Goal: Task Accomplishment & Management: Use online tool/utility

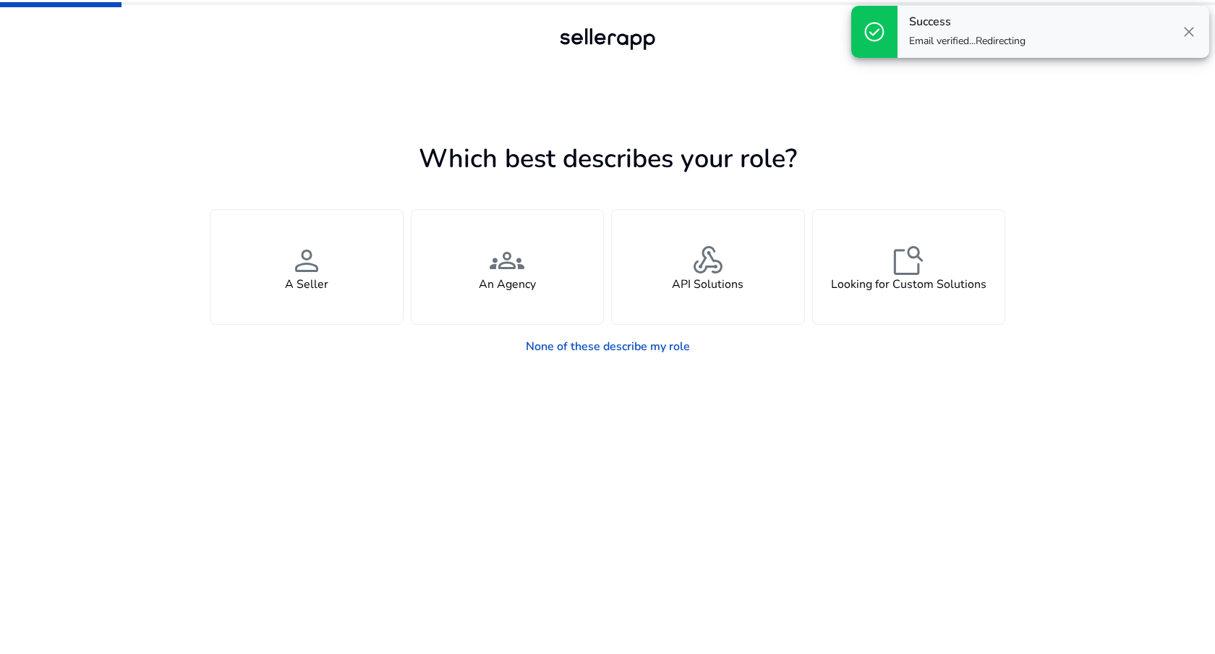
click at [1188, 35] on span "close" at bounding box center [1188, 31] width 17 height 17
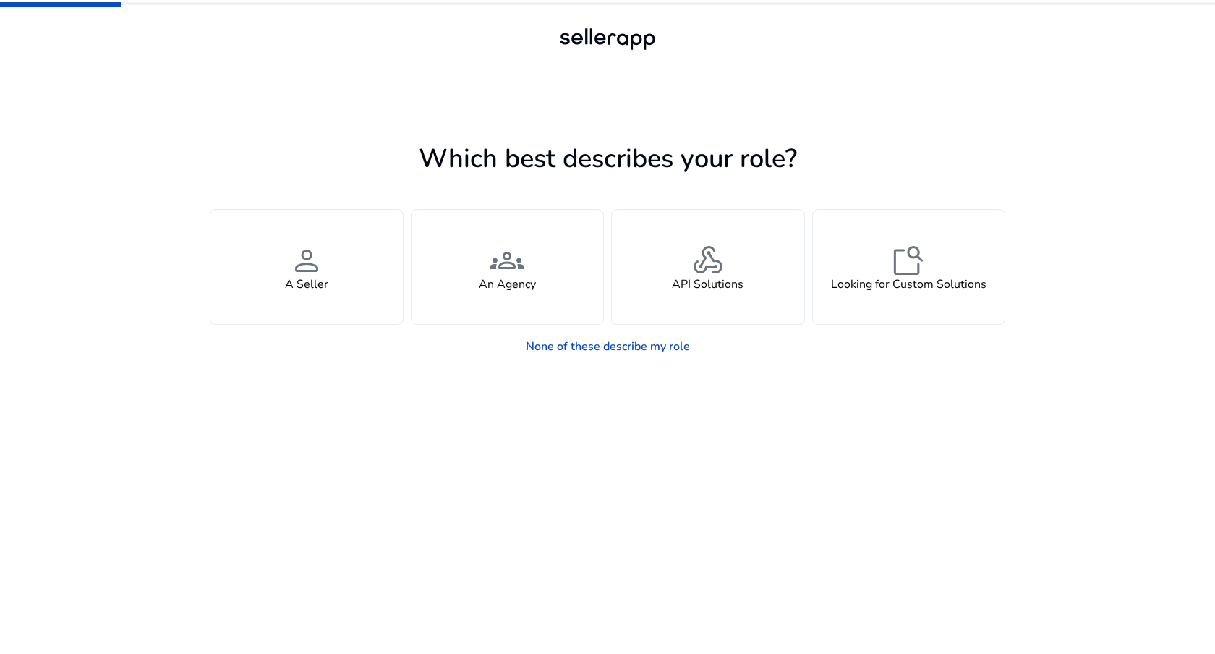
click at [1021, 124] on div "Which best describes your role? You manage your own brand or store and are look…" at bounding box center [607, 327] width 1215 height 654
click at [307, 123] on div "Which best describes your role? You manage your own brand or store and are look…" at bounding box center [607, 367] width 795 height 574
click at [306, 427] on app-seller-type "Which best describes your role? You manage your own brand or store and are look…" at bounding box center [607, 395] width 795 height 516
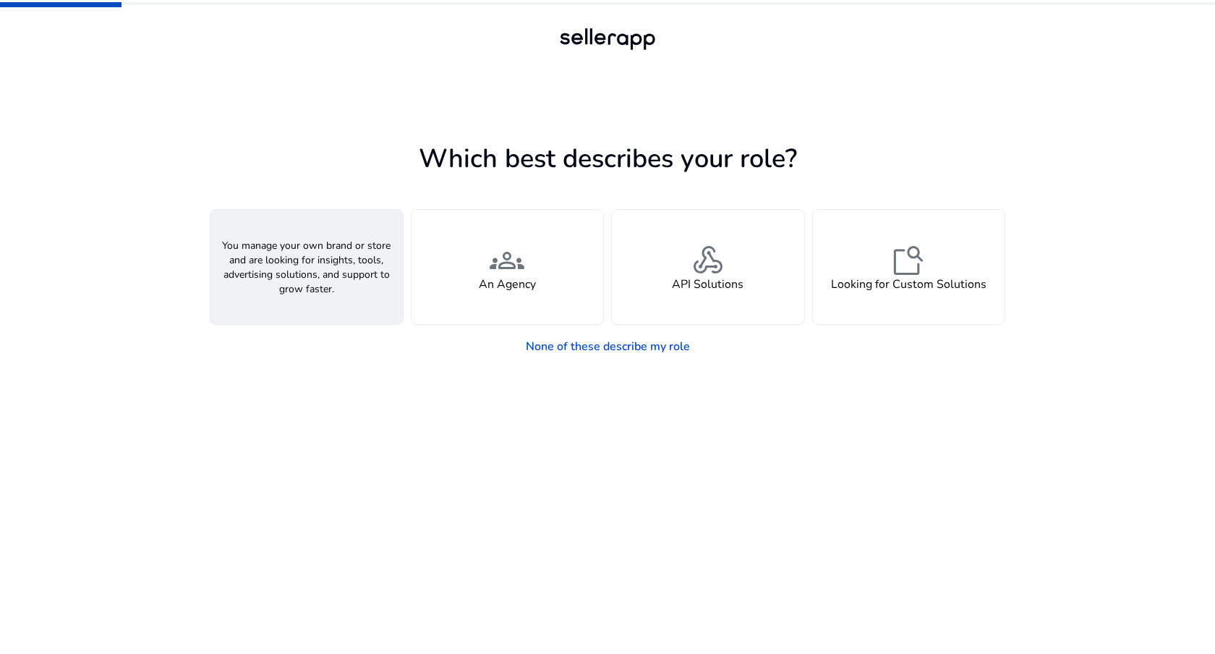
click at [336, 276] on div "person A Seller" at bounding box center [306, 267] width 192 height 114
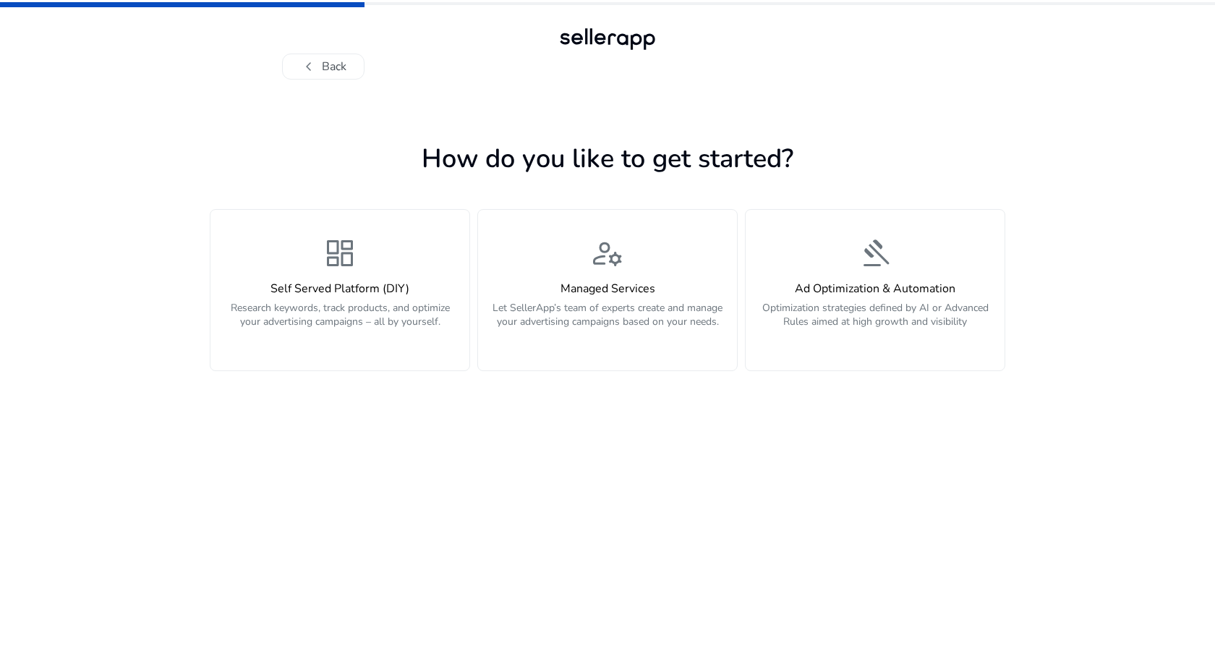
click at [388, 490] on app-personalize "How do you like to get started? dashboard Self Served Platform (DIY) Research k…" at bounding box center [607, 395] width 795 height 516
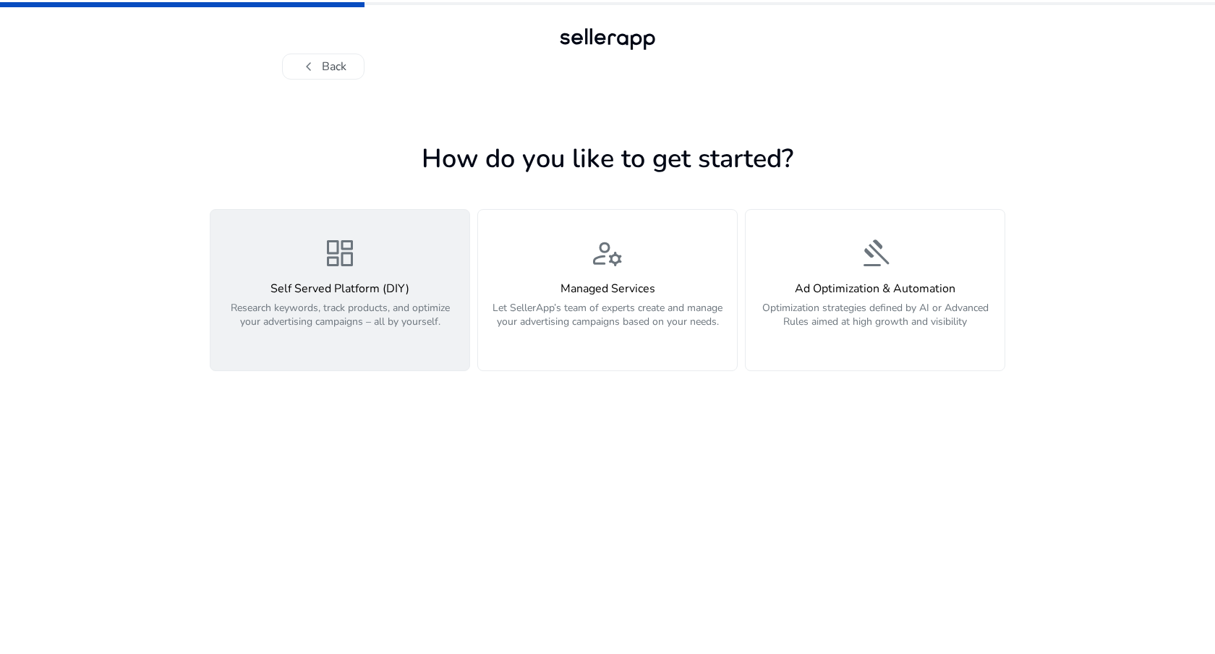
click at [367, 314] on p "Research keywords, track products, and optimize your advertising campaigns – al…" at bounding box center [340, 322] width 242 height 43
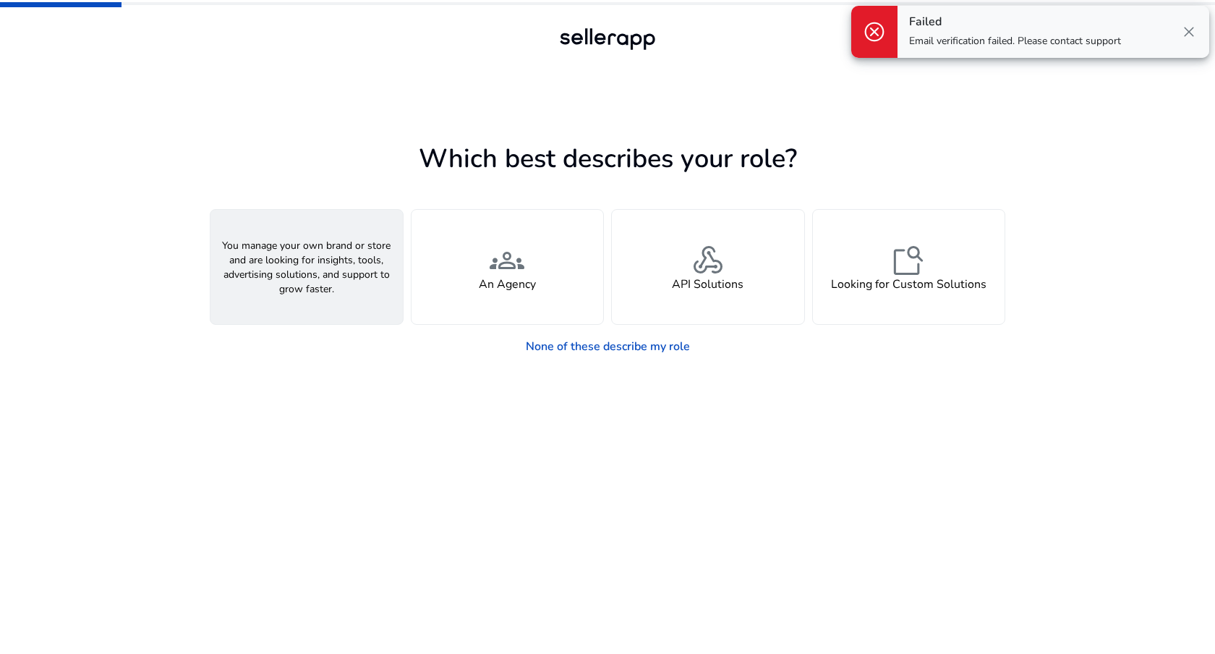
click at [315, 236] on div "person A Seller" at bounding box center [306, 267] width 192 height 114
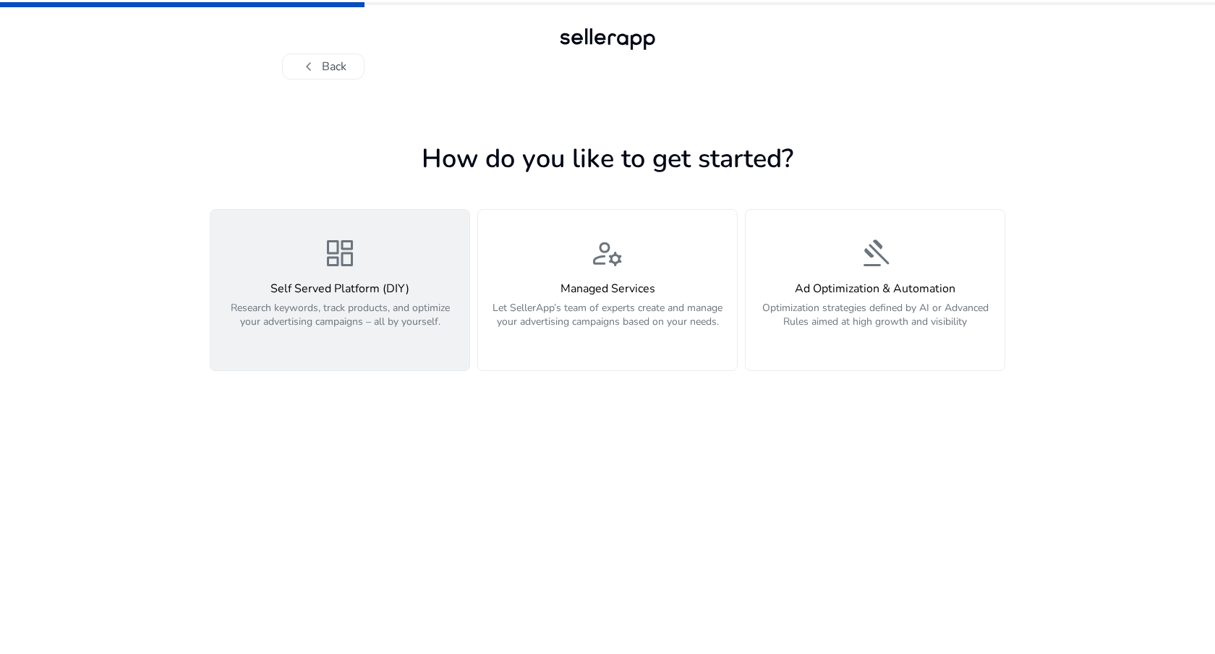
click at [316, 286] on h4 "Self Served Platform (DIY)" at bounding box center [340, 289] width 242 height 14
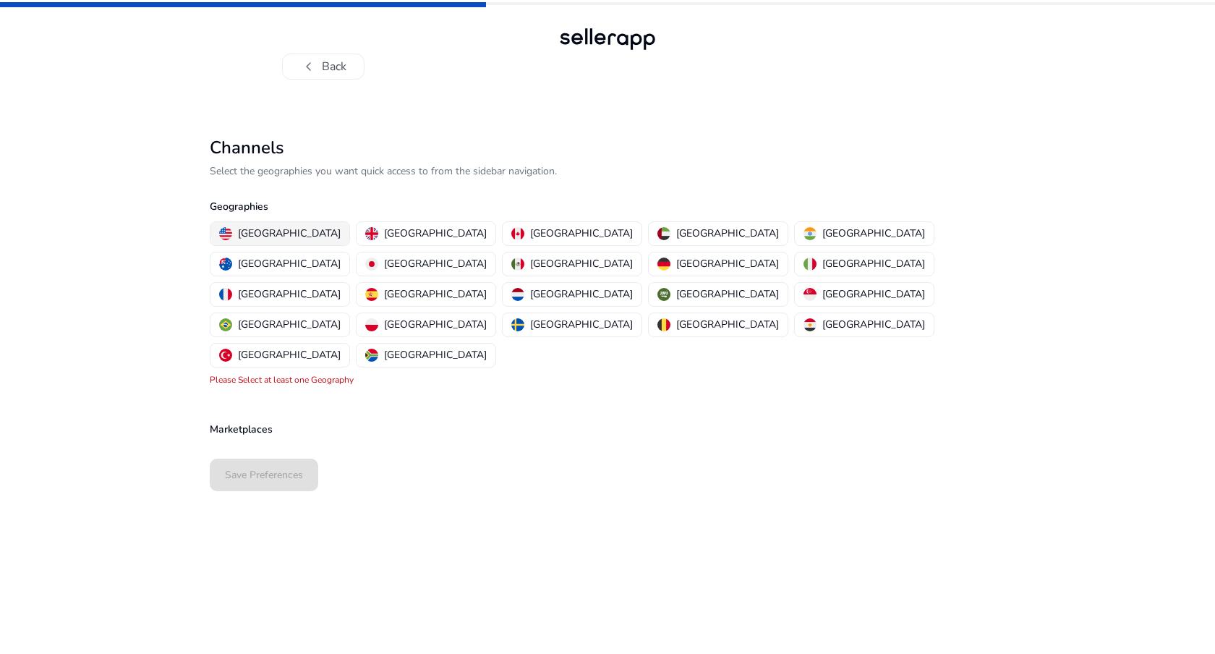
click at [278, 233] on p "United States" at bounding box center [289, 233] width 103 height 15
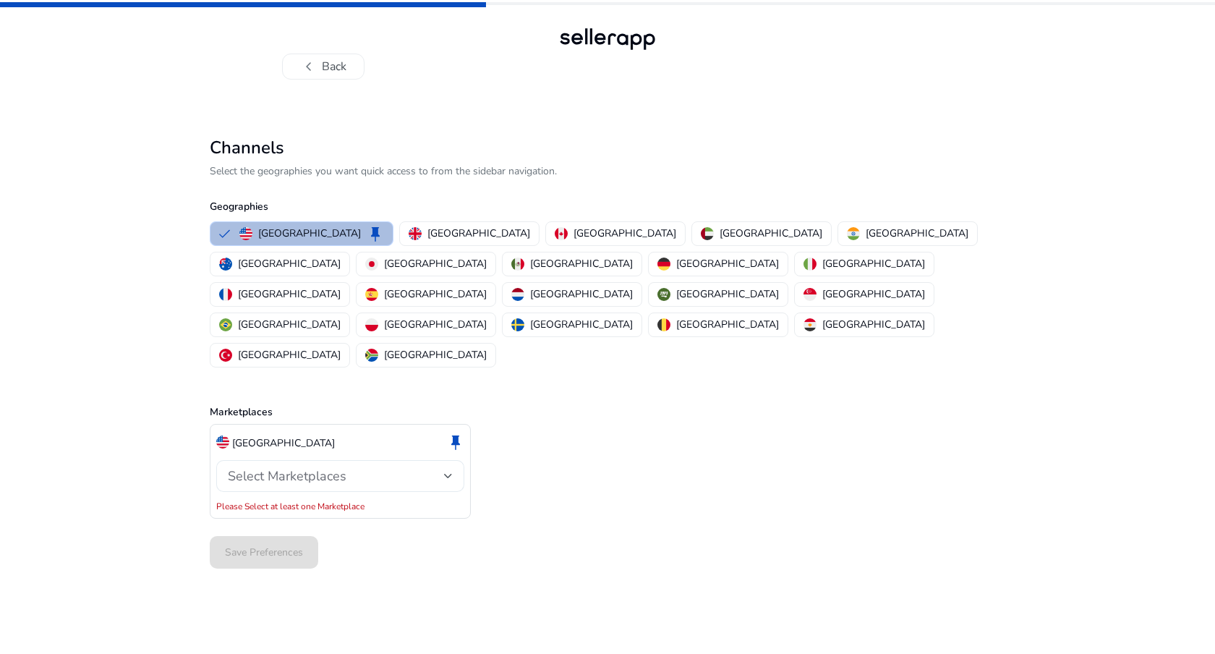
click at [367, 468] on div "Select Marketplaces" at bounding box center [336, 476] width 216 height 16
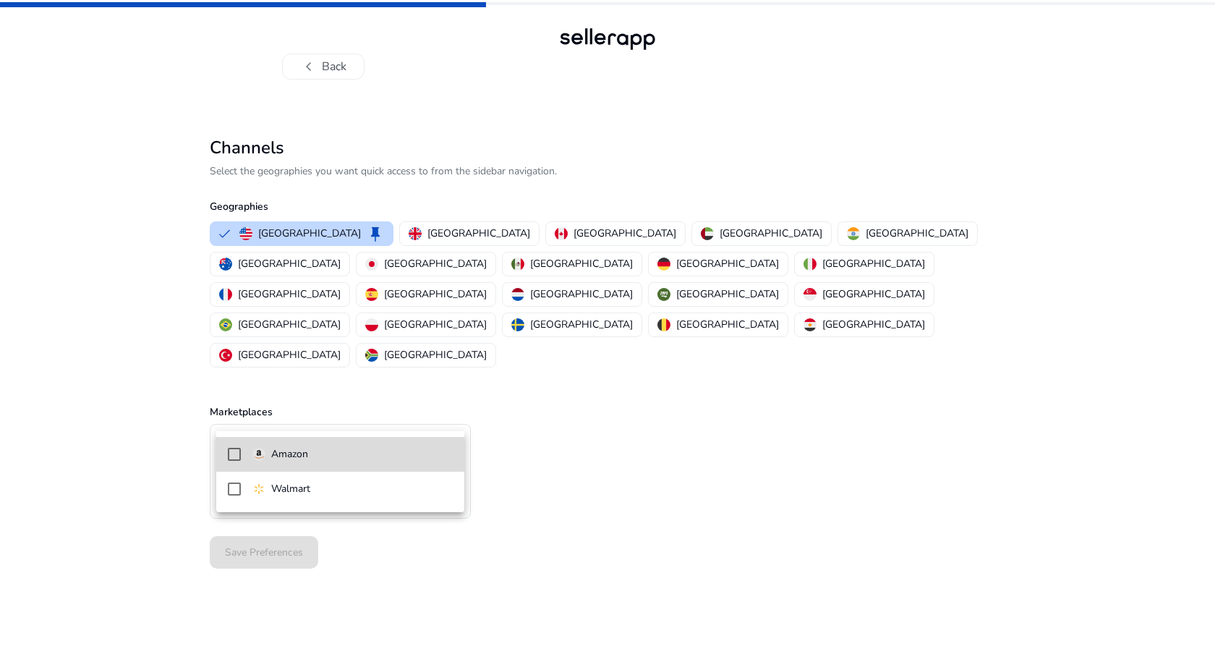
click at [354, 453] on span "Amazon" at bounding box center [352, 454] width 200 height 16
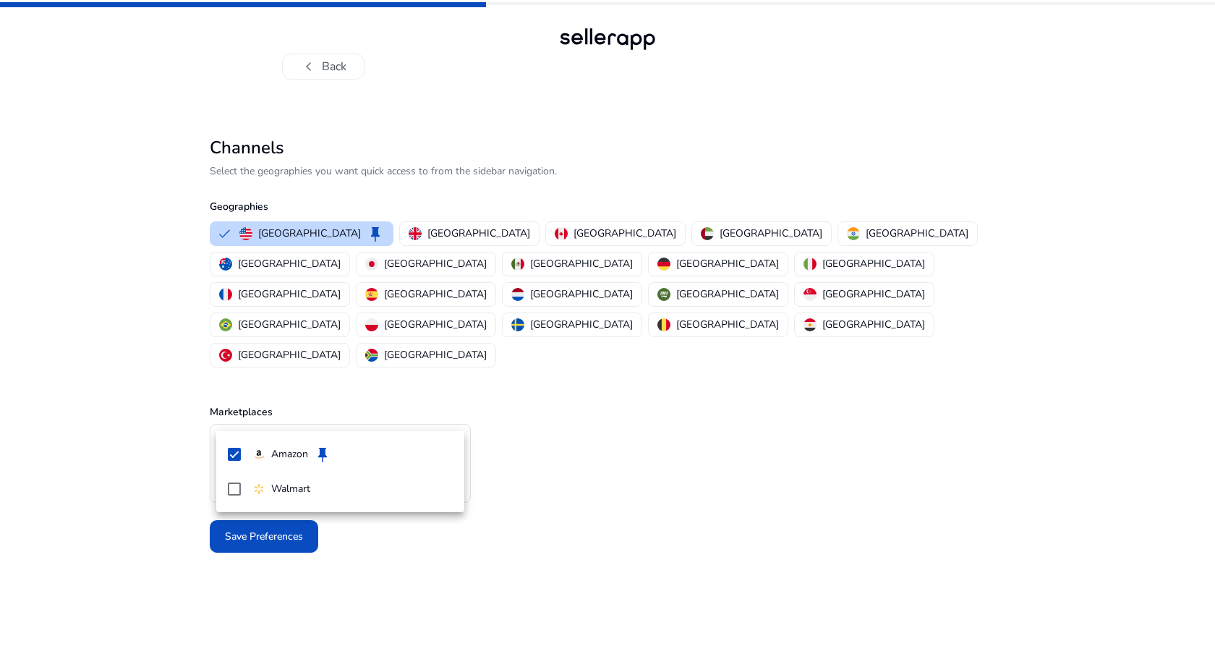
click at [513, 464] on div at bounding box center [607, 327] width 1215 height 654
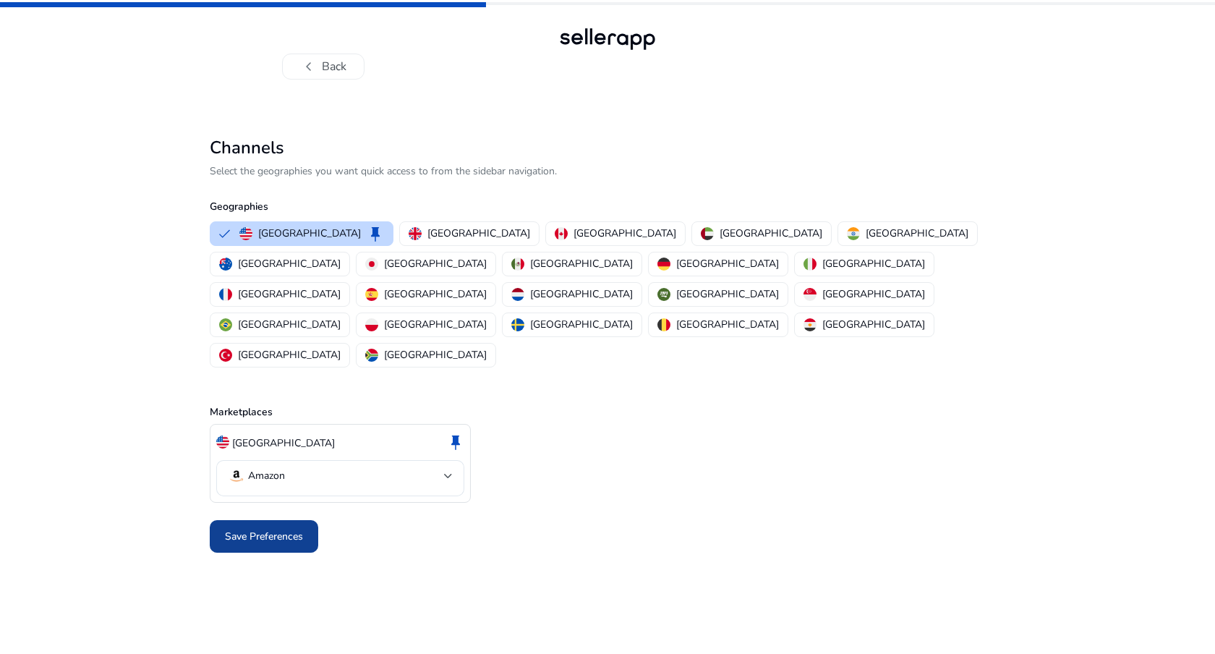
click at [304, 519] on span at bounding box center [264, 536] width 108 height 35
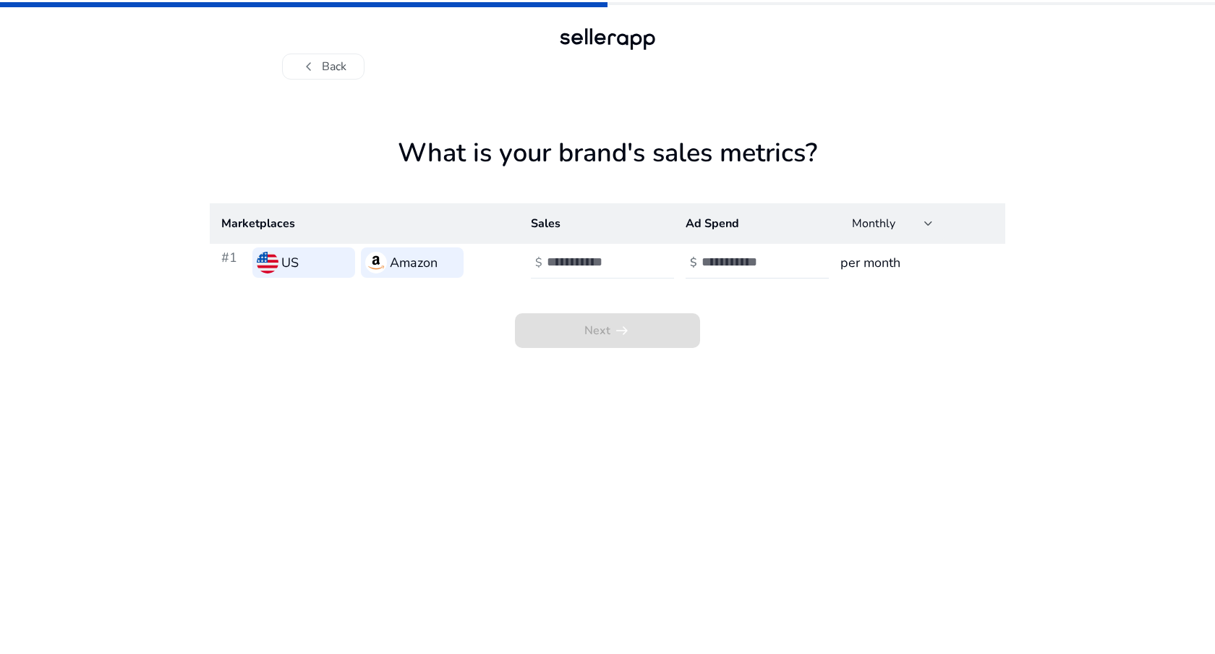
click at [611, 263] on input "number" at bounding box center [596, 262] width 98 height 16
type input "***"
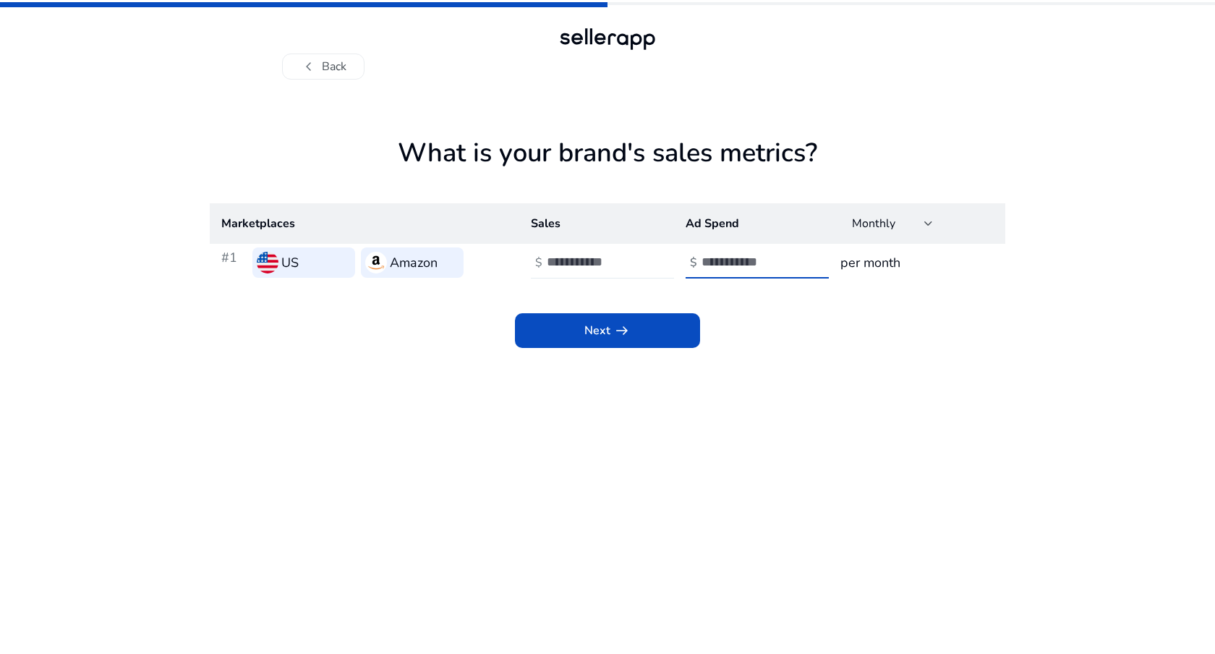
type input "***"
click at [727, 262] on input "***" at bounding box center [750, 262] width 98 height 16
type input "*"
type input "***"
click at [677, 325] on span at bounding box center [607, 330] width 185 height 35
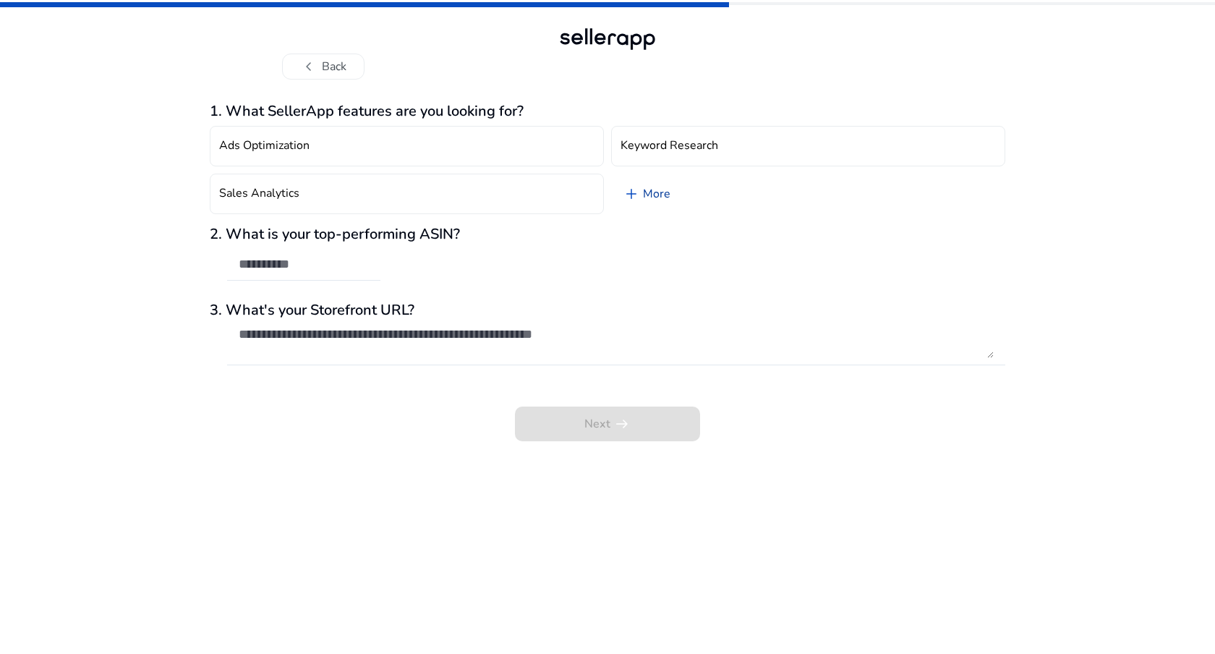
click at [633, 191] on span "add" at bounding box center [631, 193] width 17 height 17
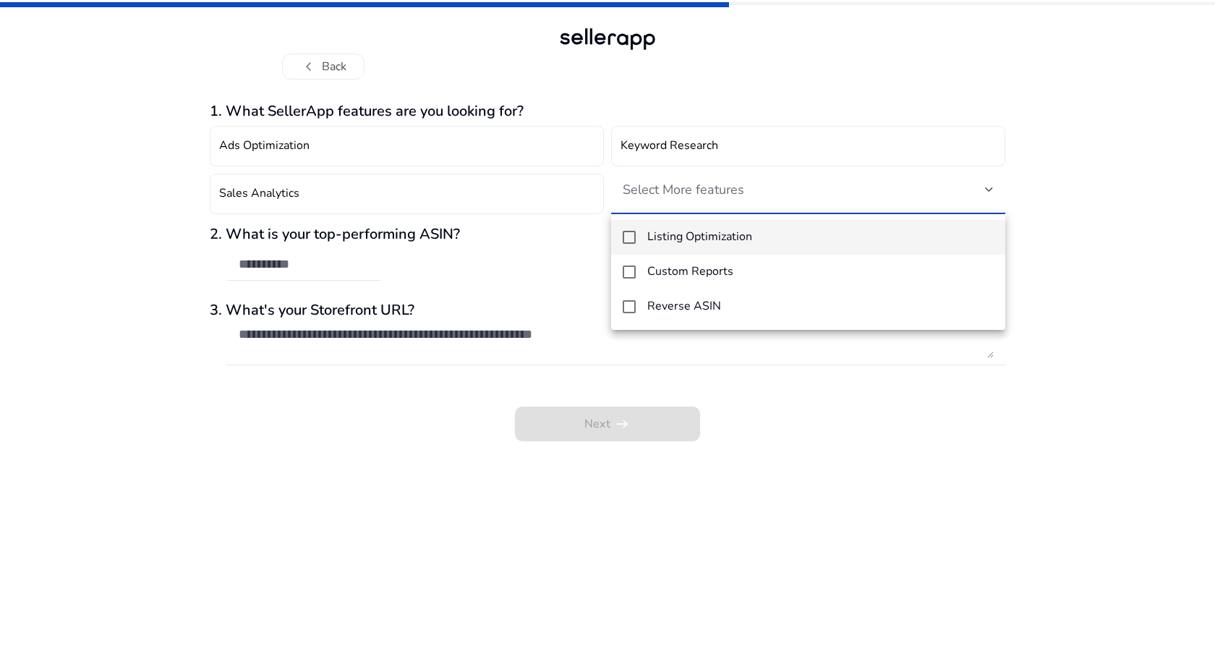
click at [623, 234] on mat-pseudo-checkbox at bounding box center [629, 237] width 13 height 13
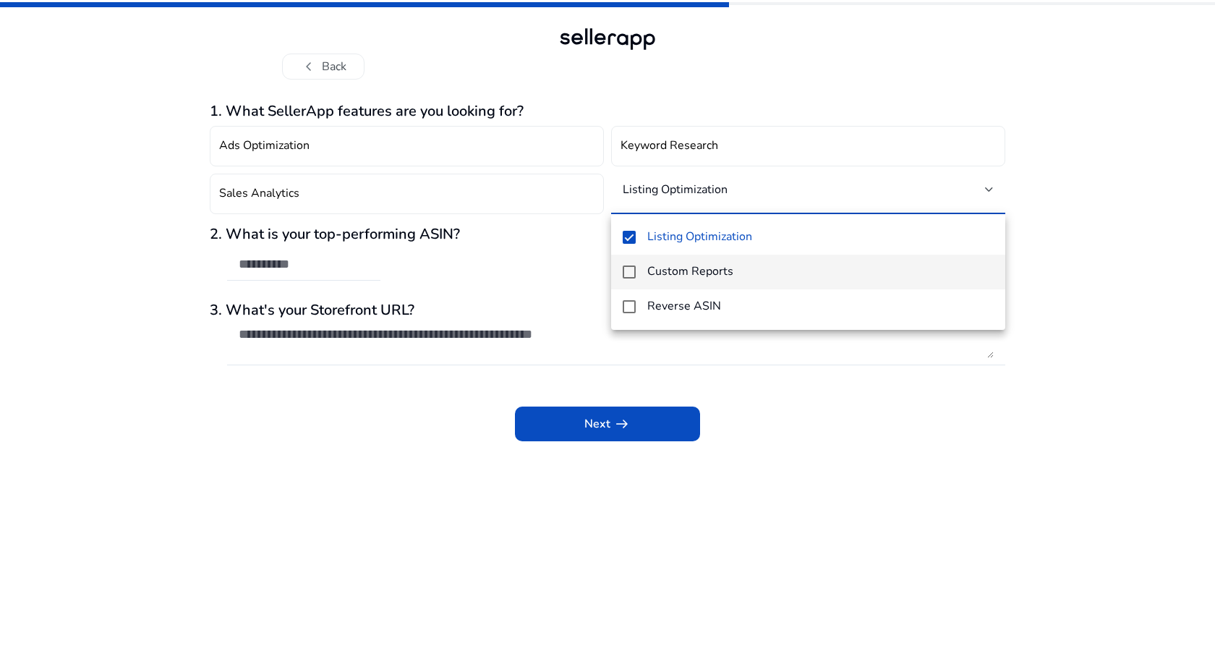
click at [635, 270] on mat-pseudo-checkbox at bounding box center [629, 271] width 13 height 13
click at [777, 435] on div at bounding box center [607, 327] width 1215 height 654
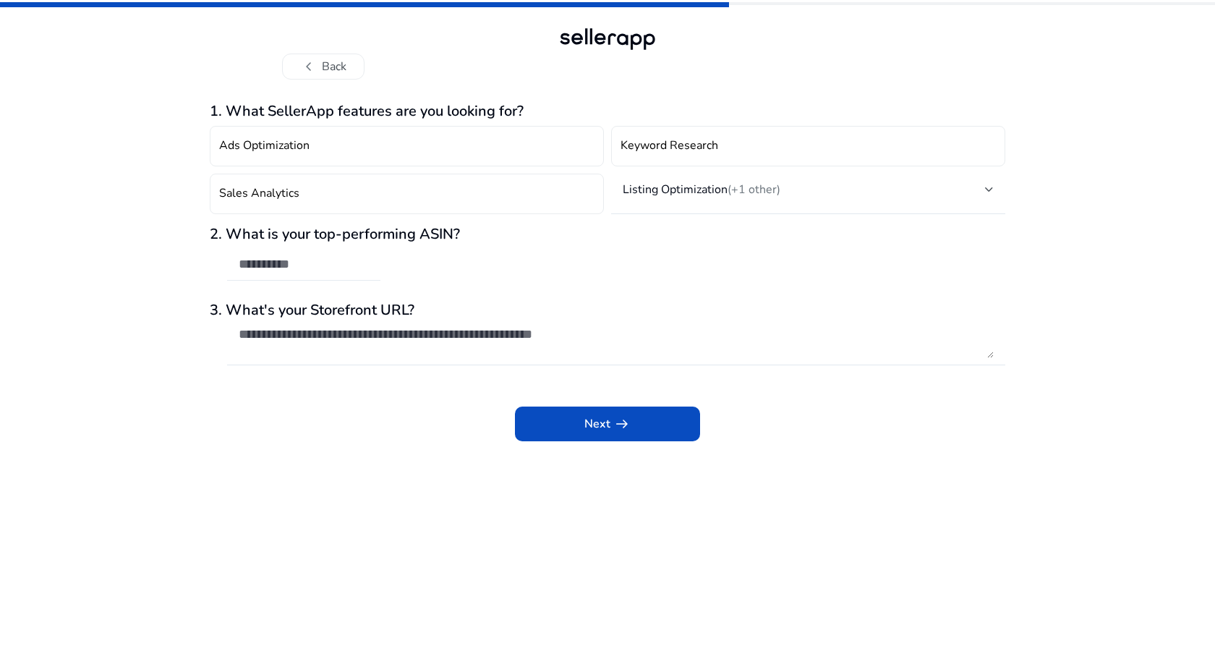
click at [283, 265] on input "text" at bounding box center [304, 264] width 130 height 16
click at [592, 430] on span "Next arrow_right_alt" at bounding box center [607, 423] width 46 height 17
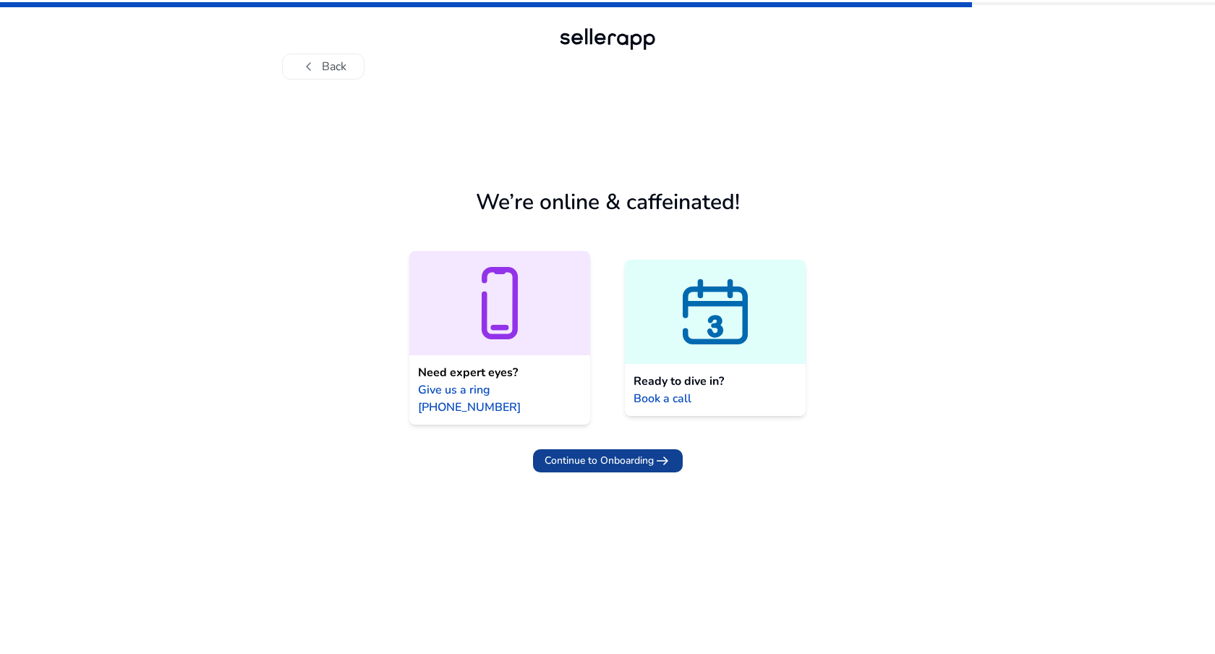
click at [609, 453] on span "Continue to Onboarding" at bounding box center [599, 460] width 109 height 15
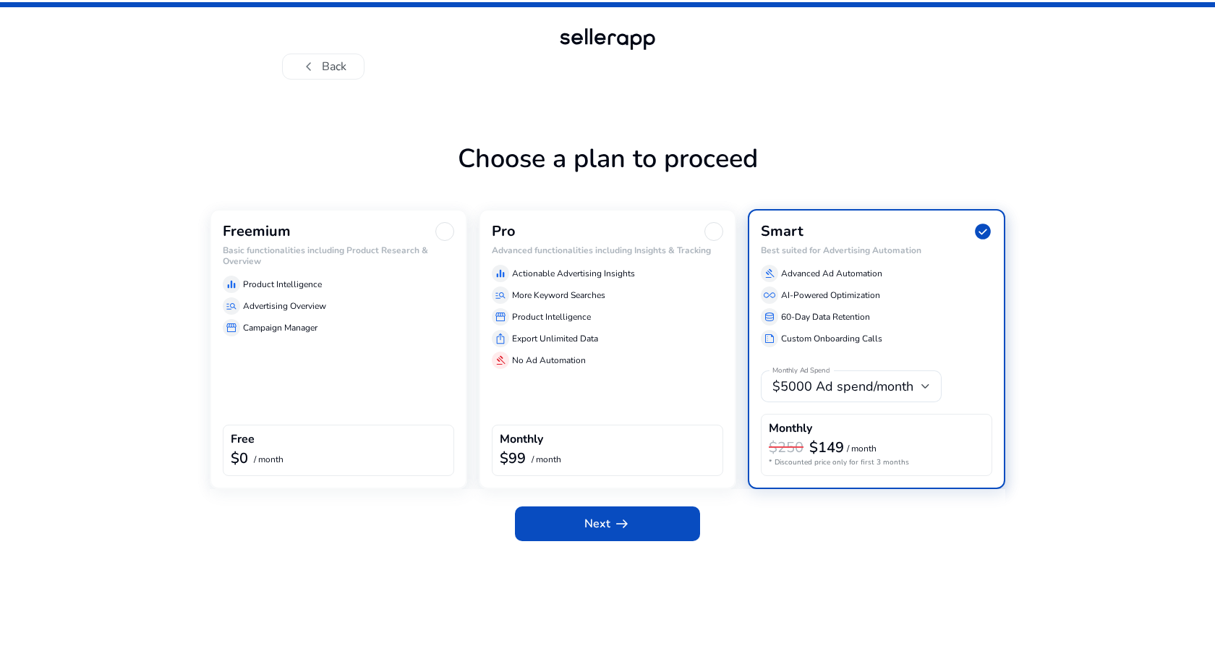
click at [410, 361] on div "Freemium Basic functionalities including Product Research & Overview equalizer …" at bounding box center [338, 349] width 257 height 280
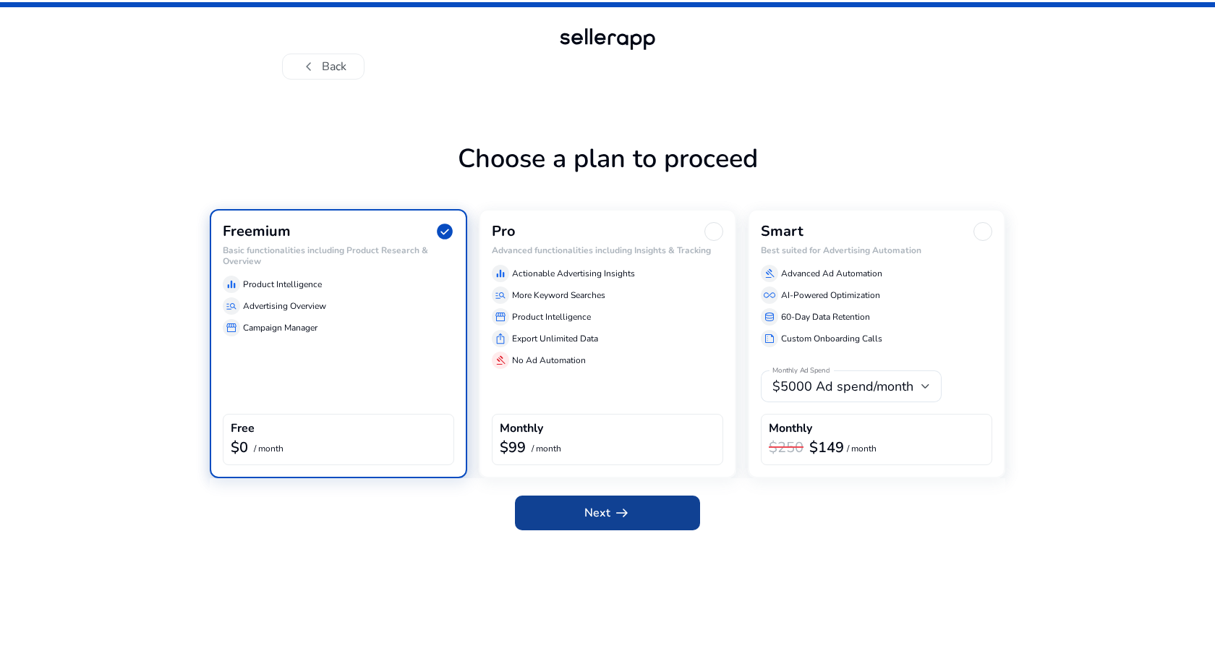
click at [606, 513] on span "Next arrow_right_alt" at bounding box center [607, 512] width 46 height 17
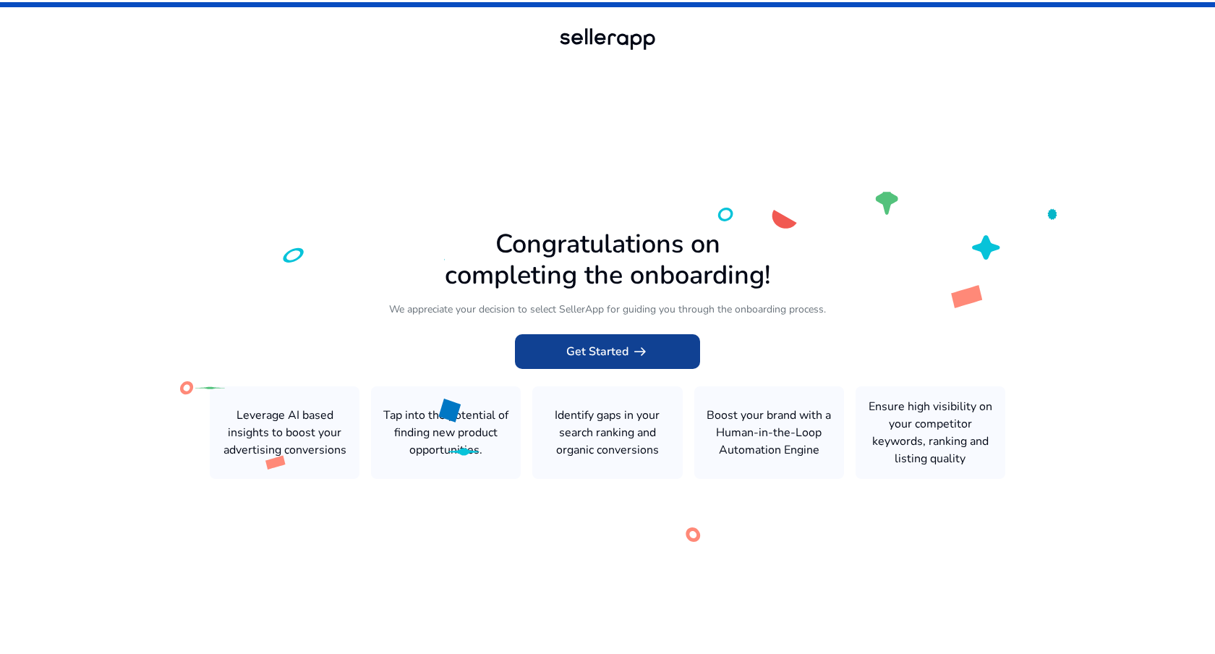
click at [549, 354] on span at bounding box center [607, 351] width 185 height 35
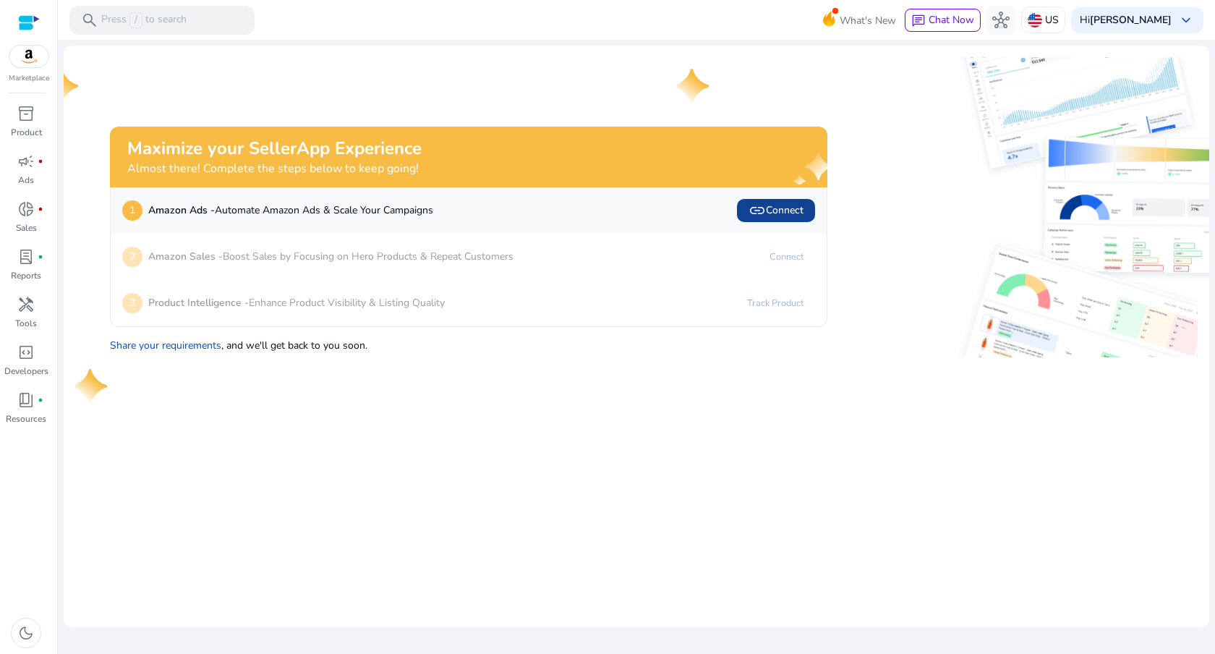
click at [766, 208] on span "link Connect" at bounding box center [775, 210] width 55 height 17
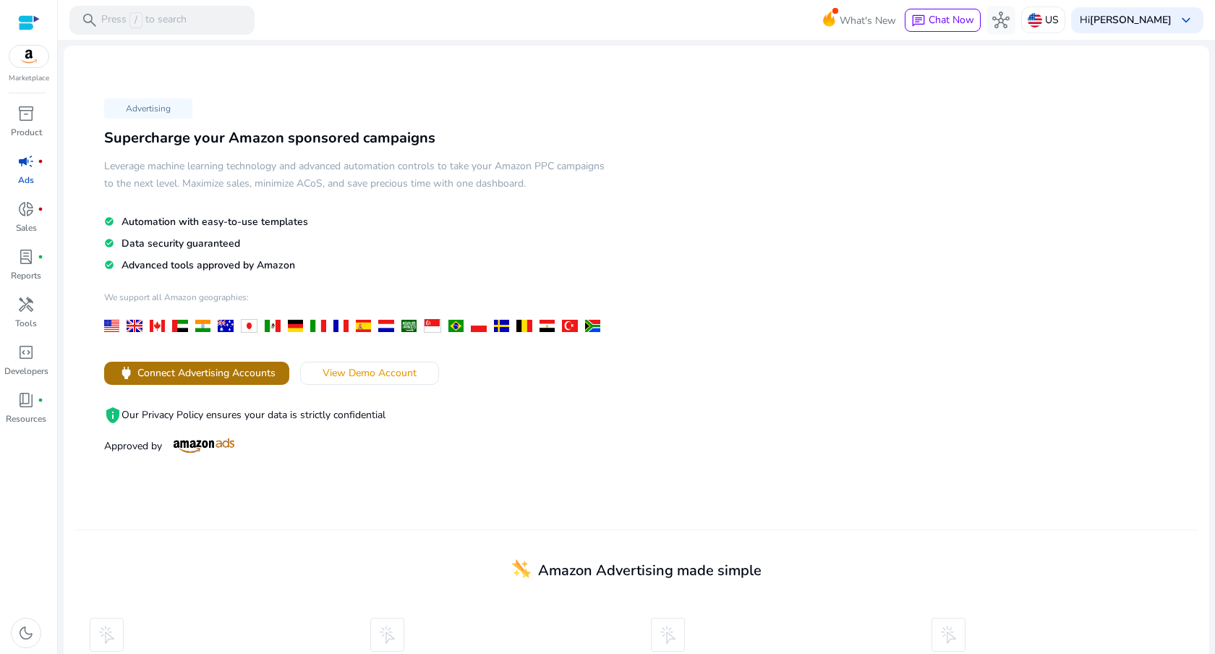
click at [243, 365] on span "Connect Advertising Accounts" at bounding box center [206, 372] width 138 height 15
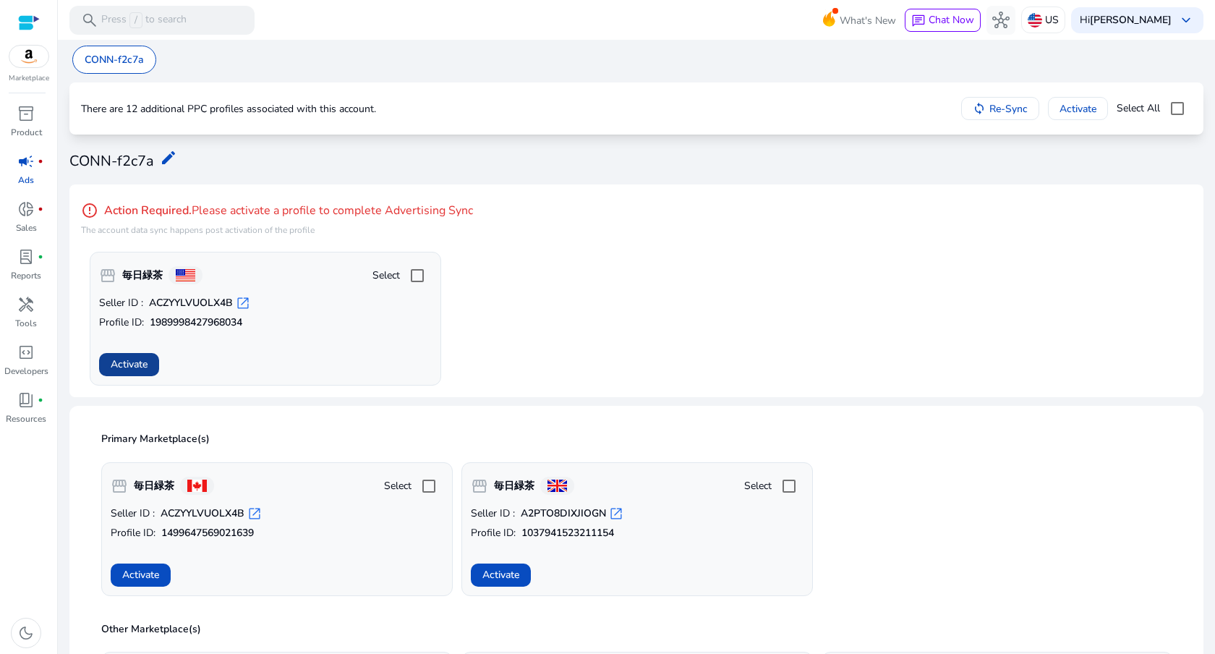
click at [146, 363] on span "Activate" at bounding box center [129, 363] width 37 height 15
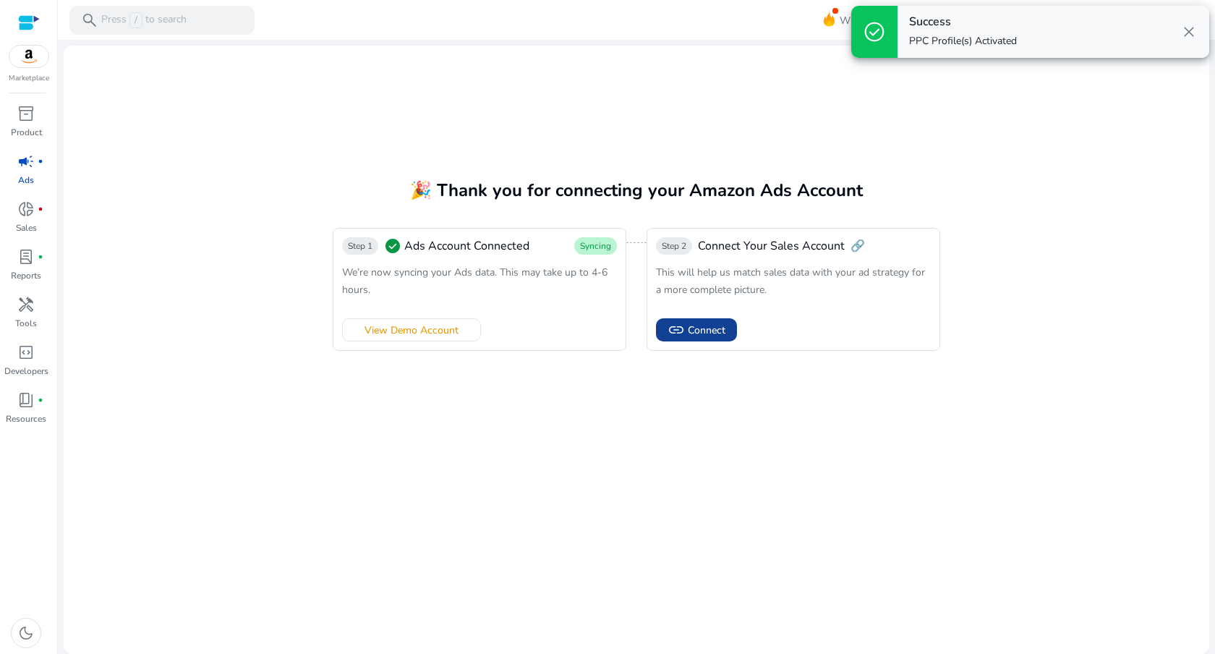
click at [702, 331] on span "Connect" at bounding box center [707, 330] width 38 height 15
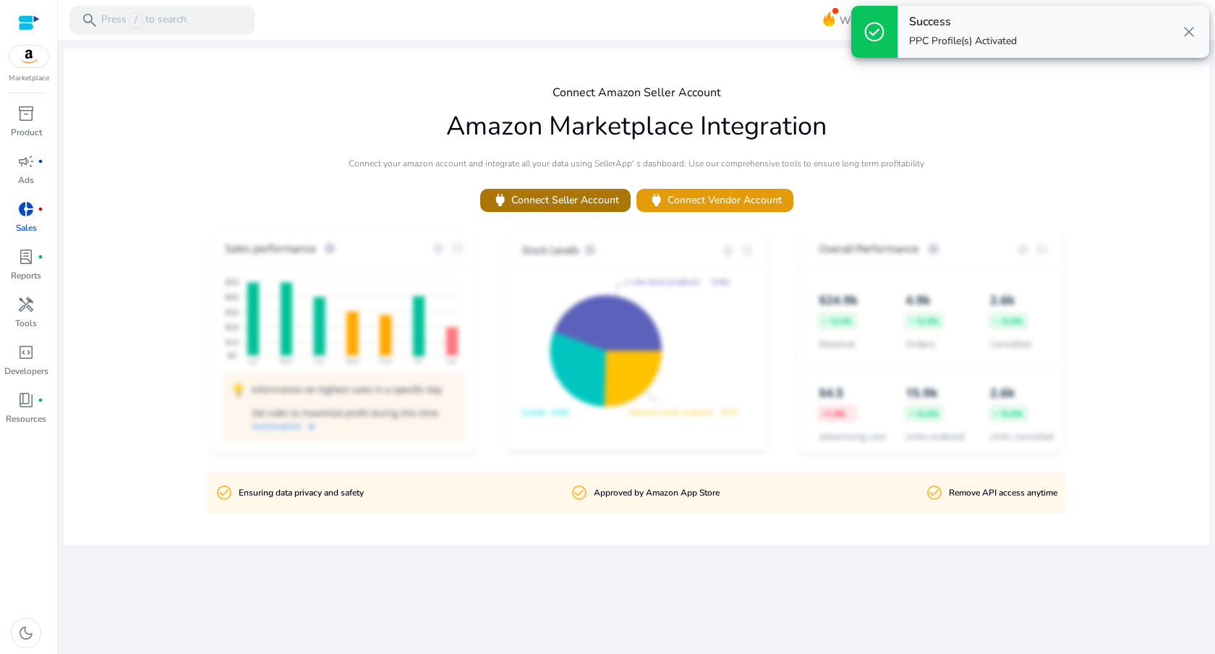
click at [547, 205] on span "power Connect Seller Account" at bounding box center [555, 200] width 127 height 17
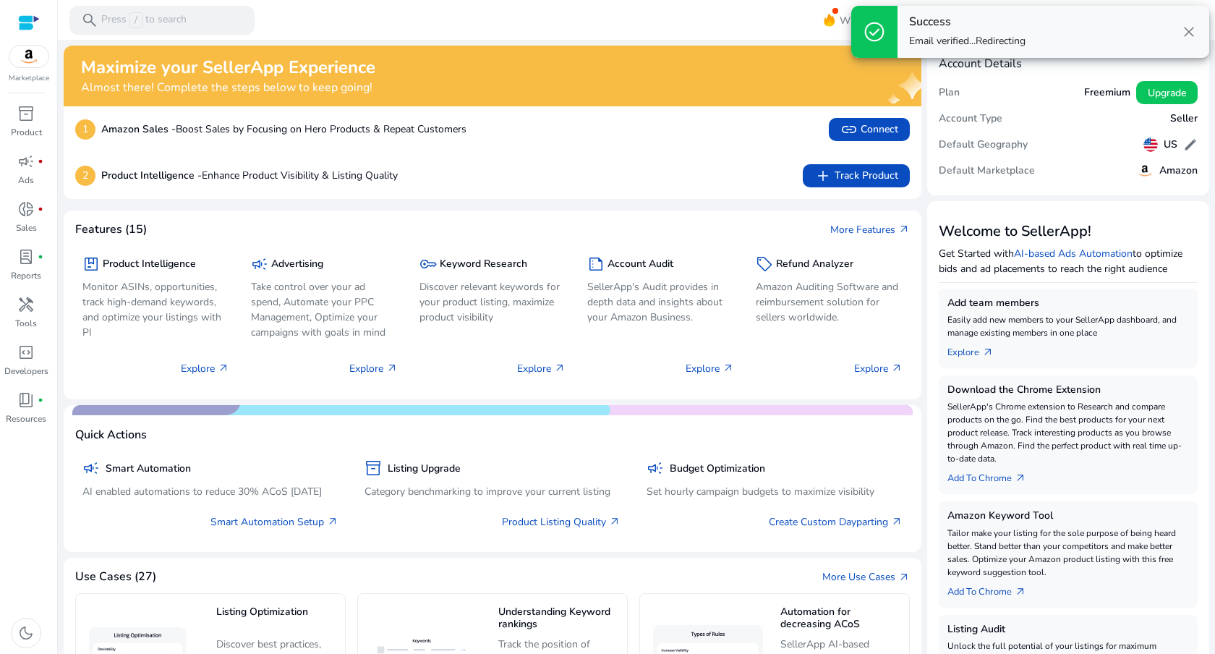
click at [503, 22] on mat-toolbar "search Press / to search What's New chat Chat Now hub US Hi [PERSON_NAME] keybo…" at bounding box center [636, 20] width 1157 height 40
click at [1179, 35] on div "Success Email verified...Redirecting close" at bounding box center [1053, 32] width 312 height 52
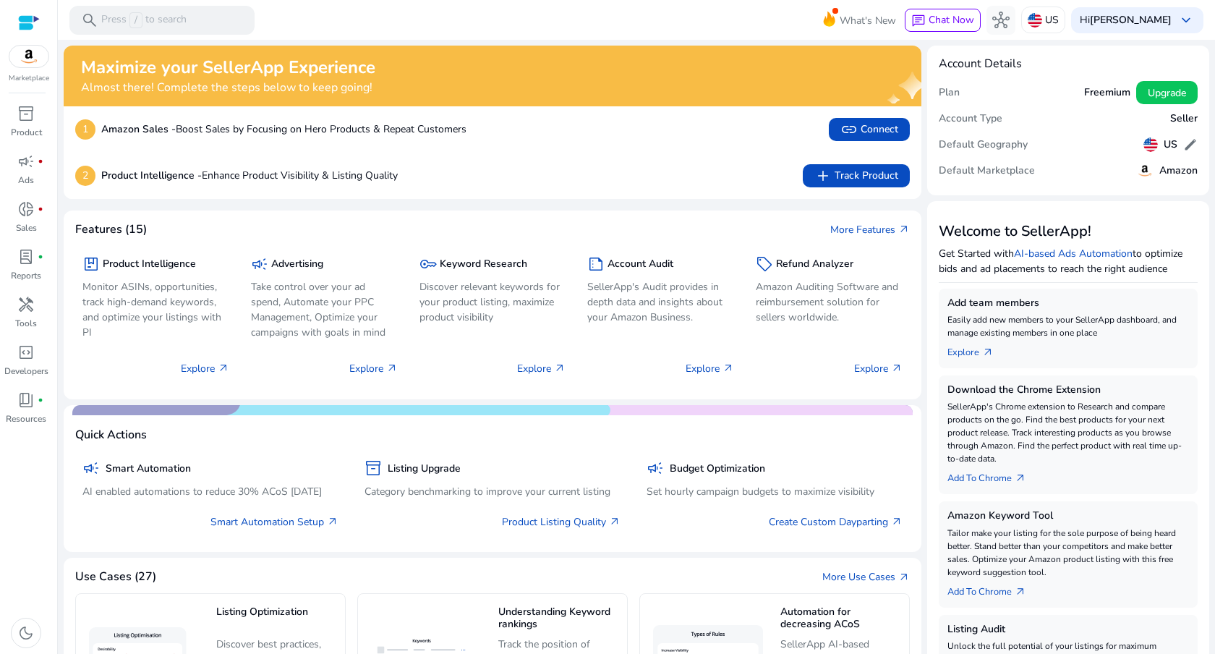
click at [1184, 28] on span "close" at bounding box center [1188, 31] width 17 height 17
click at [37, 210] on div "donut_small fiber_manual_record" at bounding box center [26, 208] width 40 height 23
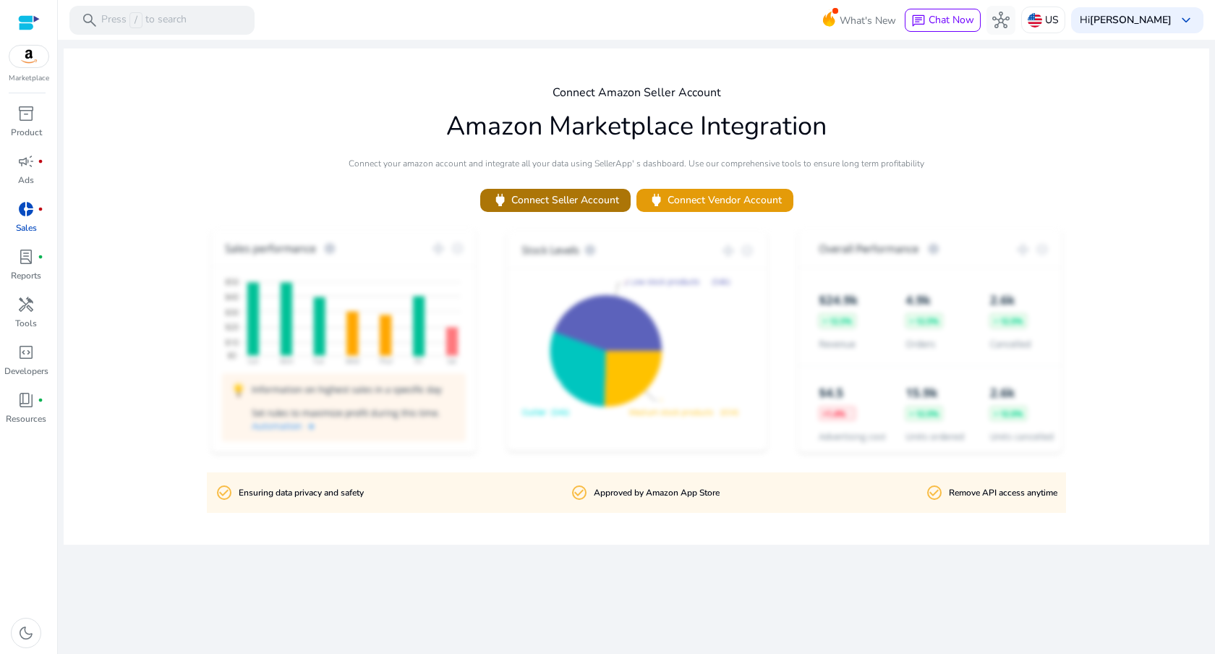
click at [521, 202] on span "power Connect Seller Account" at bounding box center [555, 200] width 127 height 17
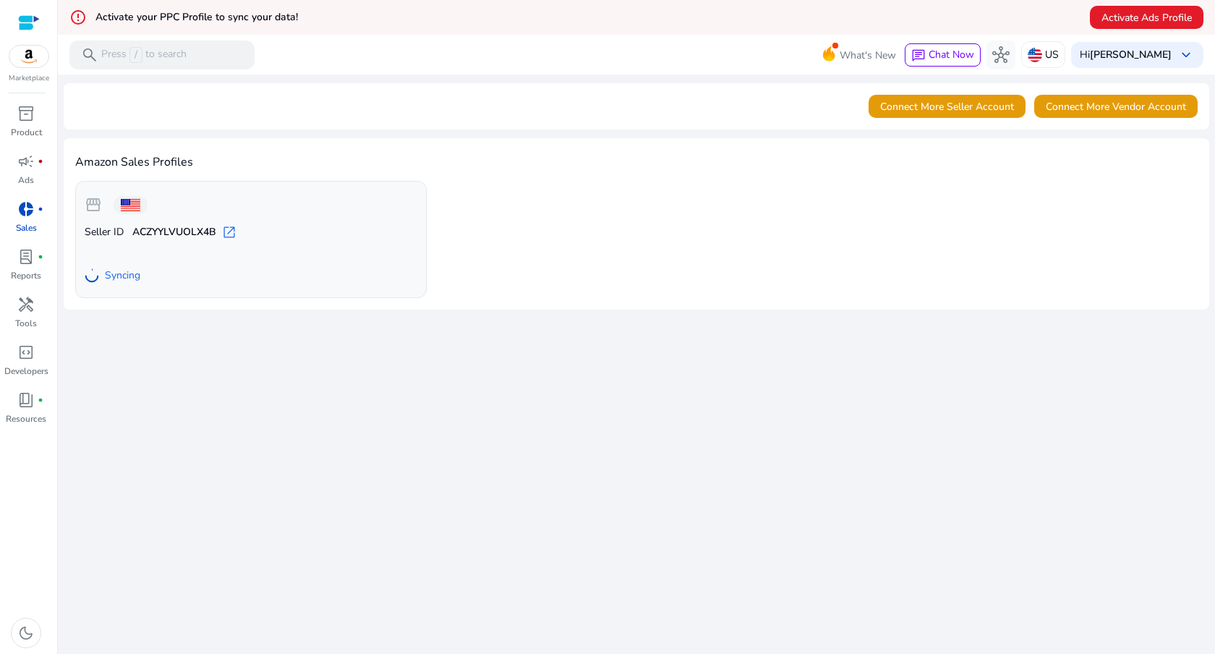
click at [232, 234] on span "open_in_new" at bounding box center [229, 232] width 14 height 14
click at [1104, 14] on span "Activate Ads Profile" at bounding box center [1146, 17] width 90 height 15
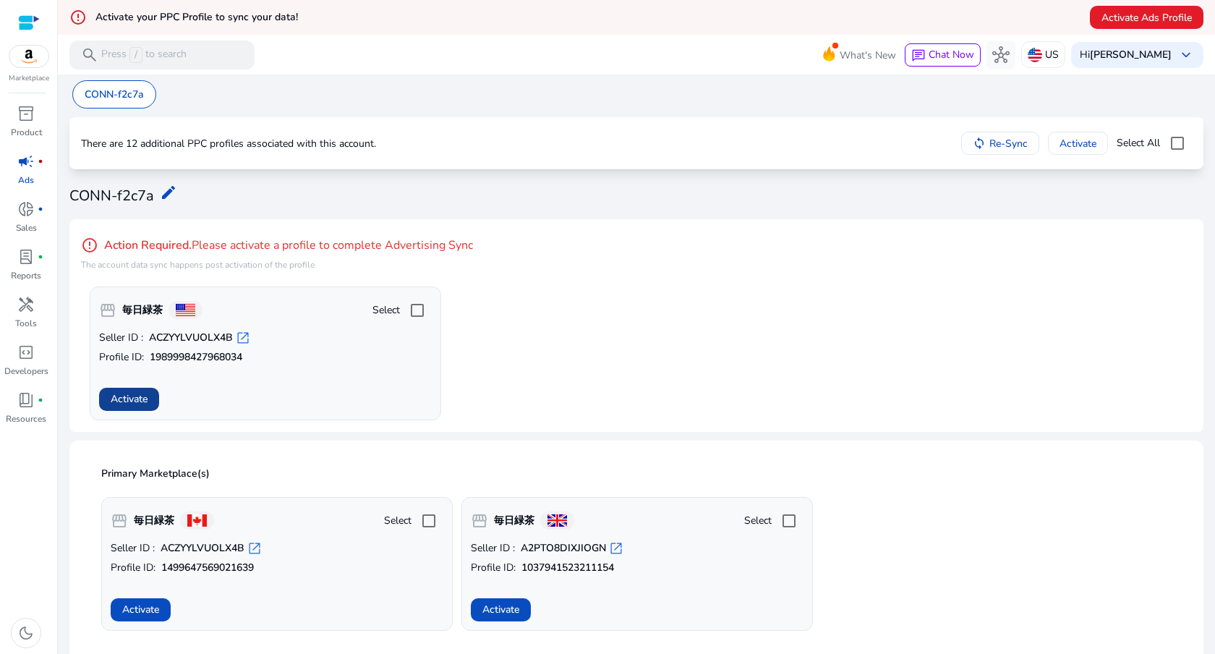
click at [137, 398] on span "Activate" at bounding box center [129, 398] width 37 height 15
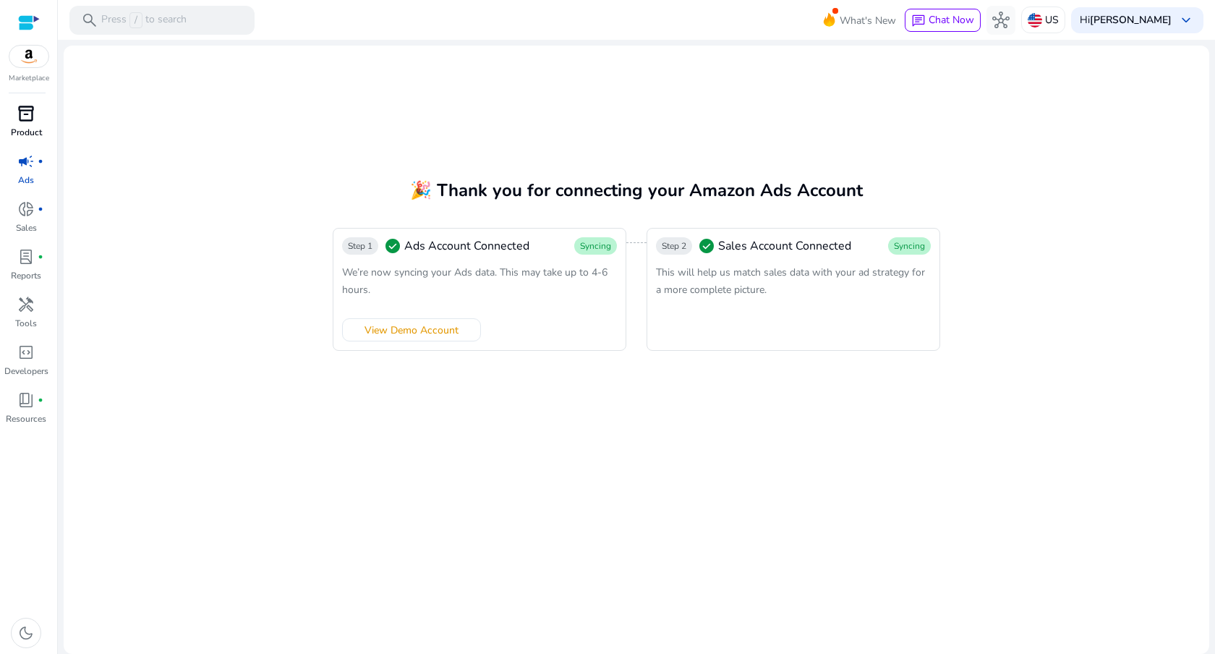
click at [25, 117] on span "inventory_2" at bounding box center [25, 113] width 17 height 17
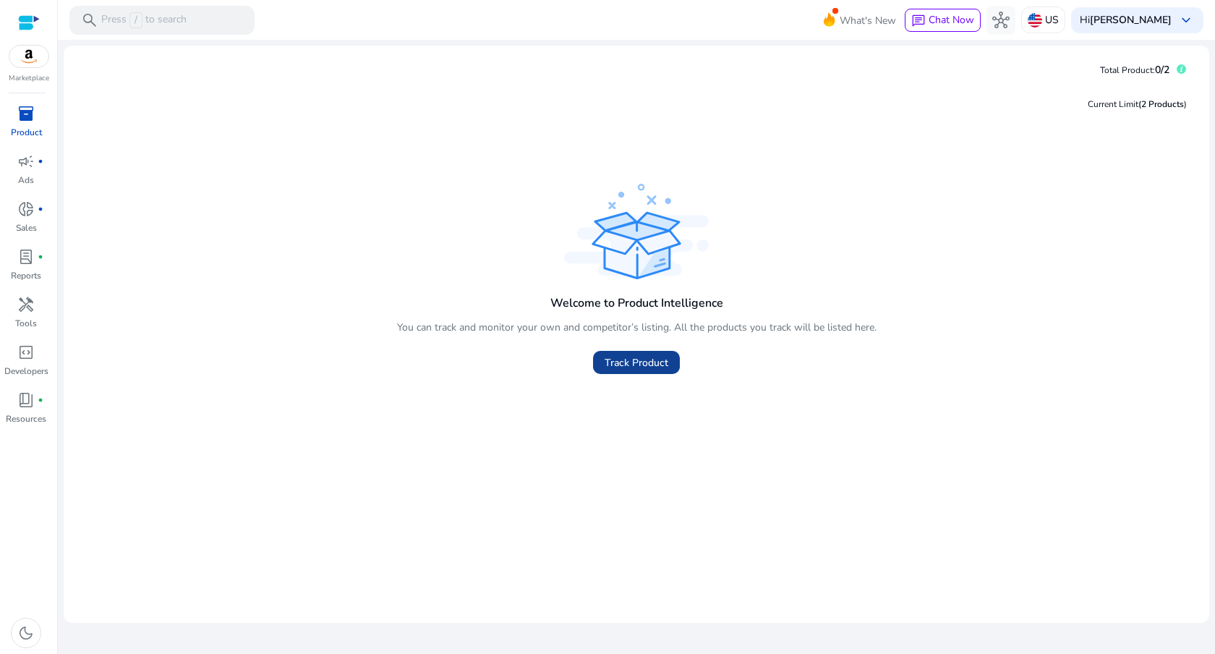
click at [660, 353] on span at bounding box center [636, 362] width 87 height 35
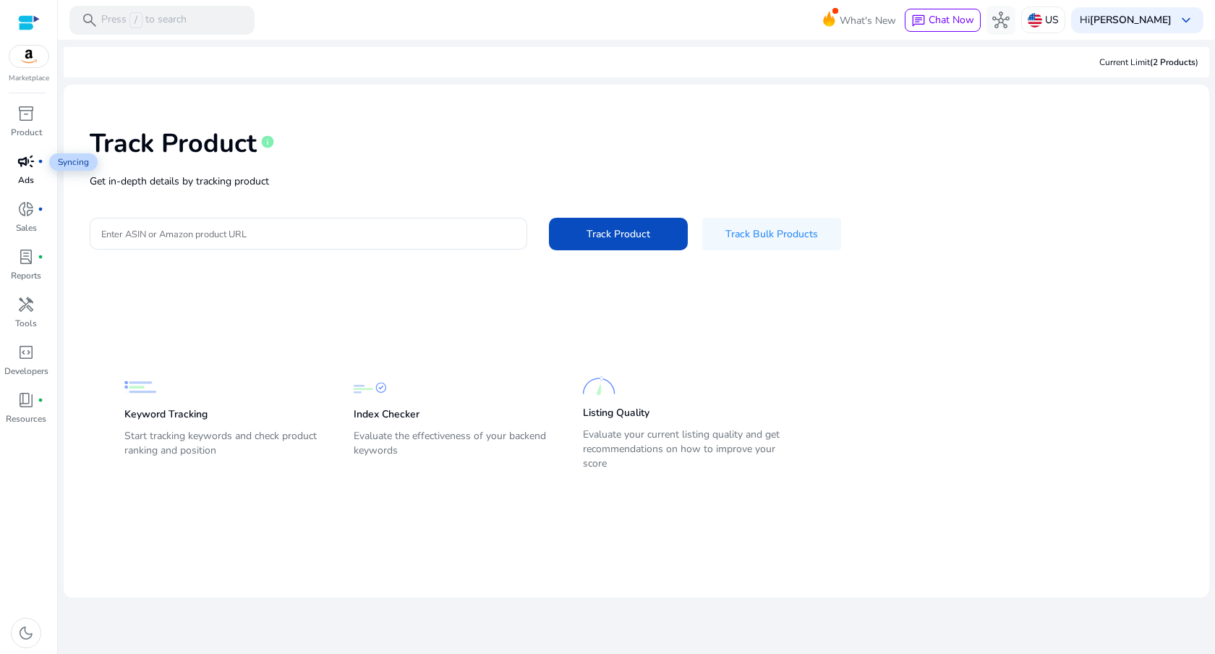
click at [18, 162] on span "campaign" at bounding box center [25, 161] width 17 height 17
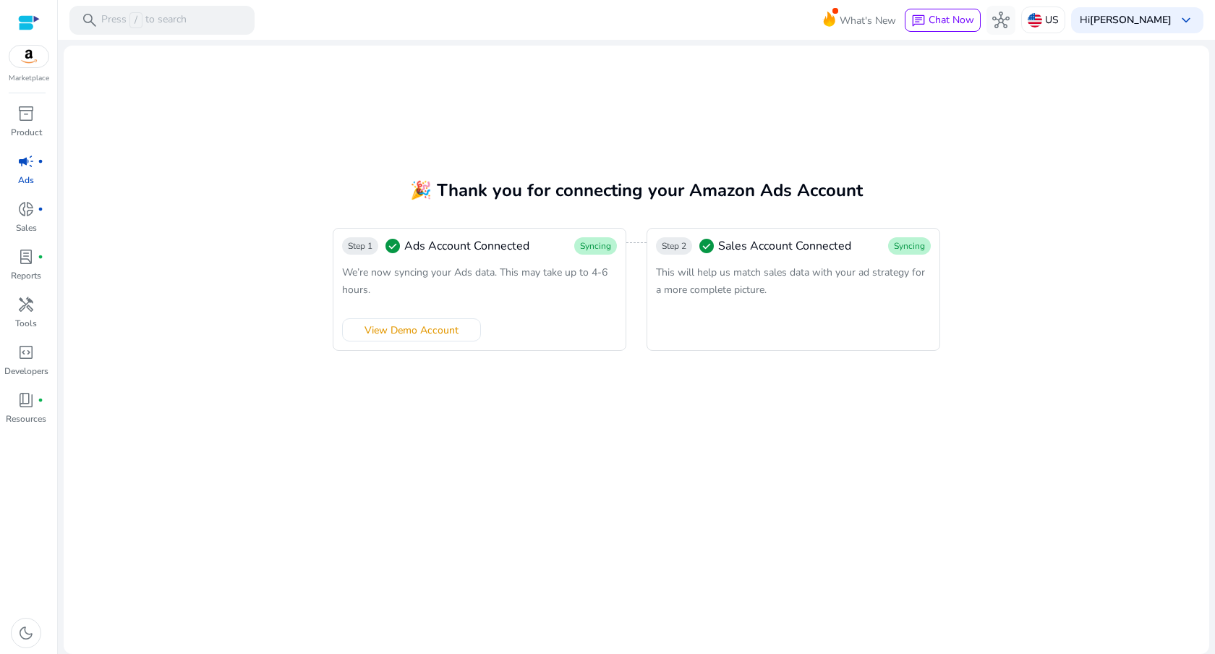
click at [28, 61] on img at bounding box center [28, 57] width 39 height 22
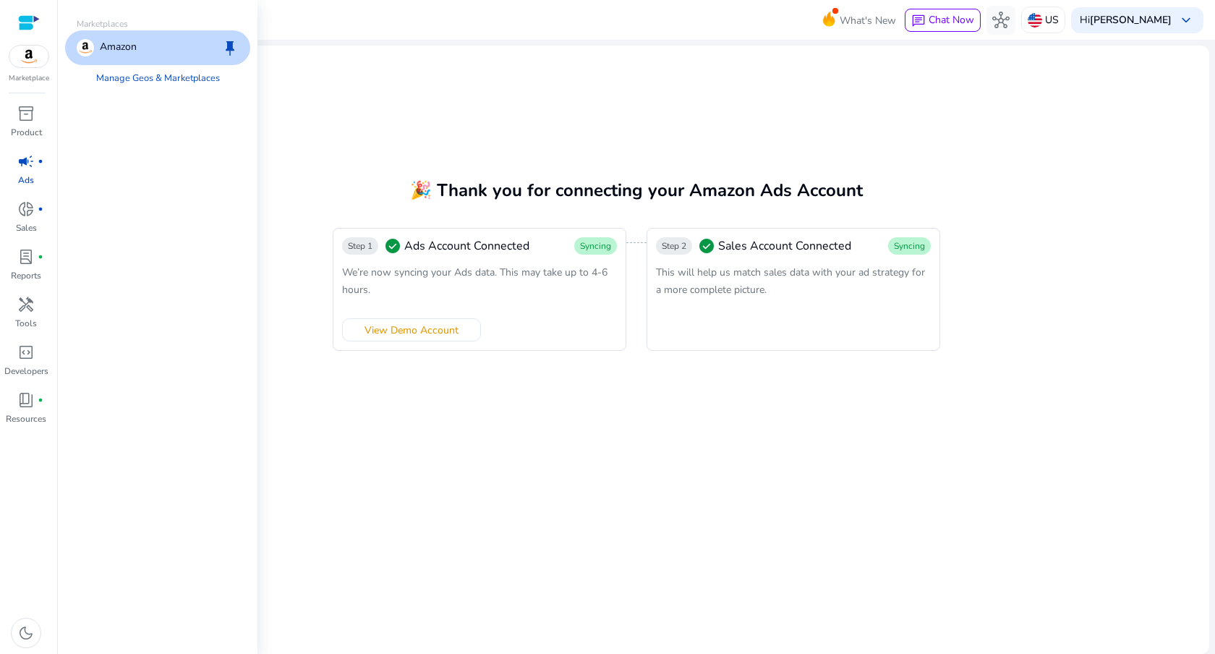
click at [106, 49] on p "Amazon" at bounding box center [118, 47] width 37 height 17
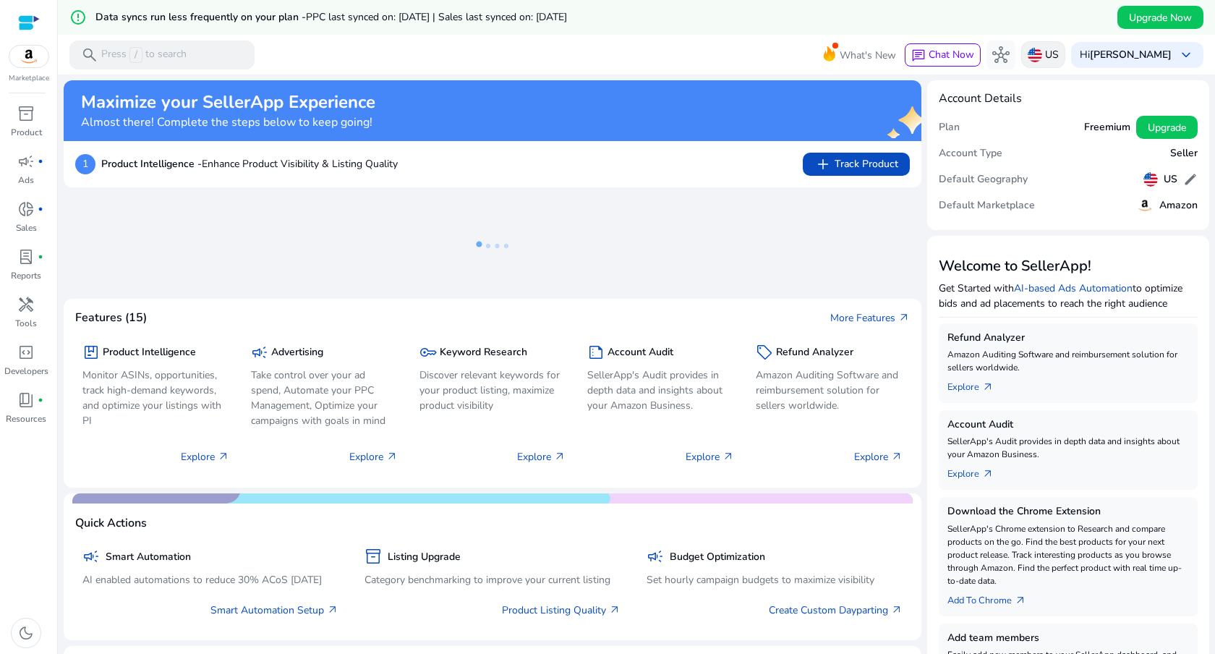
click at [1038, 48] on div "US" at bounding box center [1043, 54] width 44 height 27
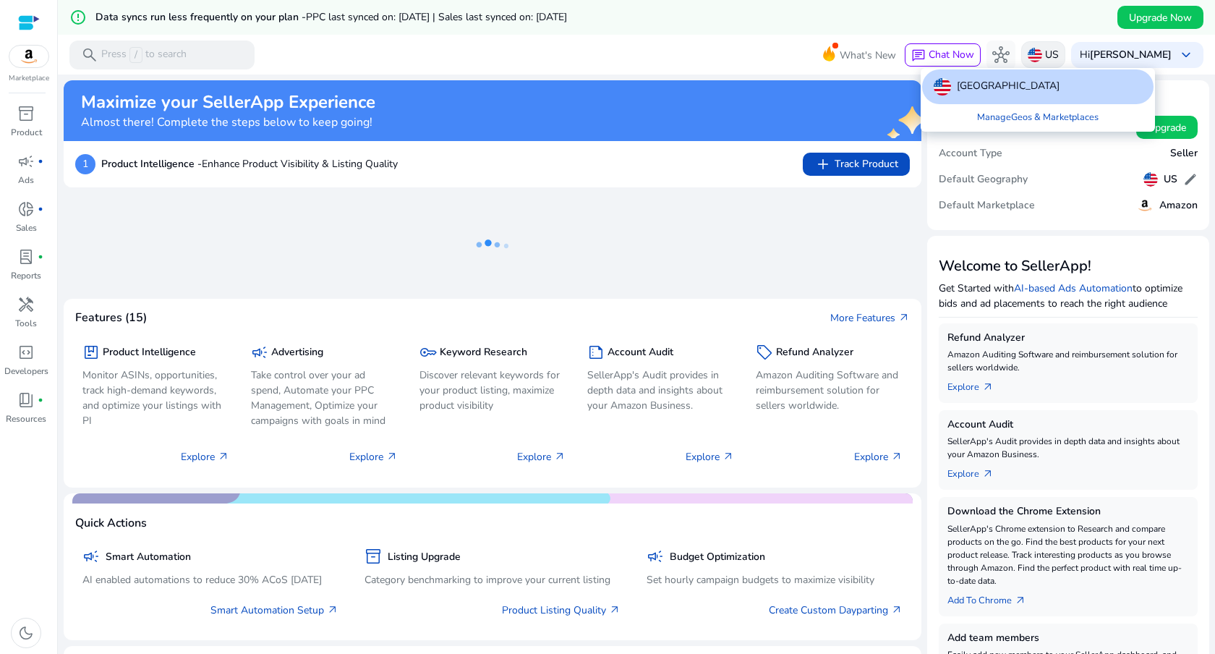
click at [1038, 48] on div at bounding box center [607, 327] width 1215 height 654
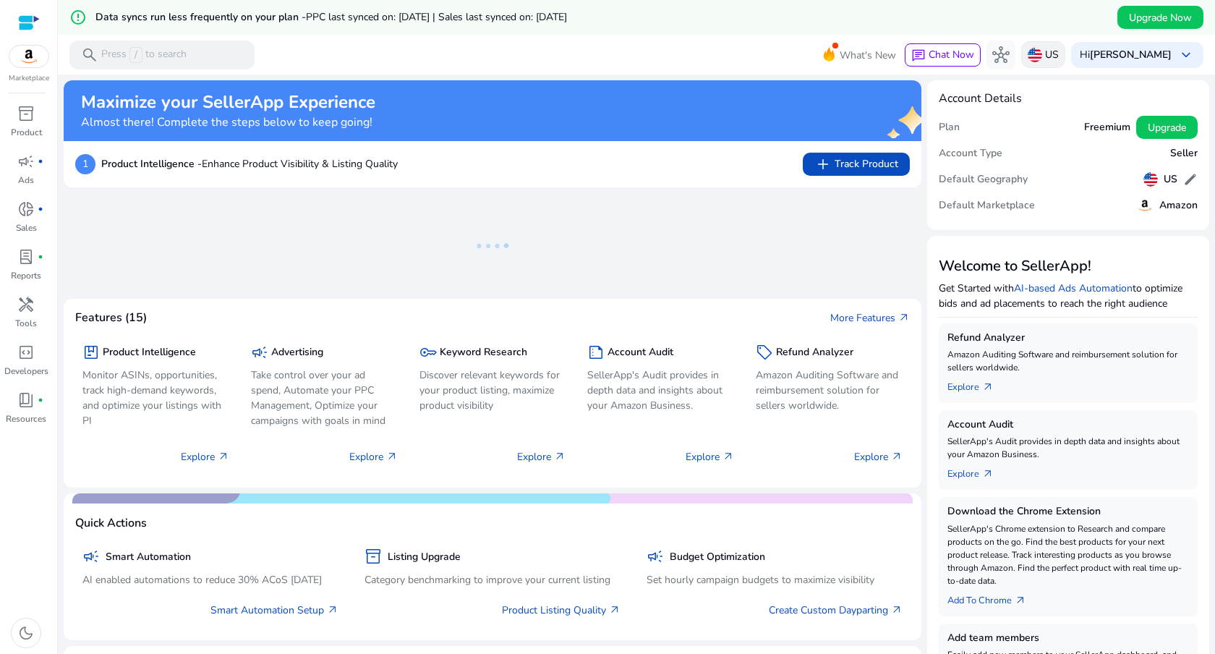
click at [1038, 48] on div "US" at bounding box center [1043, 54] width 44 height 27
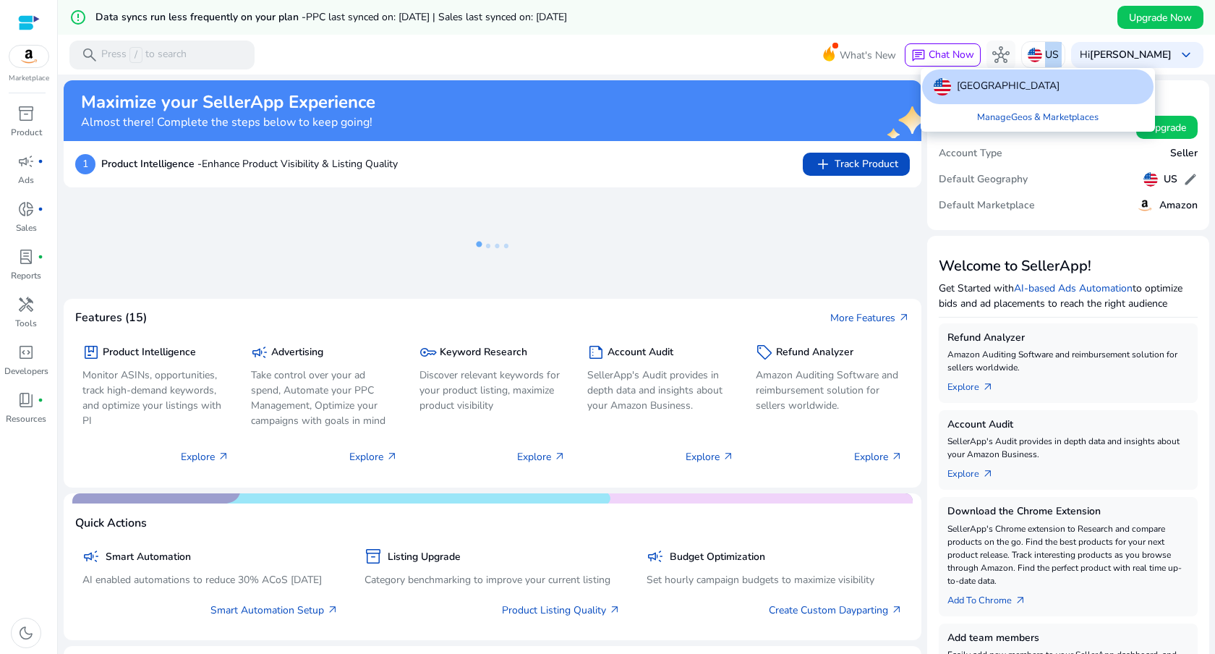
click at [859, 30] on div at bounding box center [607, 327] width 1215 height 654
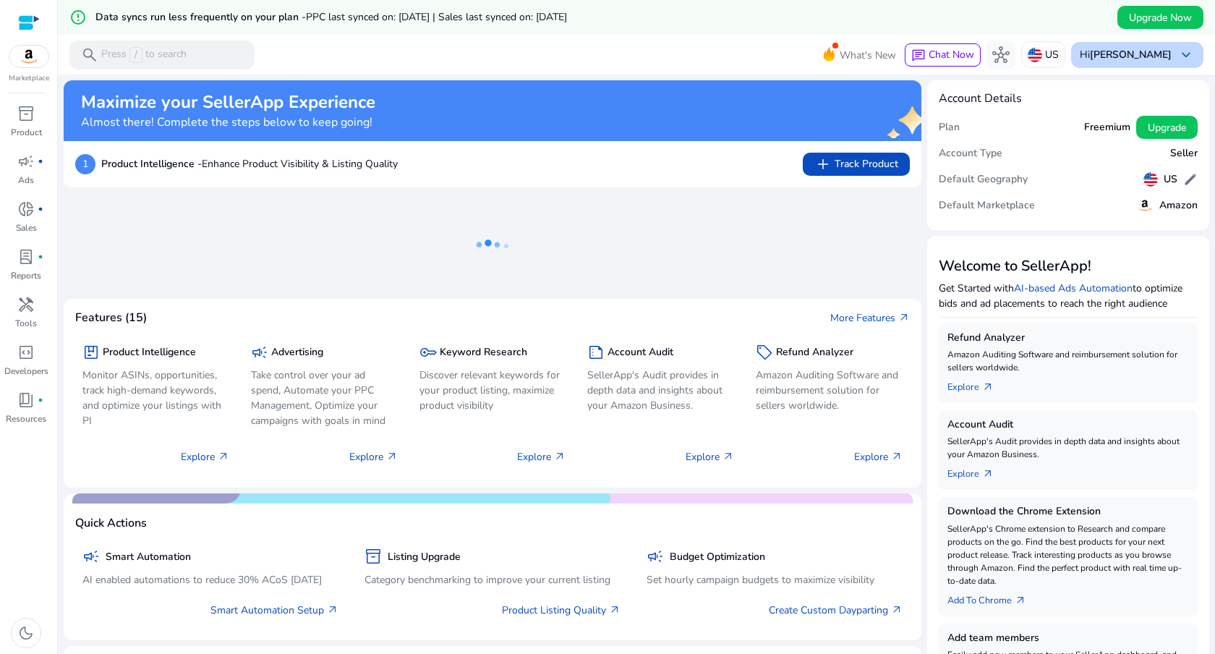
click at [1164, 59] on b "[PERSON_NAME]" at bounding box center [1131, 55] width 82 height 14
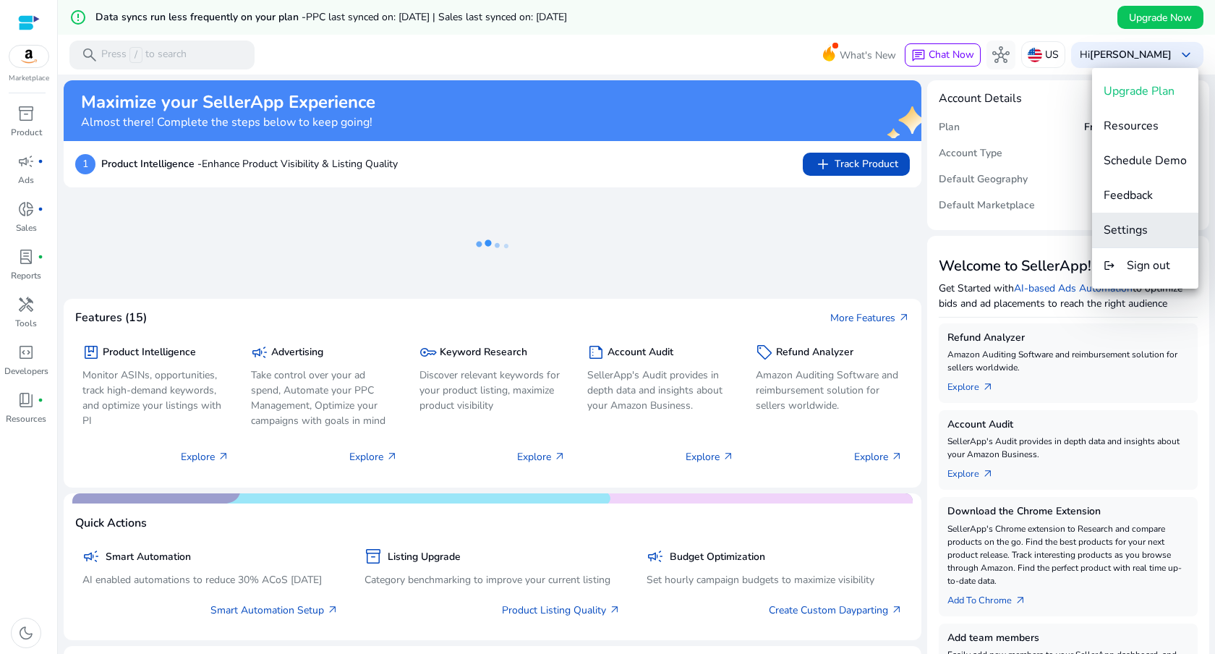
click at [1129, 231] on span "Settings" at bounding box center [1125, 230] width 44 height 16
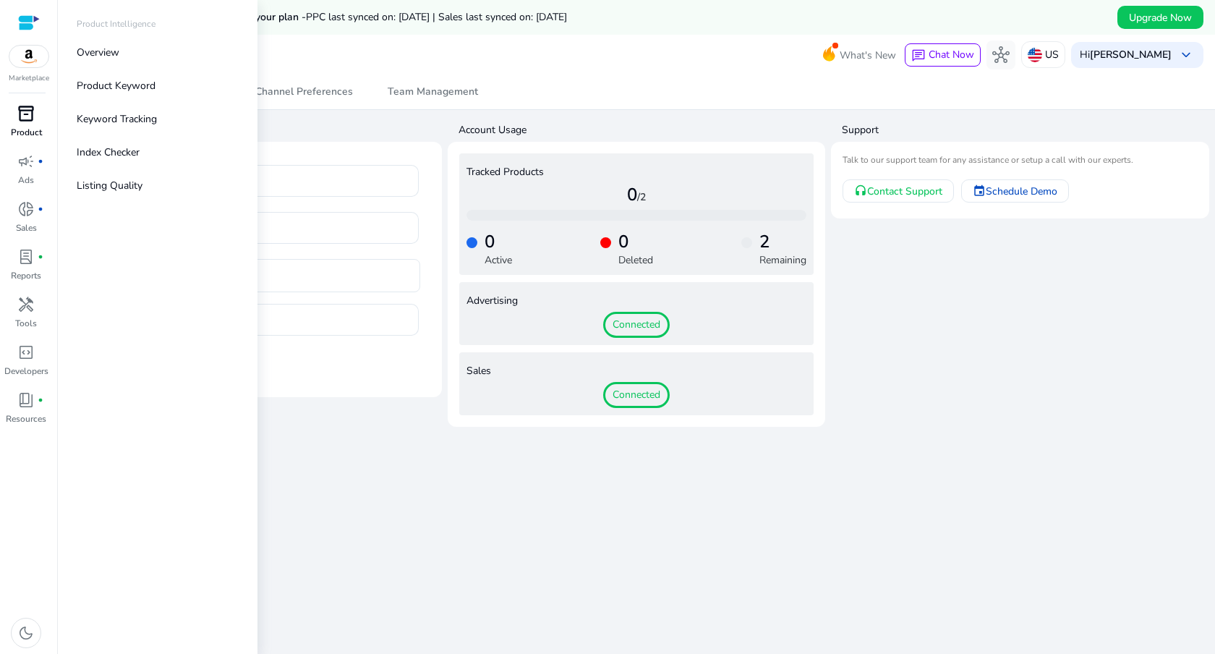
click at [32, 112] on span "inventory_2" at bounding box center [25, 113] width 17 height 17
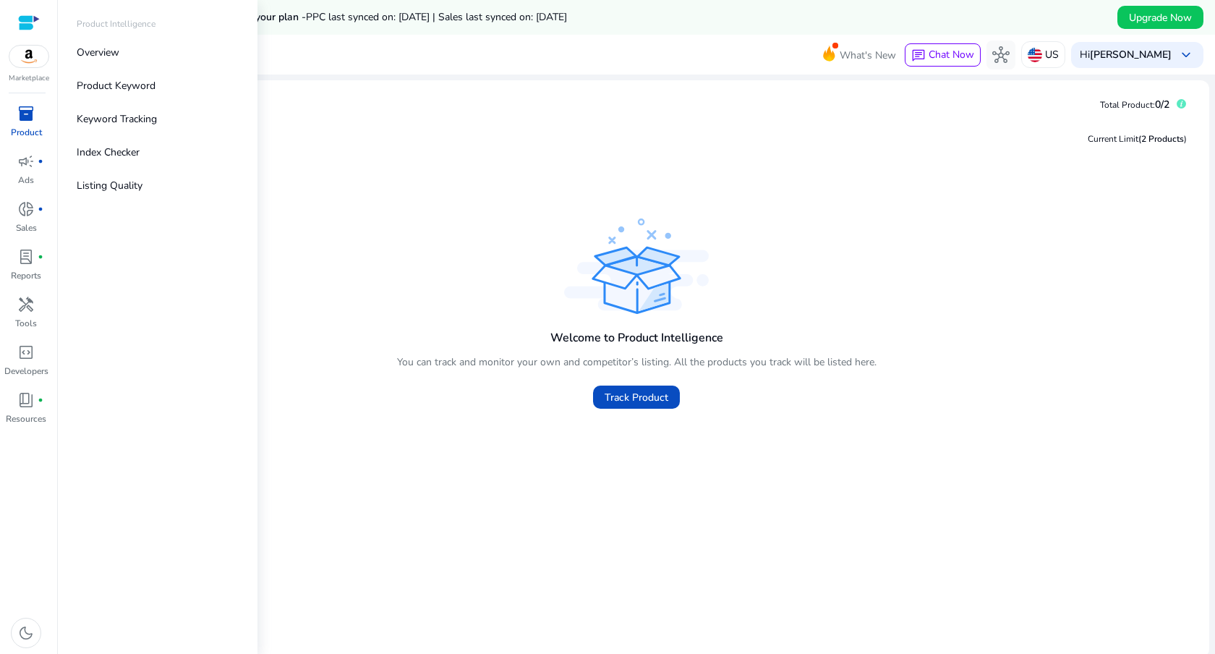
click at [25, 111] on span "inventory_2" at bounding box center [25, 113] width 17 height 17
click at [94, 187] on p "Listing Quality" at bounding box center [110, 185] width 66 height 15
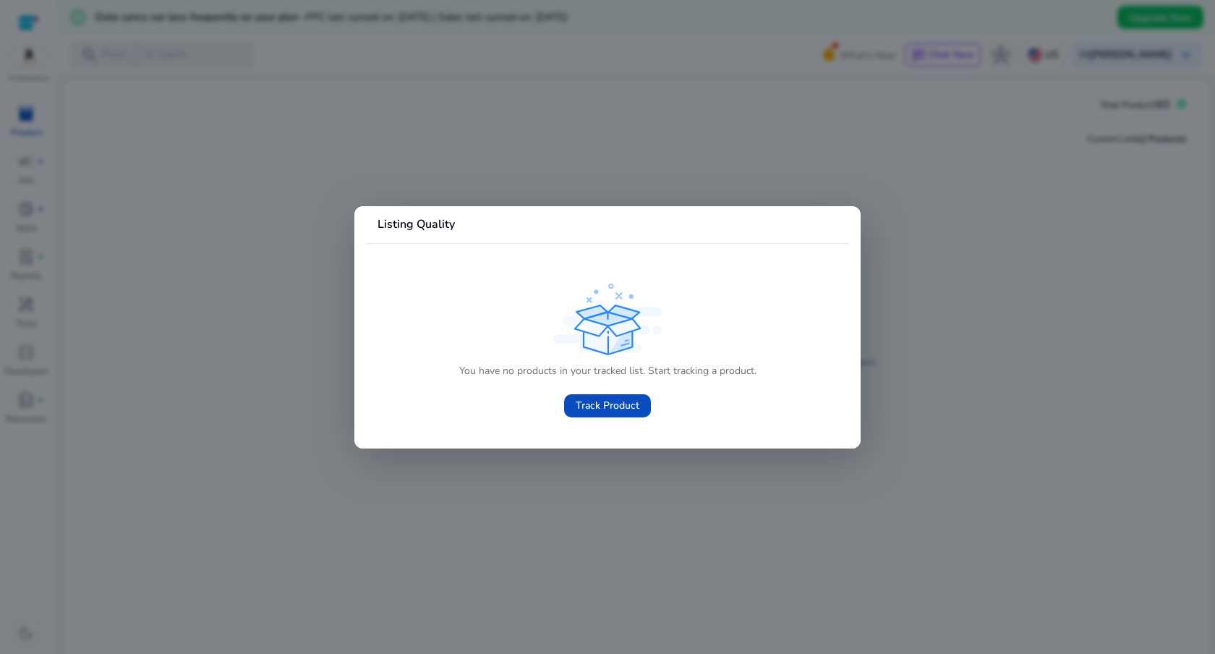
click at [448, 187] on div at bounding box center [607, 327] width 1215 height 654
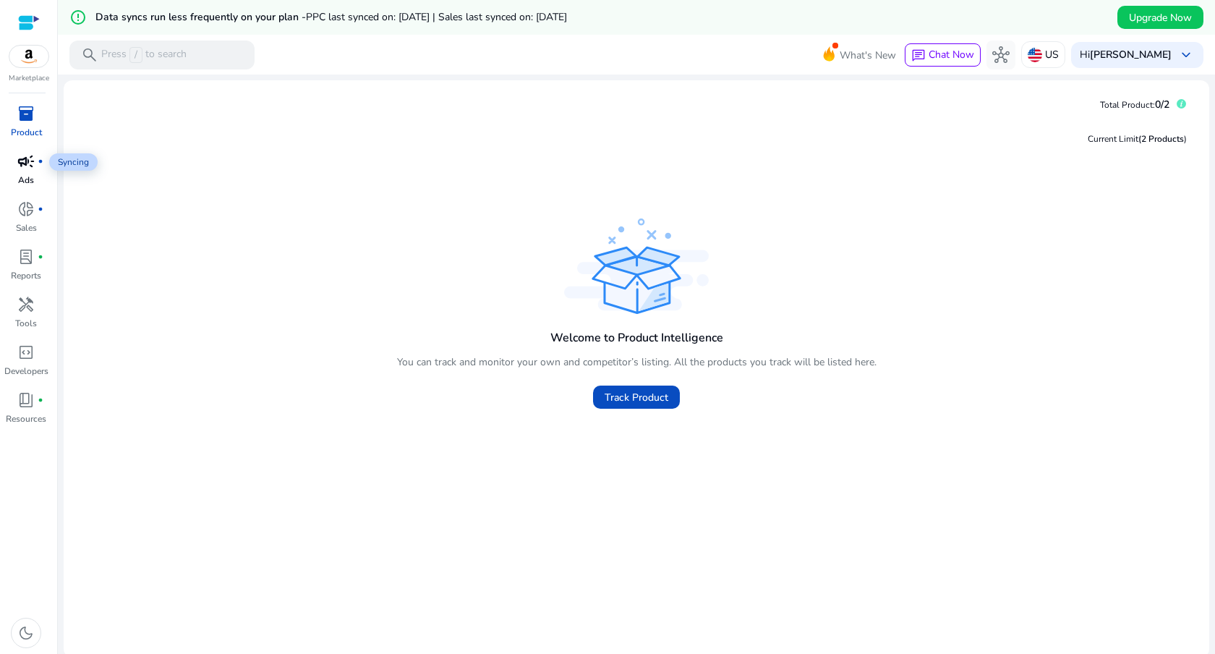
click at [41, 164] on span "fiber_manual_record" at bounding box center [41, 161] width 6 height 6
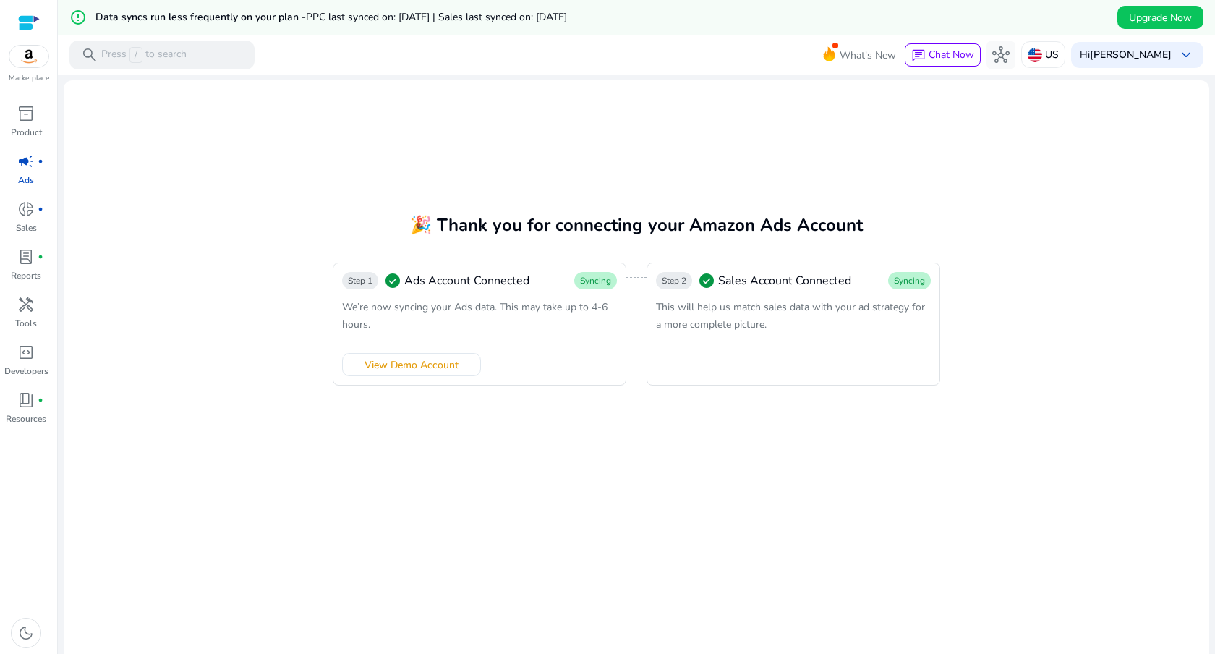
click at [784, 335] on div "Step 2 check_circle Sales Account Connected Syncing This will help us match sal…" at bounding box center [793, 323] width 294 height 123
click at [37, 217] on div "donut_small fiber_manual_record" at bounding box center [26, 208] width 40 height 23
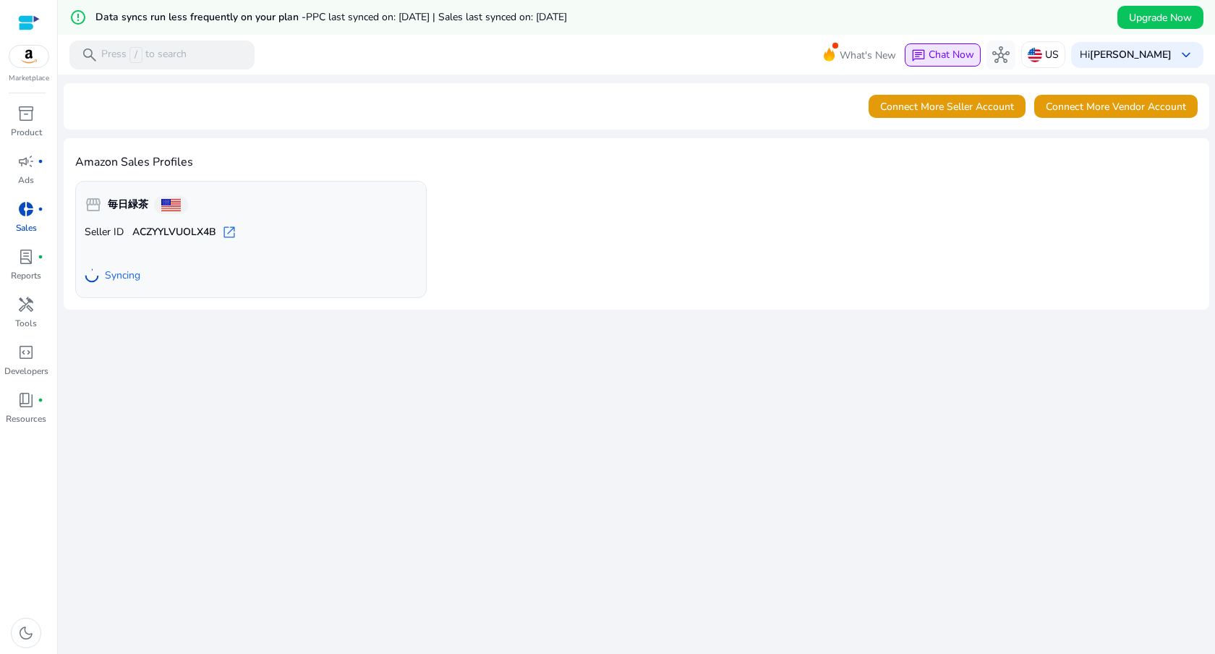
click at [913, 60] on span "chat" at bounding box center [918, 55] width 14 height 14
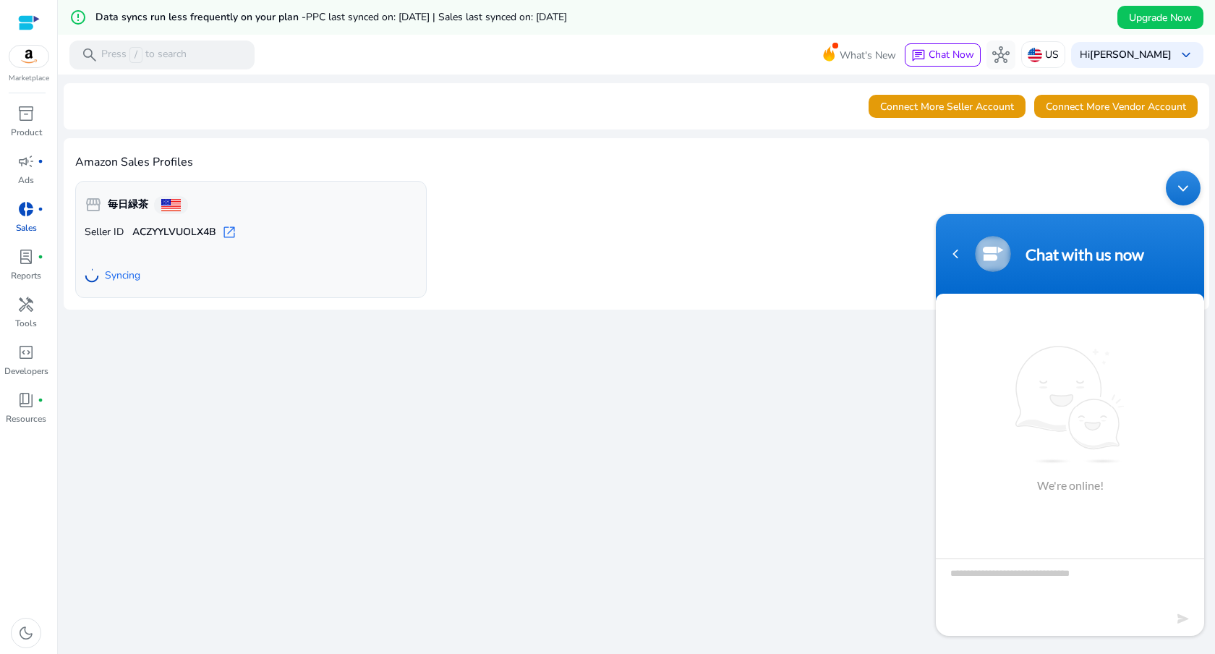
click at [716, 155] on h4 "Amazon Sales Profiles" at bounding box center [636, 162] width 1122 height 14
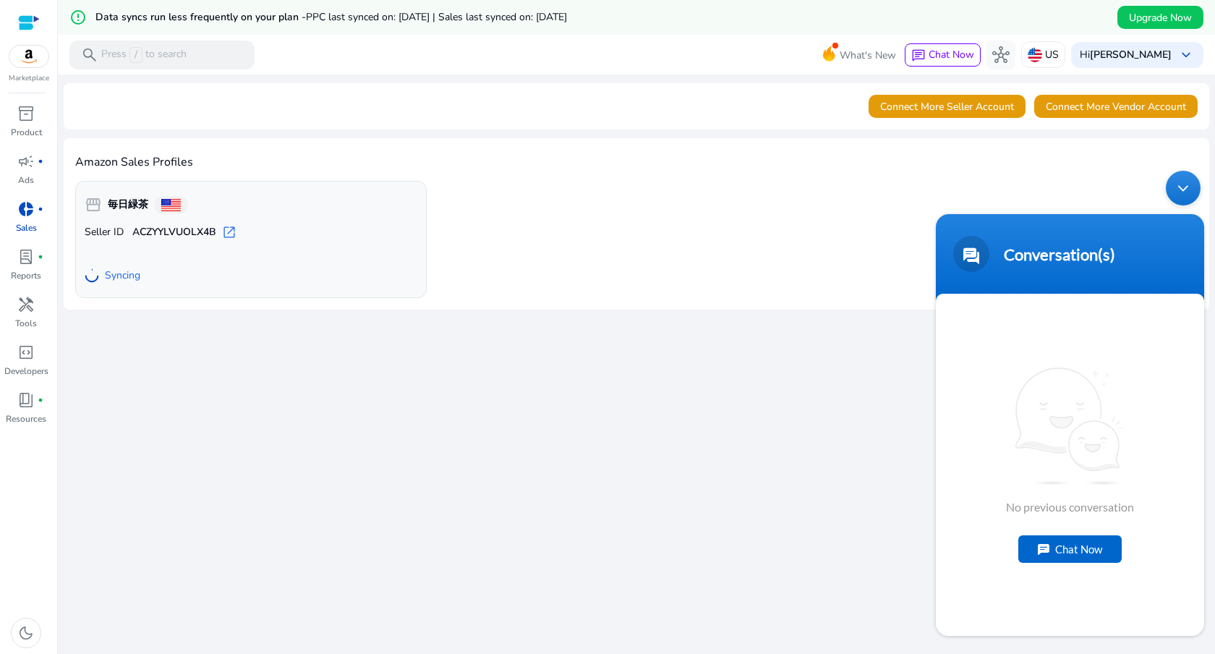
click at [1183, 182] on div "Minimize live chat window" at bounding box center [1183, 188] width 35 height 35
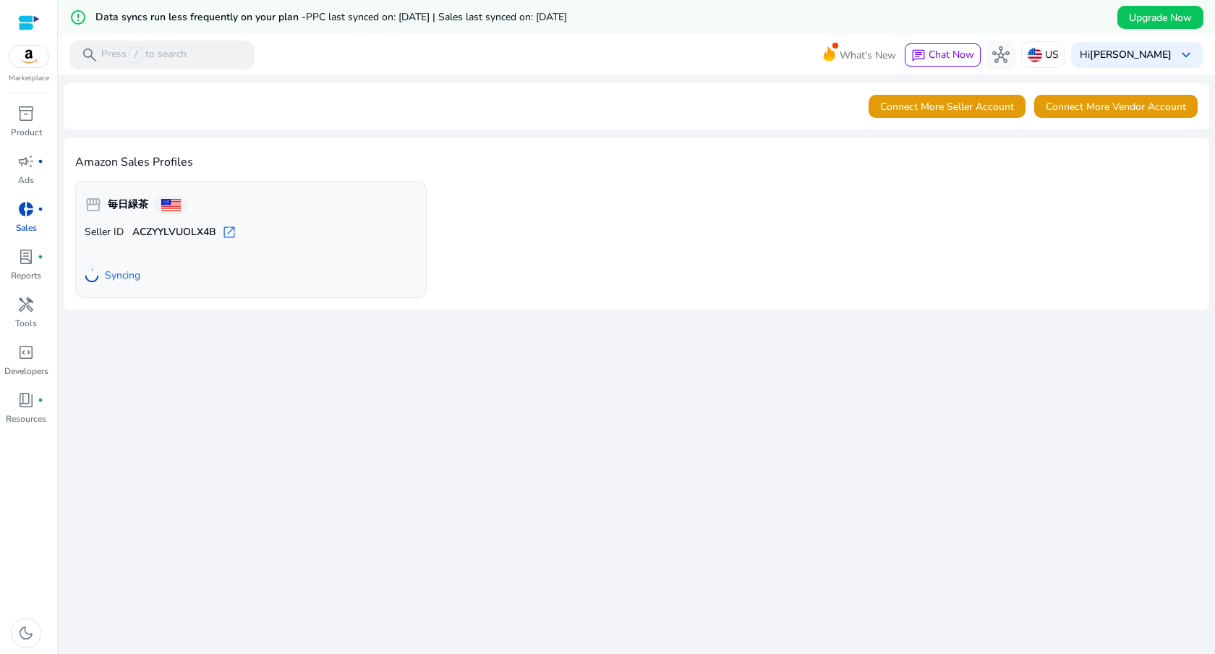
click at [230, 231] on span "open_in_new" at bounding box center [229, 232] width 14 height 14
click at [33, 256] on span "lab_profile" at bounding box center [25, 256] width 17 height 17
click at [27, 257] on span "lab_profile" at bounding box center [25, 256] width 17 height 17
click at [33, 624] on span "dark_mode" at bounding box center [25, 632] width 17 height 17
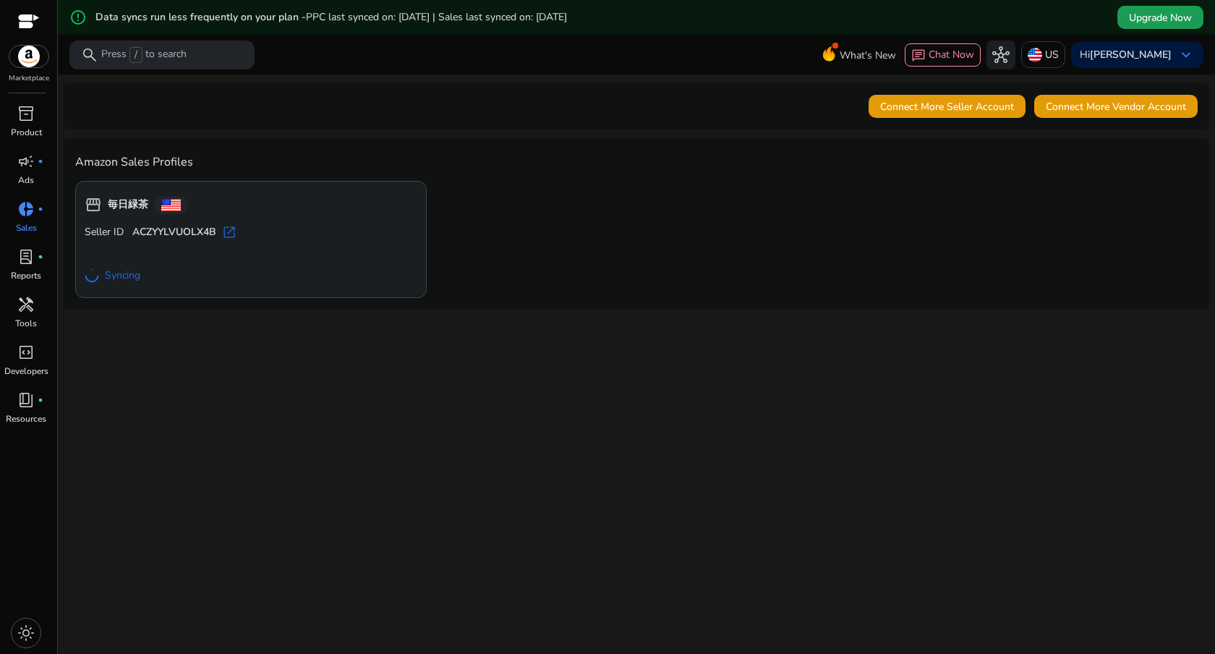
click at [500, 259] on div "storefront 毎日緑茶 Seller ID ACZYYLVUOLX4B open_in_new Syncing" at bounding box center [636, 239] width 1122 height 117
click at [1112, 43] on div "Hi Yutaro Kobayashi keyboard_arrow_down" at bounding box center [1137, 55] width 132 height 26
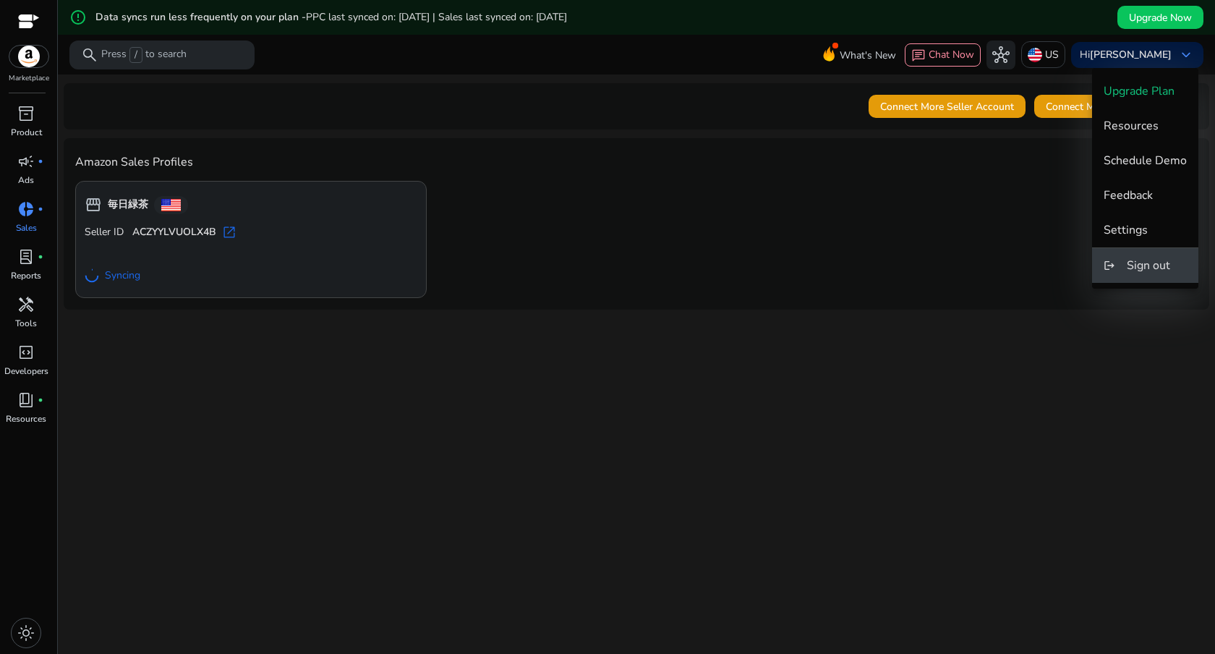
click at [1123, 266] on button "logout Sign out" at bounding box center [1145, 265] width 106 height 35
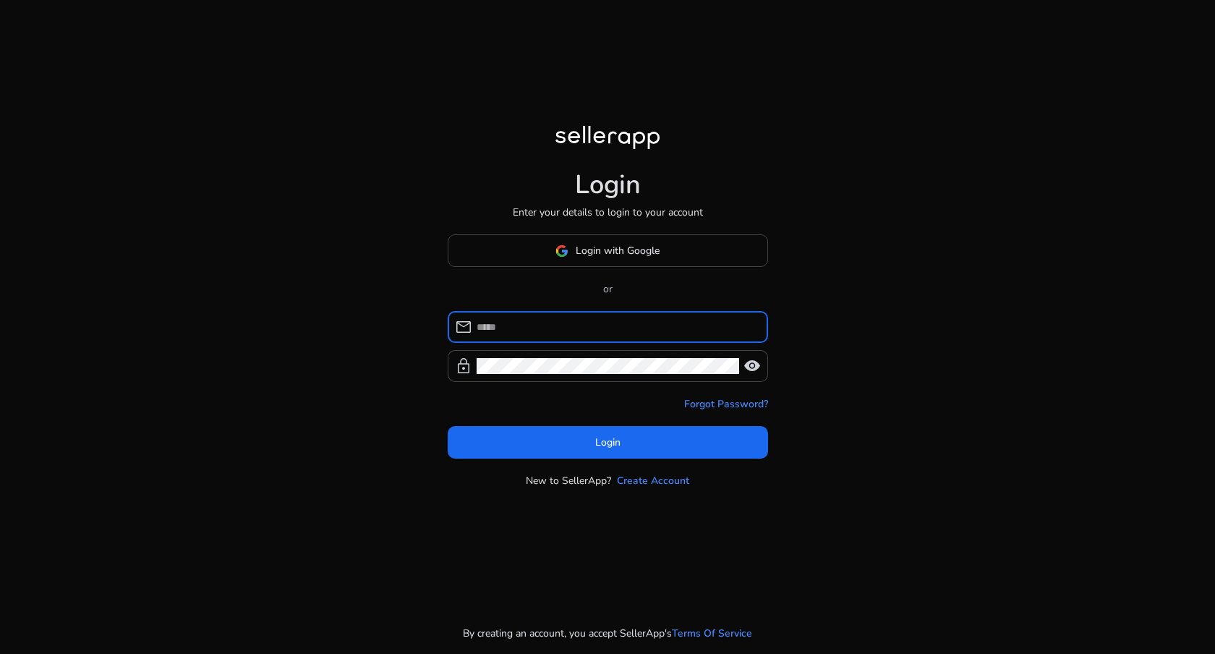
click at [610, 321] on input at bounding box center [617, 327] width 280 height 16
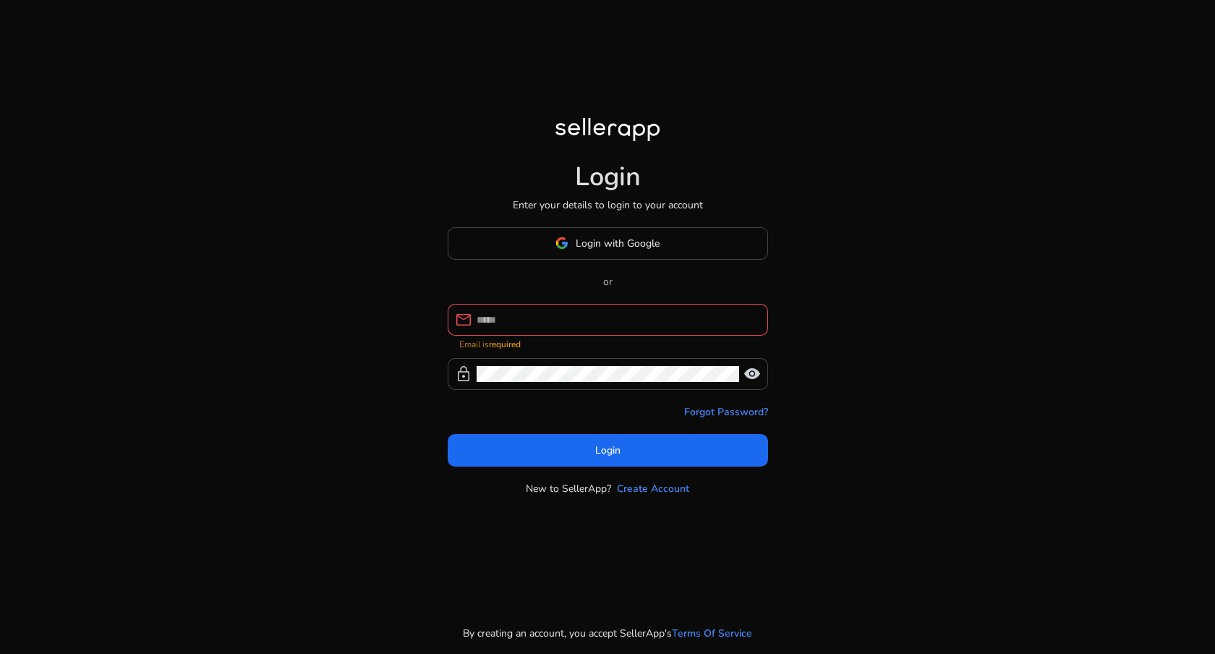
type input "**********"
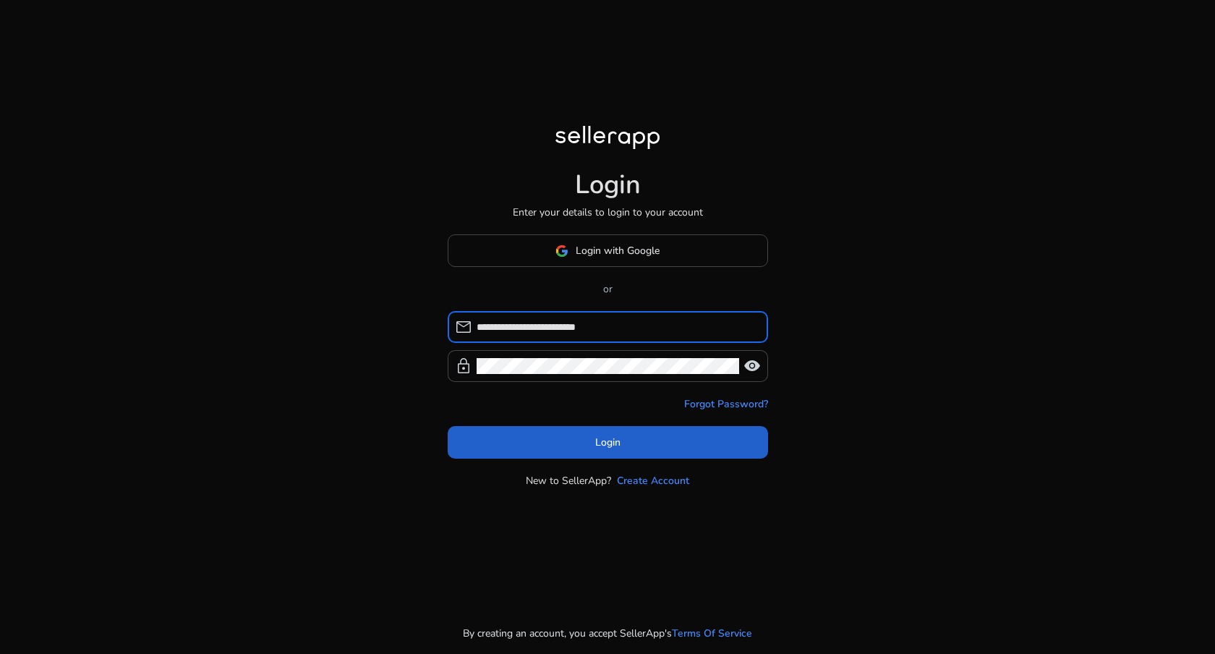
click at [582, 451] on span at bounding box center [608, 442] width 320 height 35
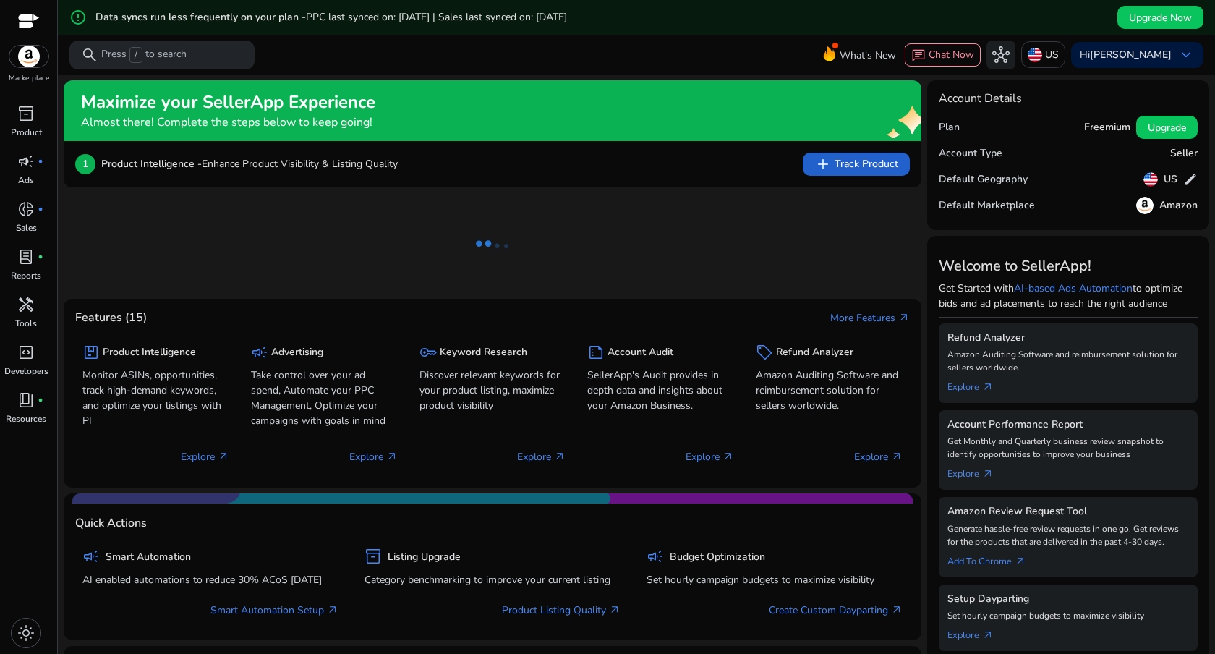
click at [857, 163] on span "add Track Product" at bounding box center [856, 163] width 84 height 17
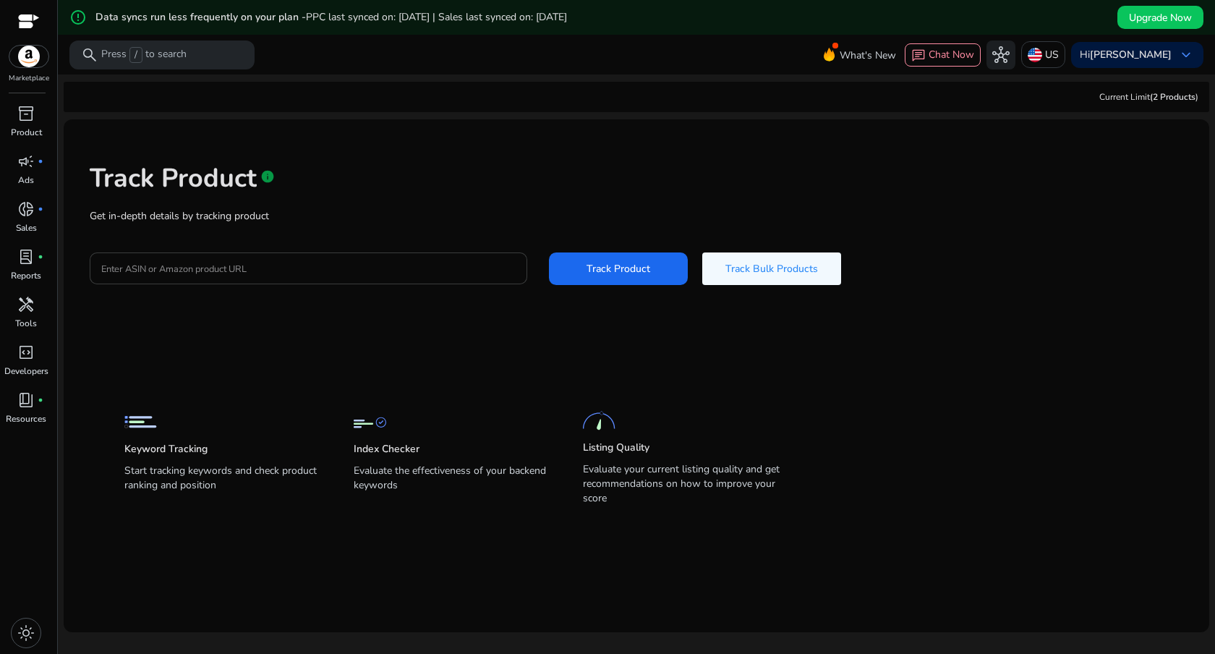
click at [441, 265] on input "Enter ASIN or Amazon product URL" at bounding box center [308, 268] width 414 height 16
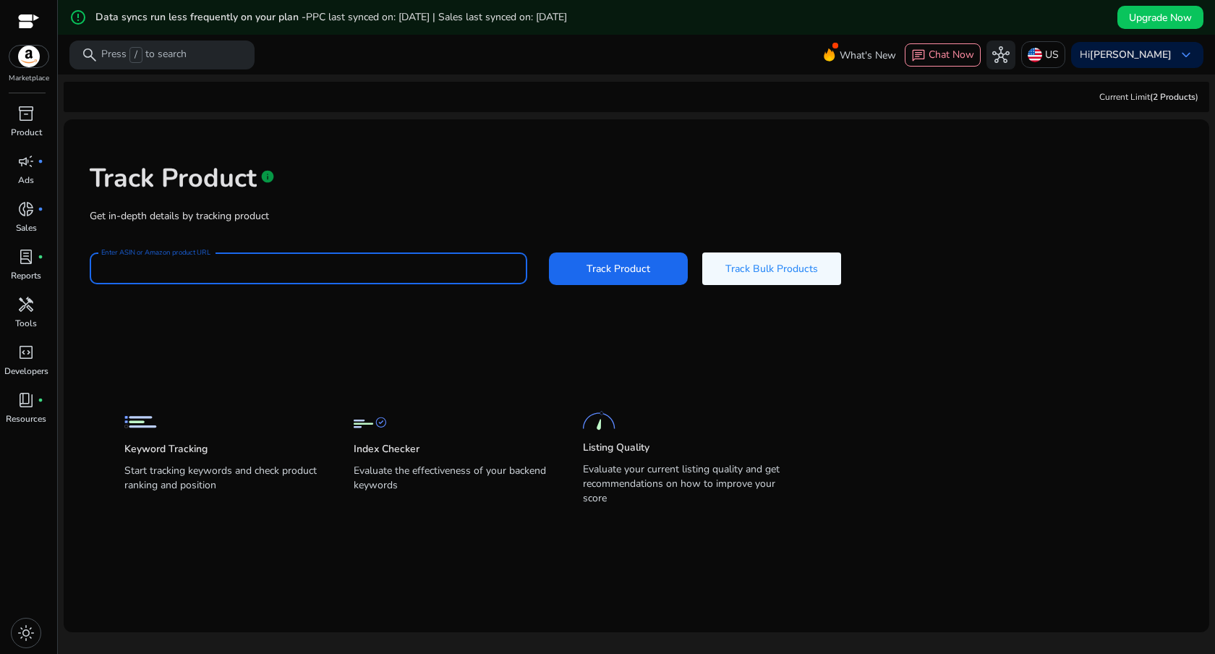
click at [380, 265] on input "Enter ASIN or Amazon product URL" at bounding box center [308, 268] width 414 height 16
paste input "**********"
type input "**********"
click at [593, 262] on span "Track Product" at bounding box center [618, 268] width 64 height 15
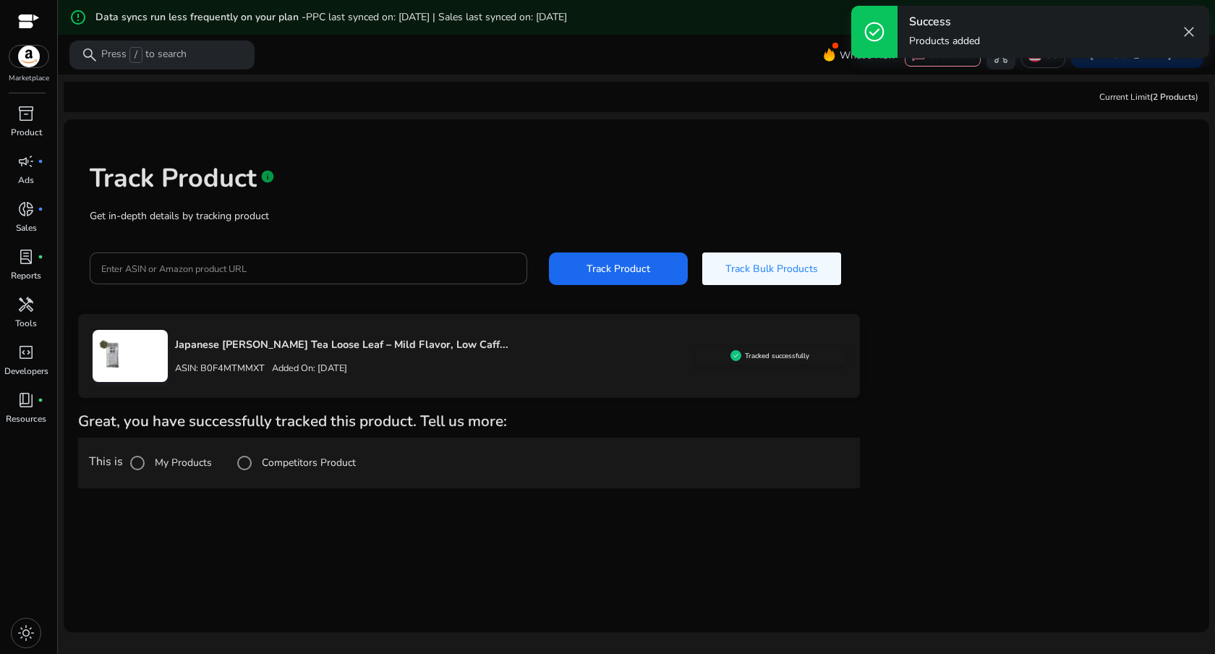
click at [714, 196] on div "Track Product info" at bounding box center [636, 174] width 1093 height 59
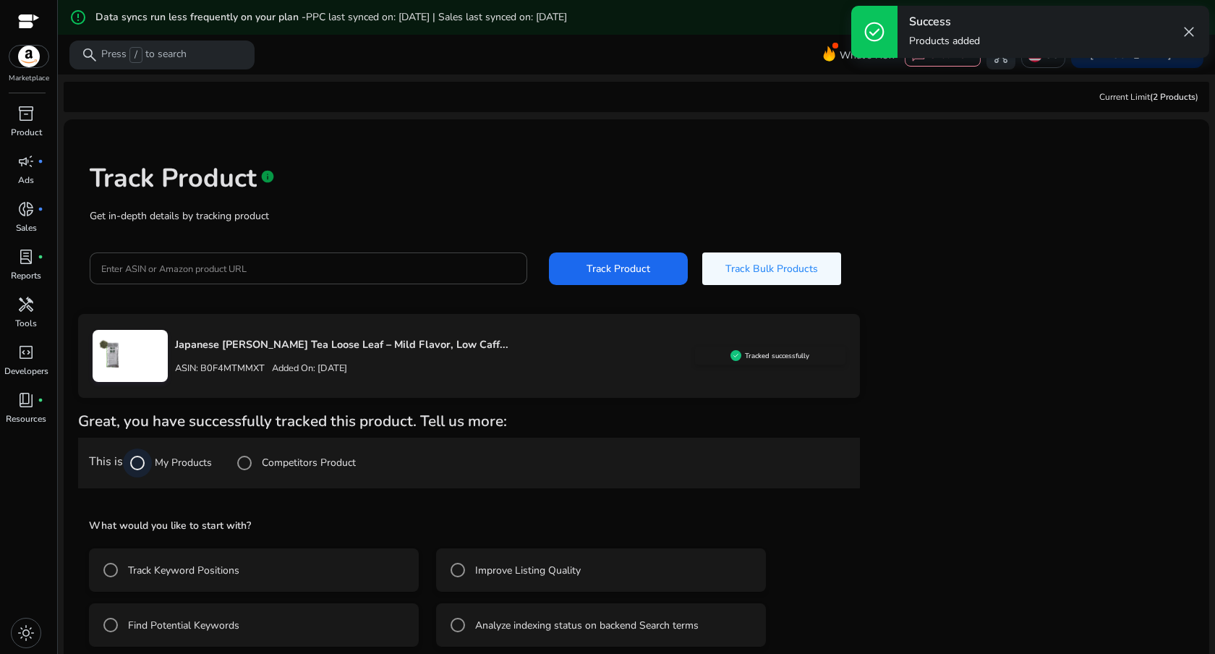
scroll to position [35, 0]
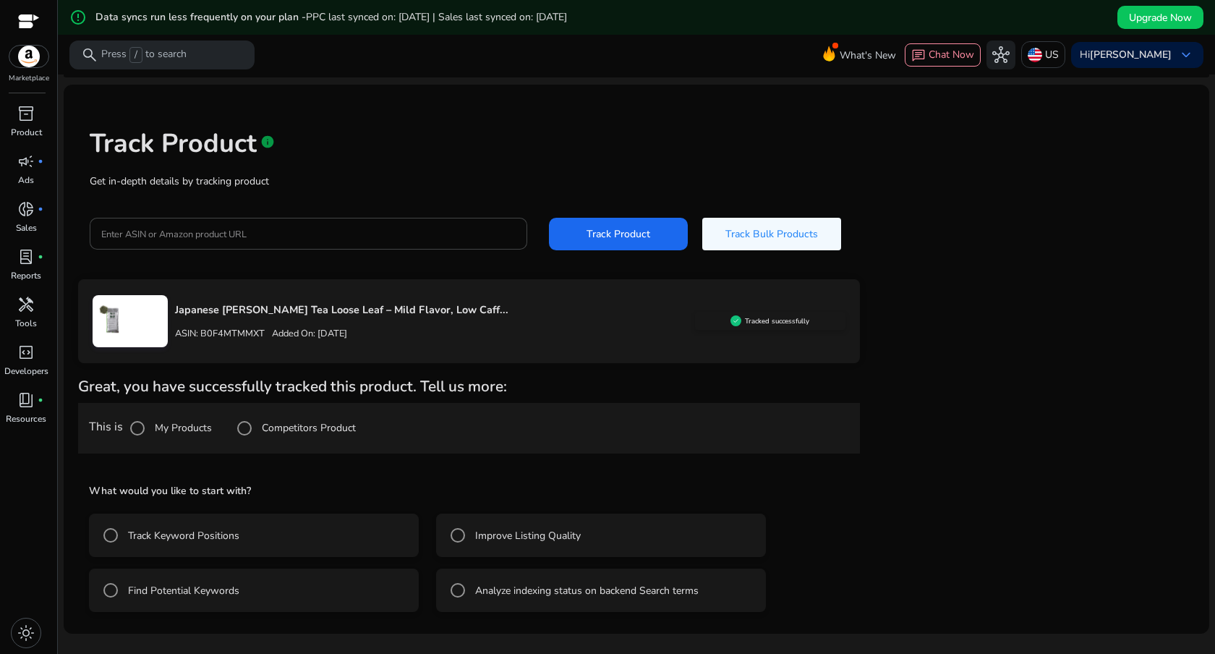
click at [182, 533] on label "Track Keyword Positions" at bounding box center [182, 535] width 114 height 15
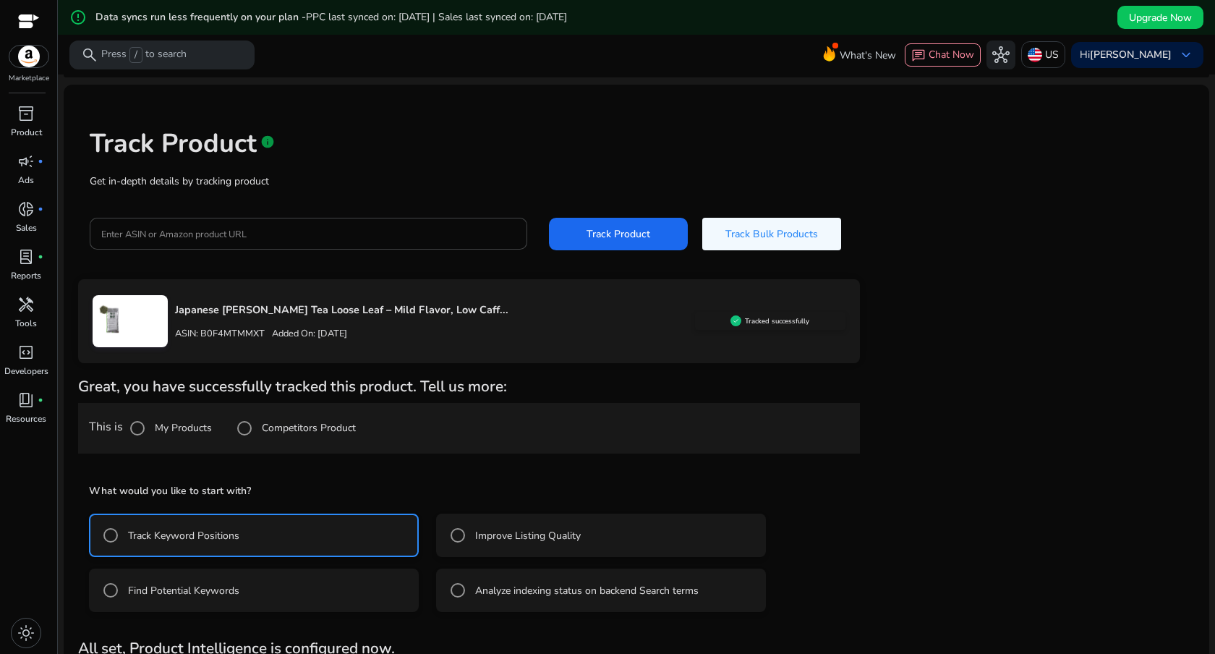
click at [498, 531] on label "Improve Listing Quality" at bounding box center [526, 535] width 108 height 15
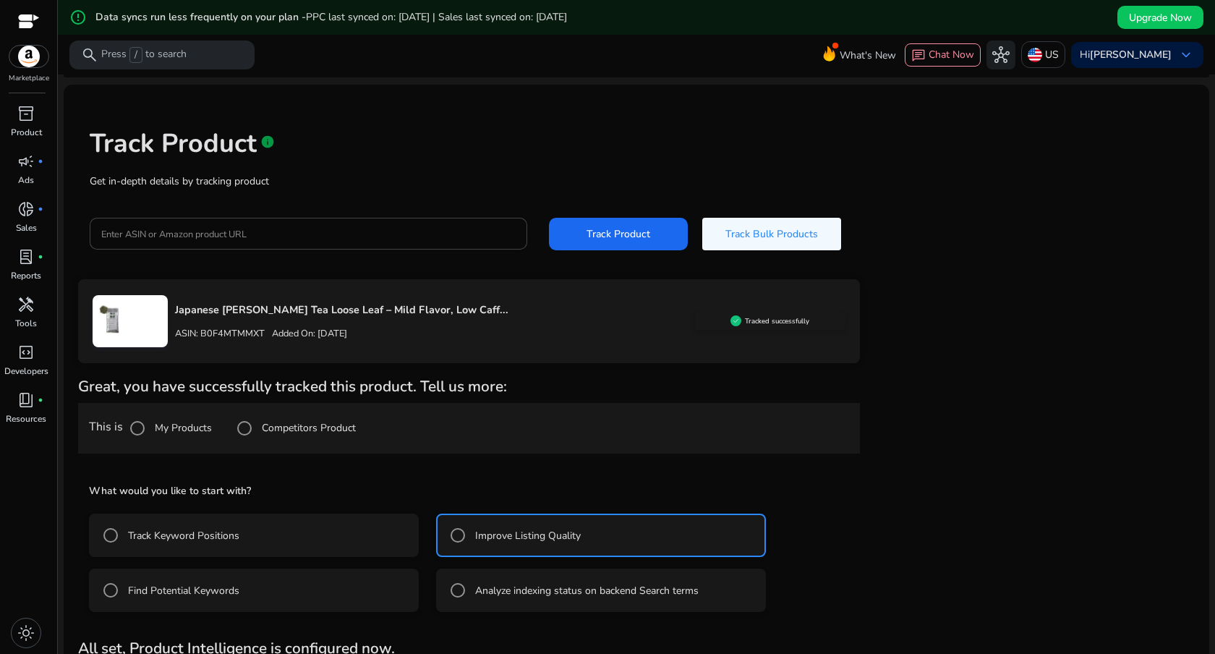
click at [223, 539] on label "Track Keyword Positions" at bounding box center [182, 535] width 114 height 15
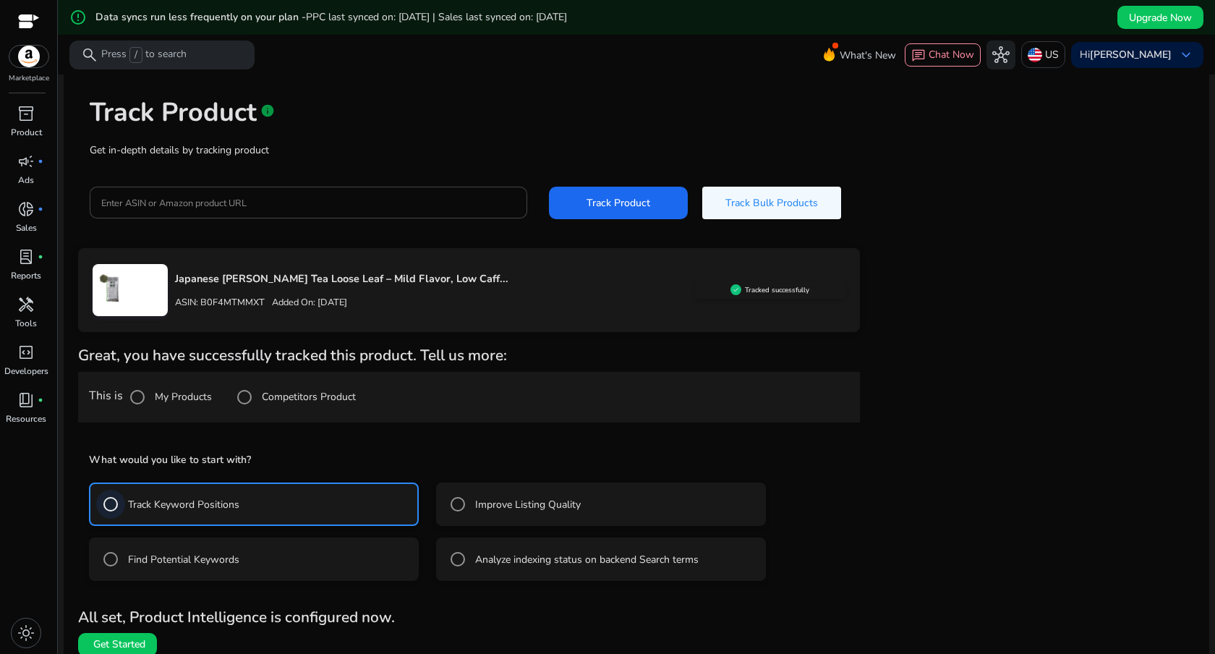
scroll to position [79, 0]
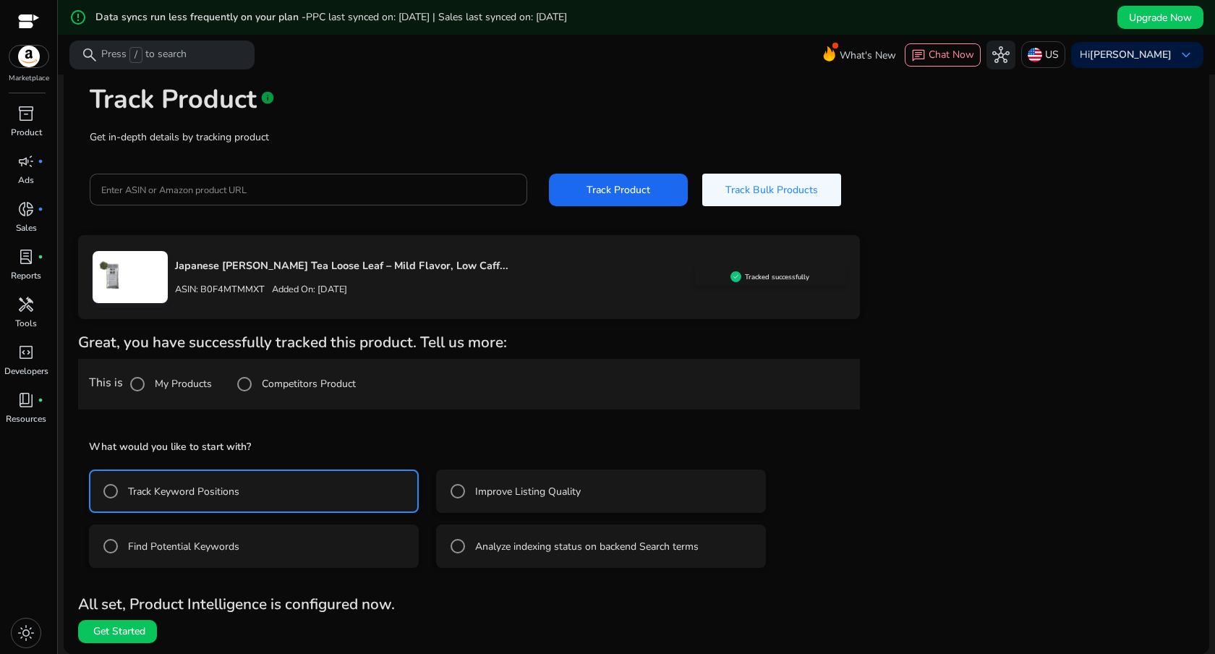
click at [226, 549] on label "Find Potential Keywords" at bounding box center [182, 546] width 114 height 15
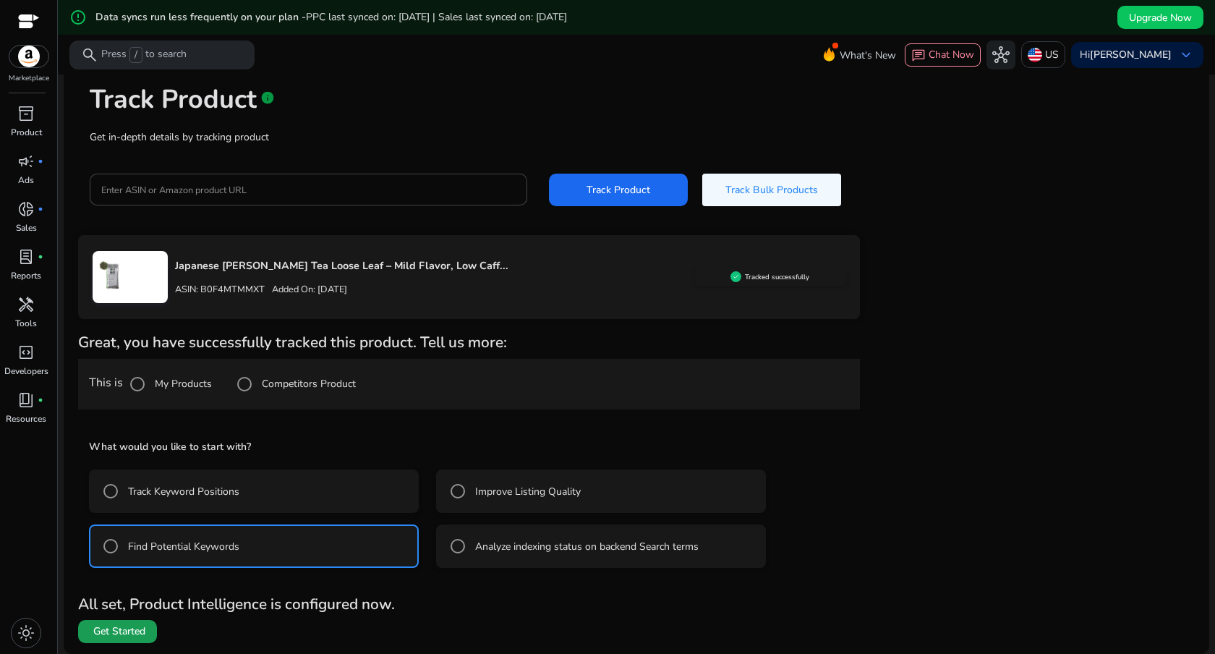
click at [129, 634] on span "Get Started" at bounding box center [119, 631] width 52 height 14
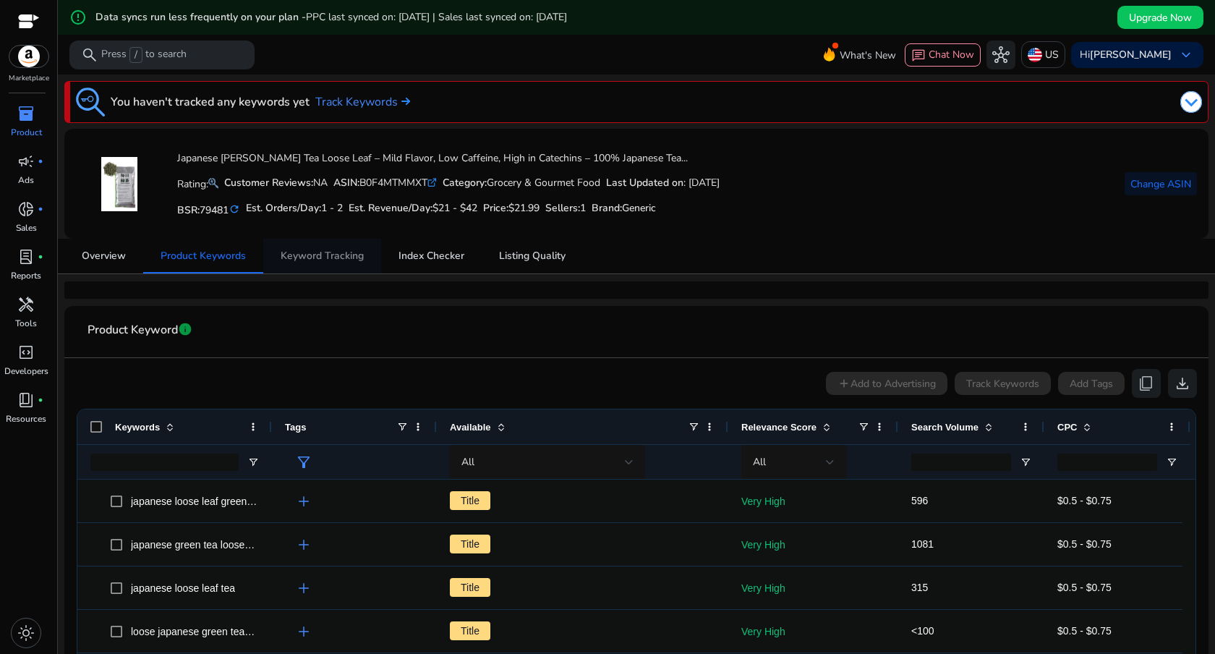
click at [323, 264] on span "Keyword Tracking" at bounding box center [322, 256] width 83 height 35
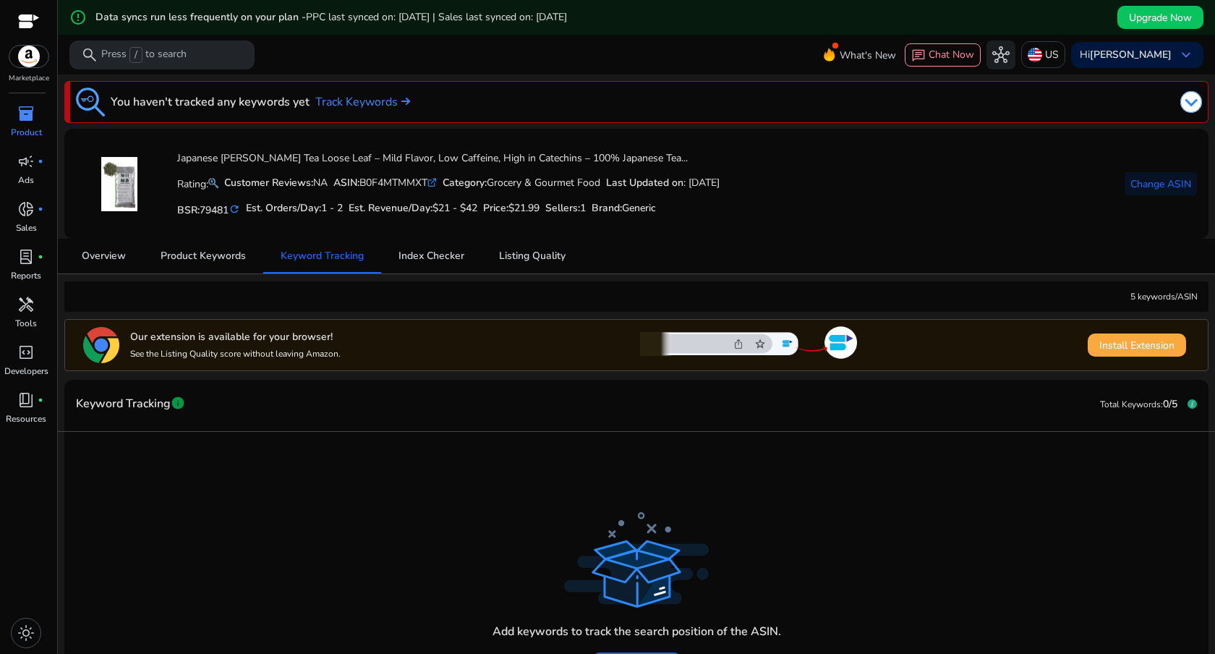
click at [1132, 345] on span "Install Extension" at bounding box center [1136, 345] width 75 height 15
click at [305, 432] on div "Add keywords to track the search position of the ASIN. Add keywords" at bounding box center [636, 577] width 1144 height 291
click at [1140, 338] on span "Install Extension" at bounding box center [1136, 345] width 75 height 15
click at [985, 422] on mat-card-header "Keyword Tracking info Total Keywords: 0/5" at bounding box center [636, 411] width 1144 height 40
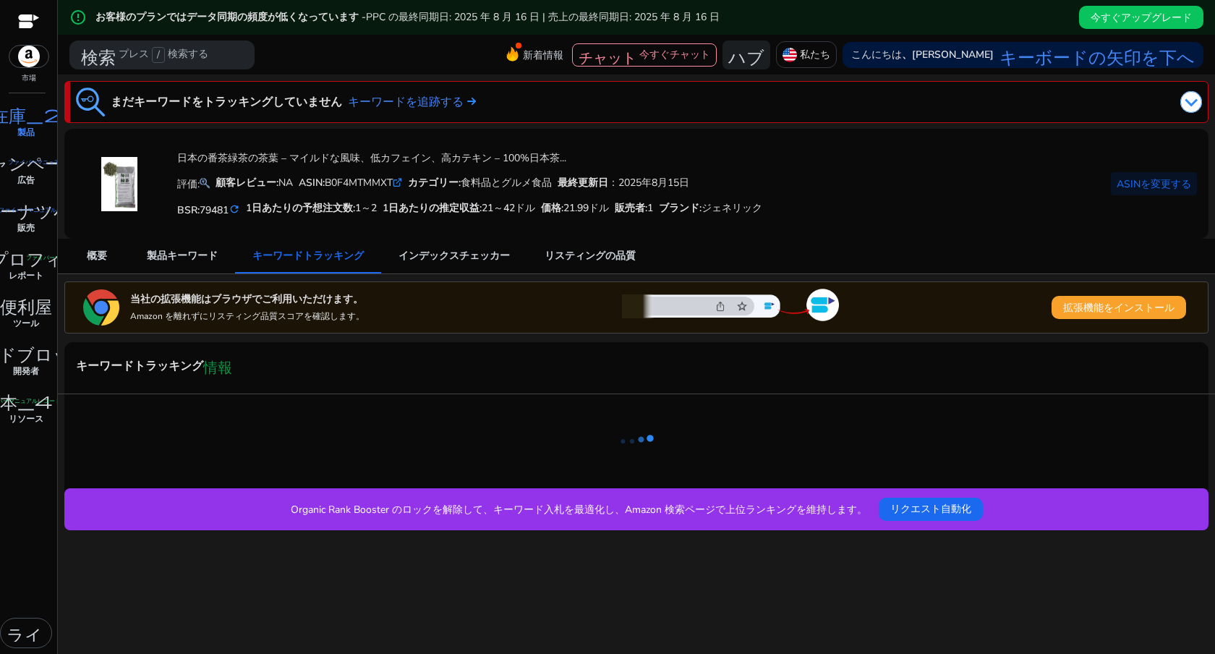
click at [951, 226] on div "日本の番茶緑茶の茶葉 – マイルドな風味、低カフェイン、高カテキン – 100%日本茶... 評価: 顧客レビュー: NA ASIN: B0F4MTMMXT …" at bounding box center [636, 183] width 1121 height 87
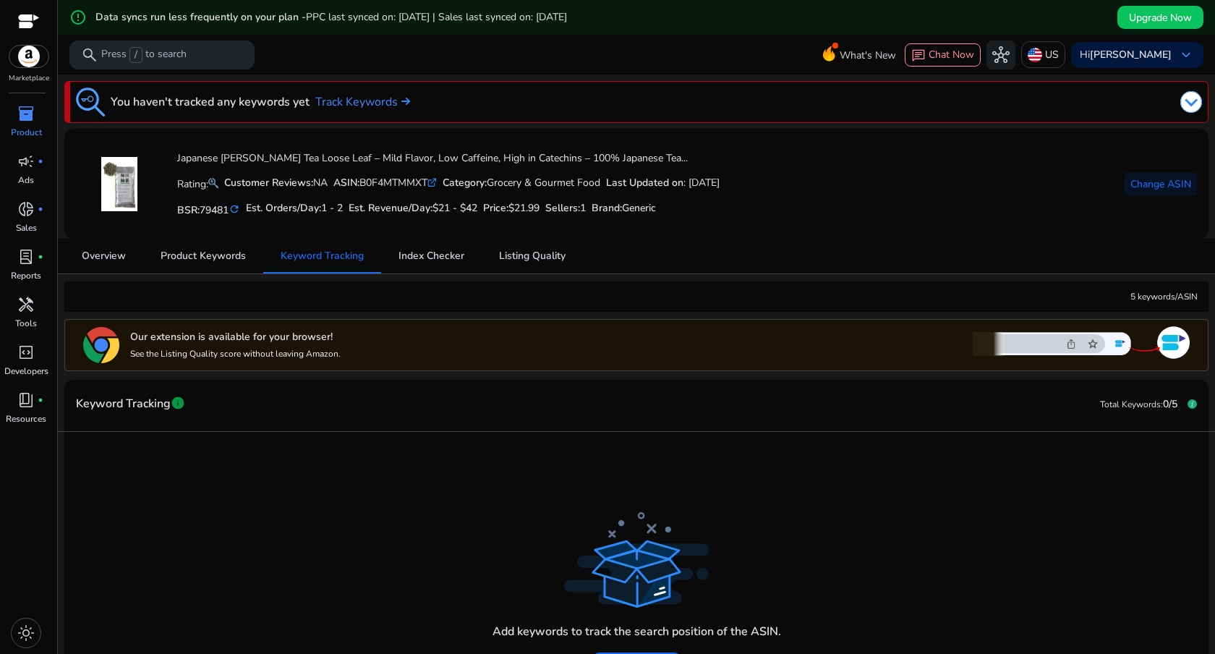
click at [825, 182] on div "Japanese [PERSON_NAME] Tea Loose Leaf – Mild Flavor, Low Caffeine, High in Cate…" at bounding box center [636, 183] width 1121 height 87
click at [445, 270] on span "Index Checker" at bounding box center [431, 256] width 66 height 35
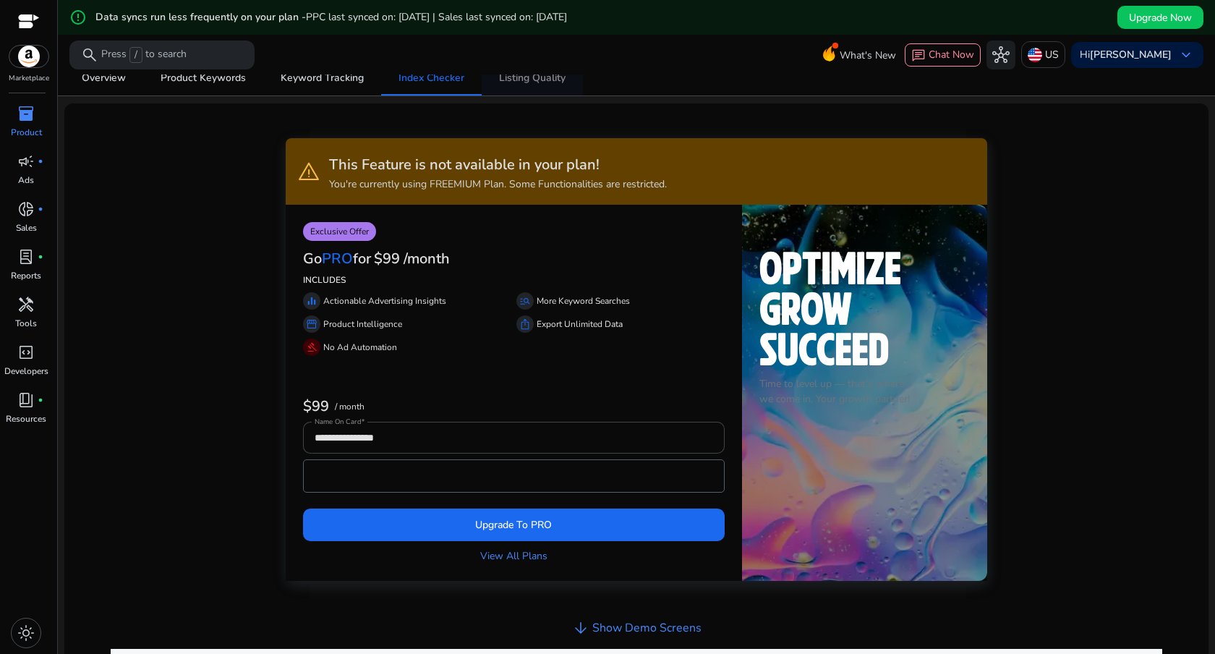
click at [534, 80] on span "Listing Quality" at bounding box center [532, 78] width 67 height 10
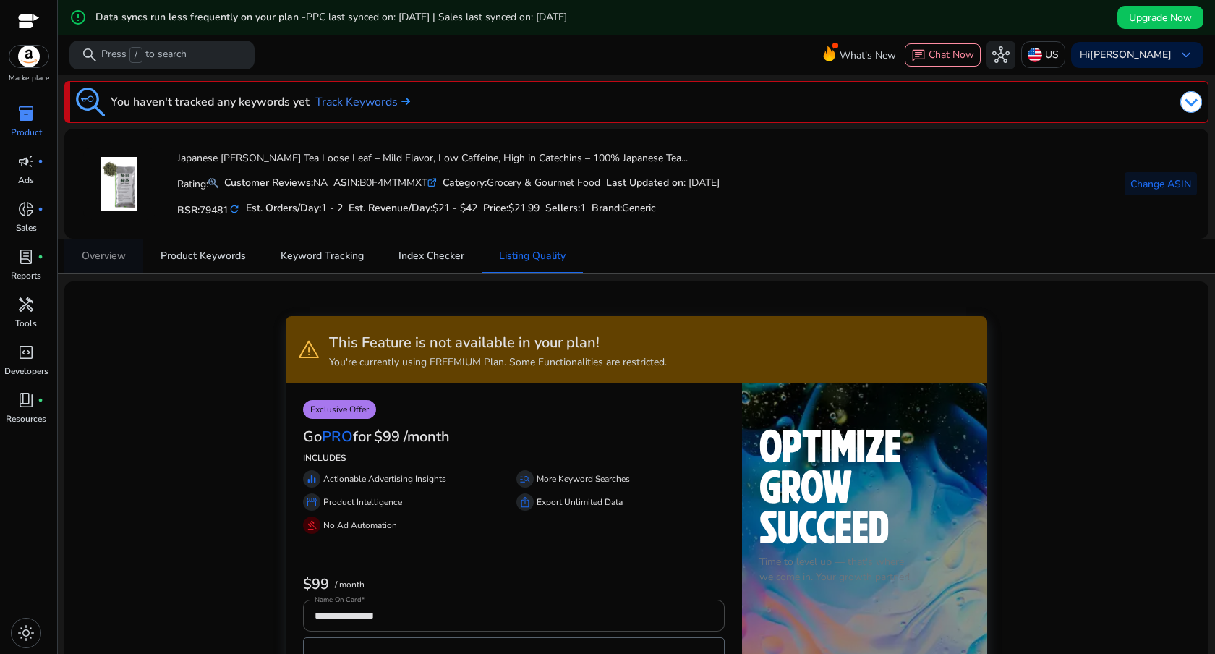
click at [126, 261] on link "Overview" at bounding box center [103, 256] width 79 height 35
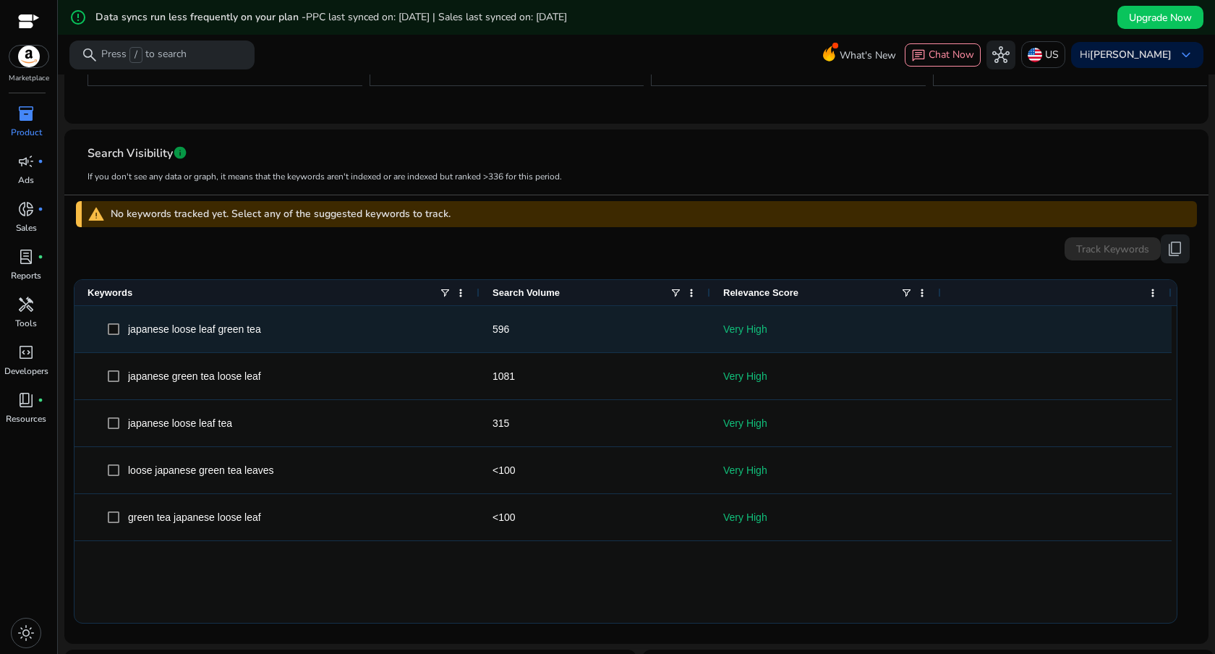
scroll to position [362, 0]
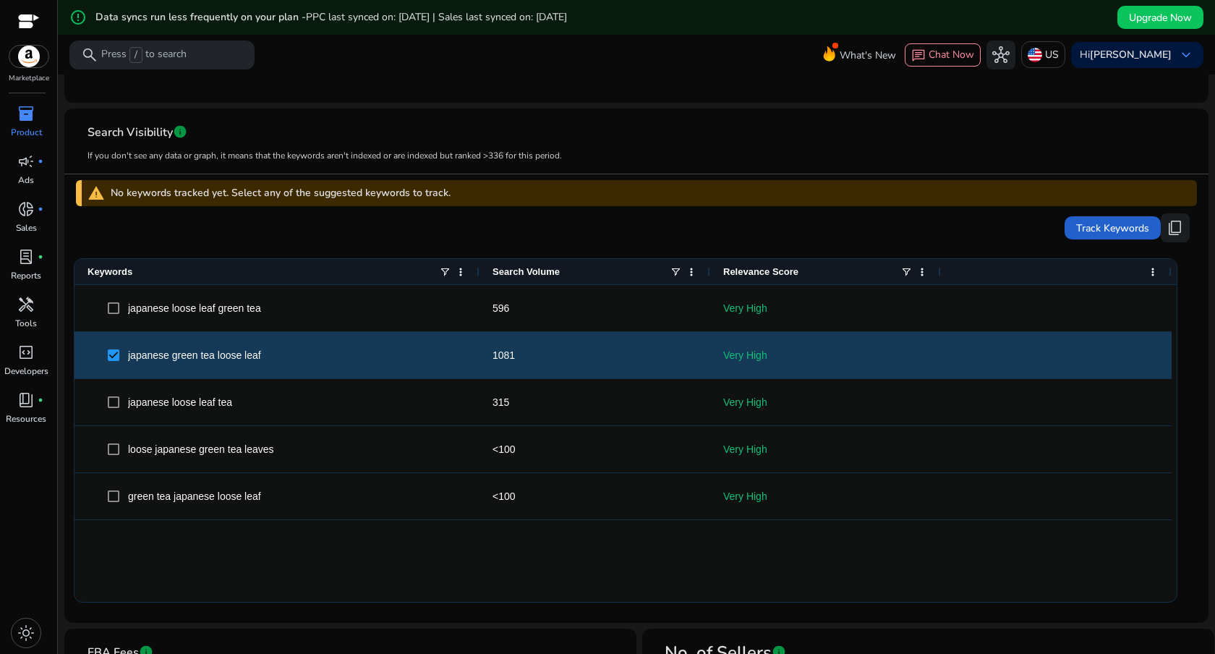
click at [1138, 232] on span "Track Keywords" at bounding box center [1112, 228] width 73 height 15
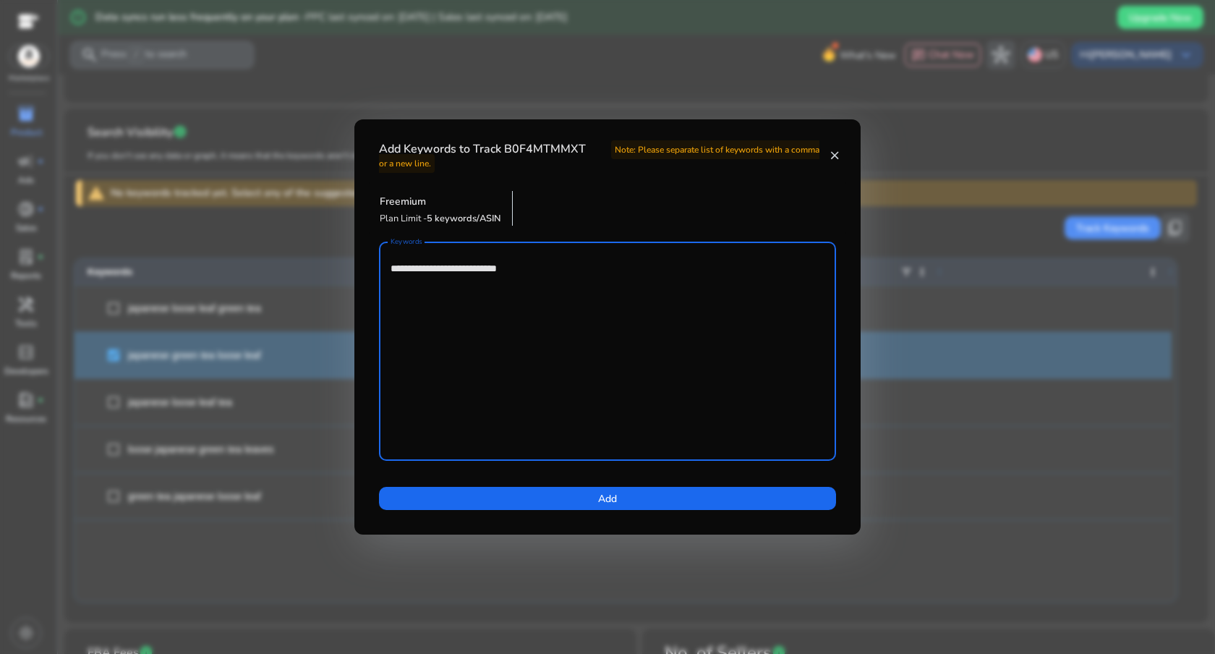
click at [557, 223] on div "Freemium Plan Limit - 5 keywords/ASIN" at bounding box center [607, 208] width 477 height 53
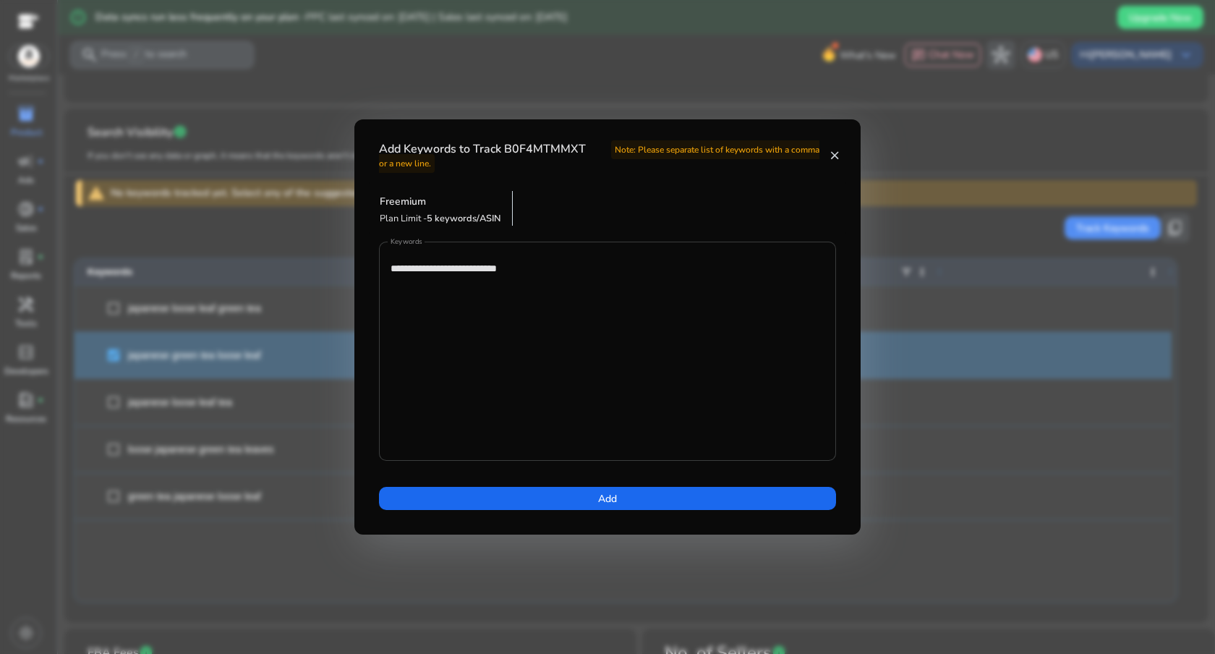
click at [558, 304] on textarea "**********" at bounding box center [607, 351] width 434 height 205
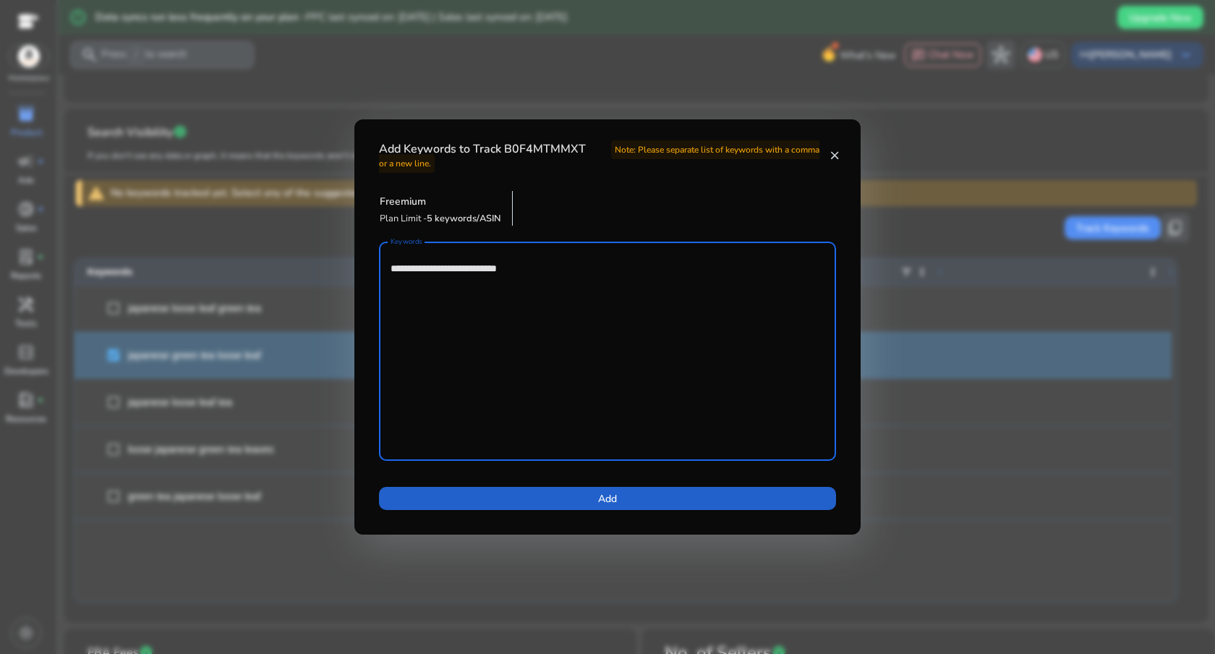
click at [575, 495] on span at bounding box center [607, 498] width 457 height 35
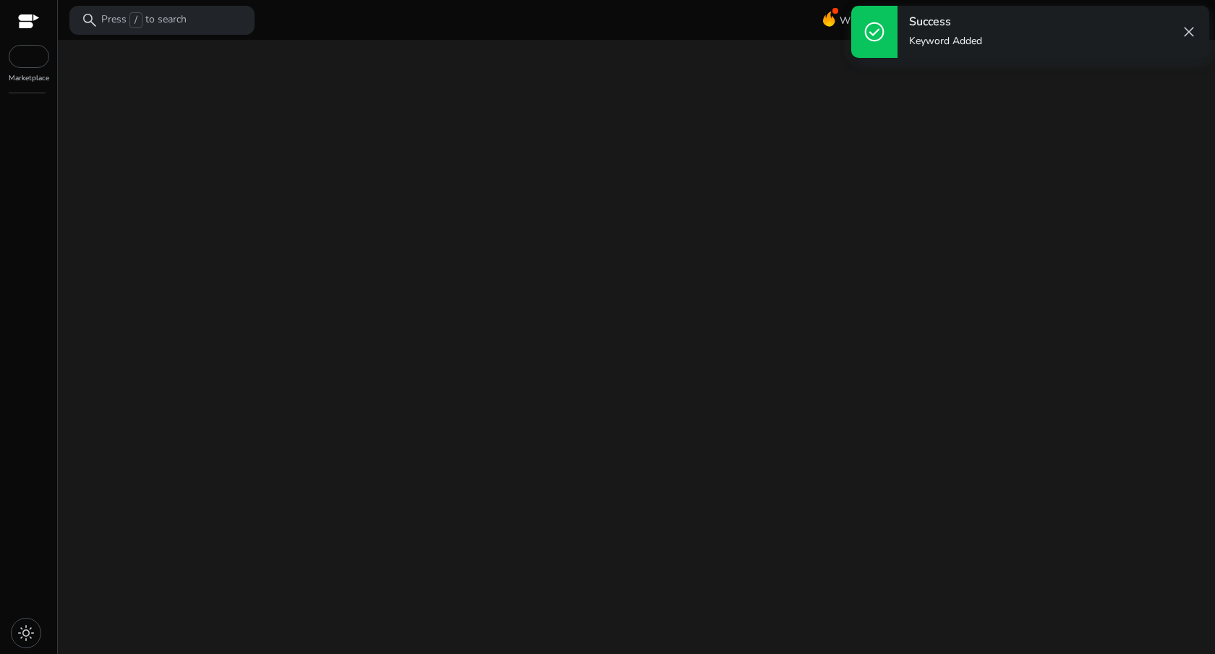
click at [648, 147] on div "We are getting things ready for you..." at bounding box center [636, 347] width 1145 height 614
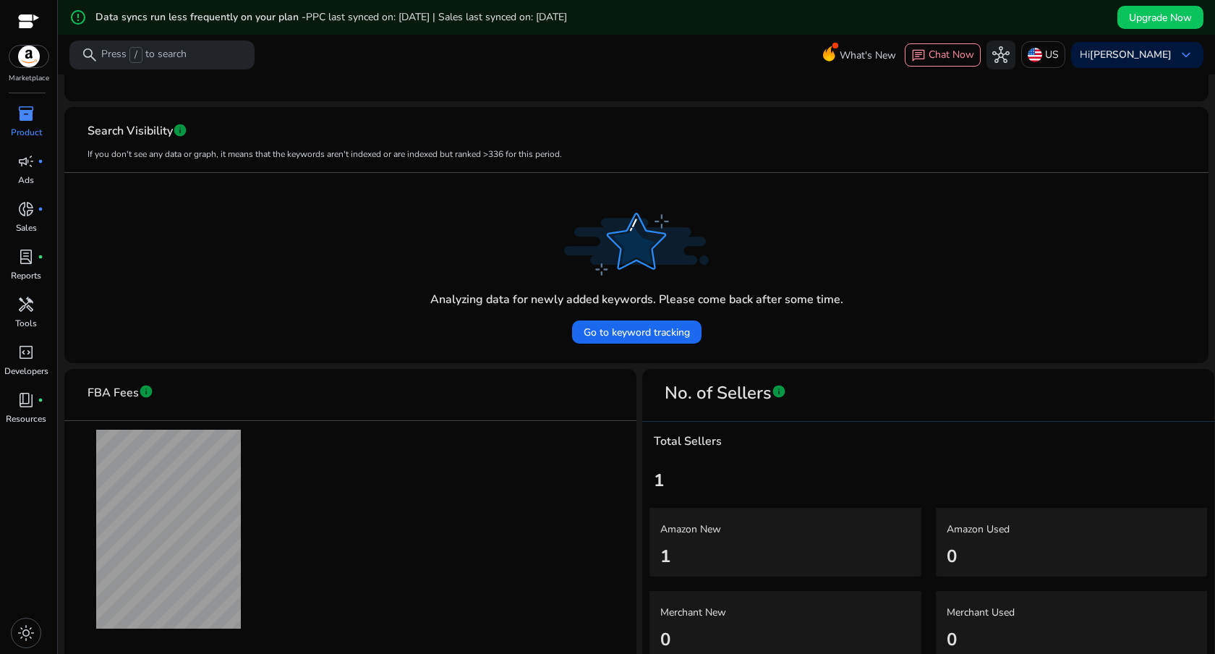
scroll to position [381, 0]
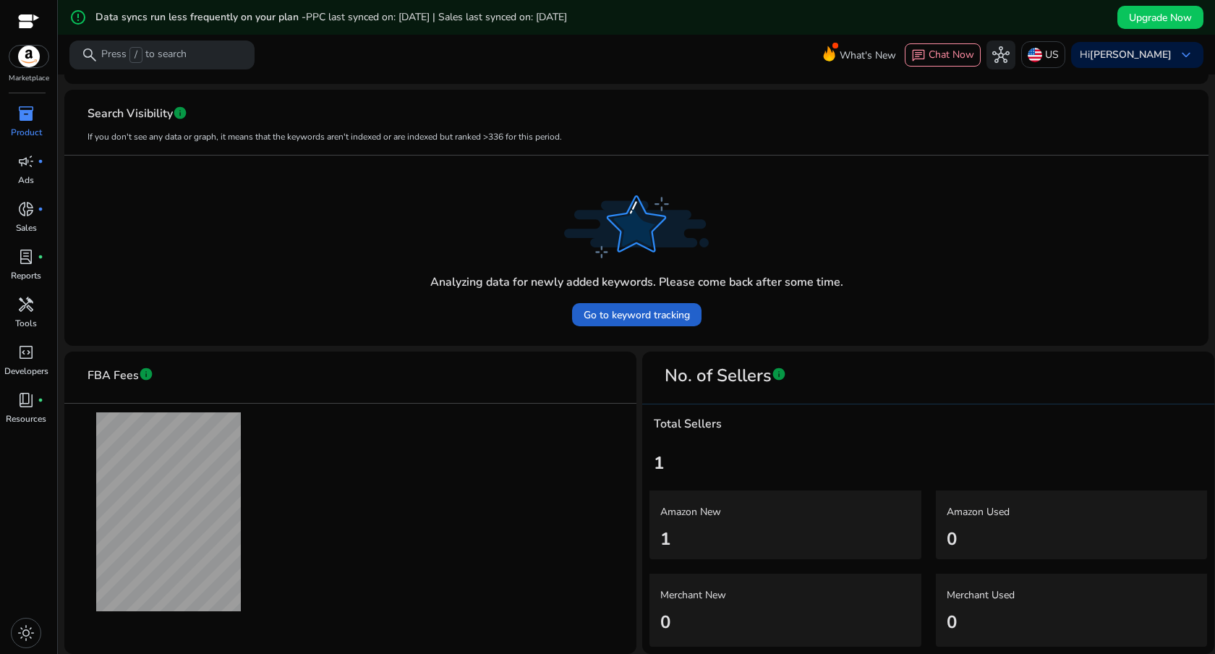
click at [594, 309] on span "Go to keyword tracking" at bounding box center [637, 314] width 106 height 15
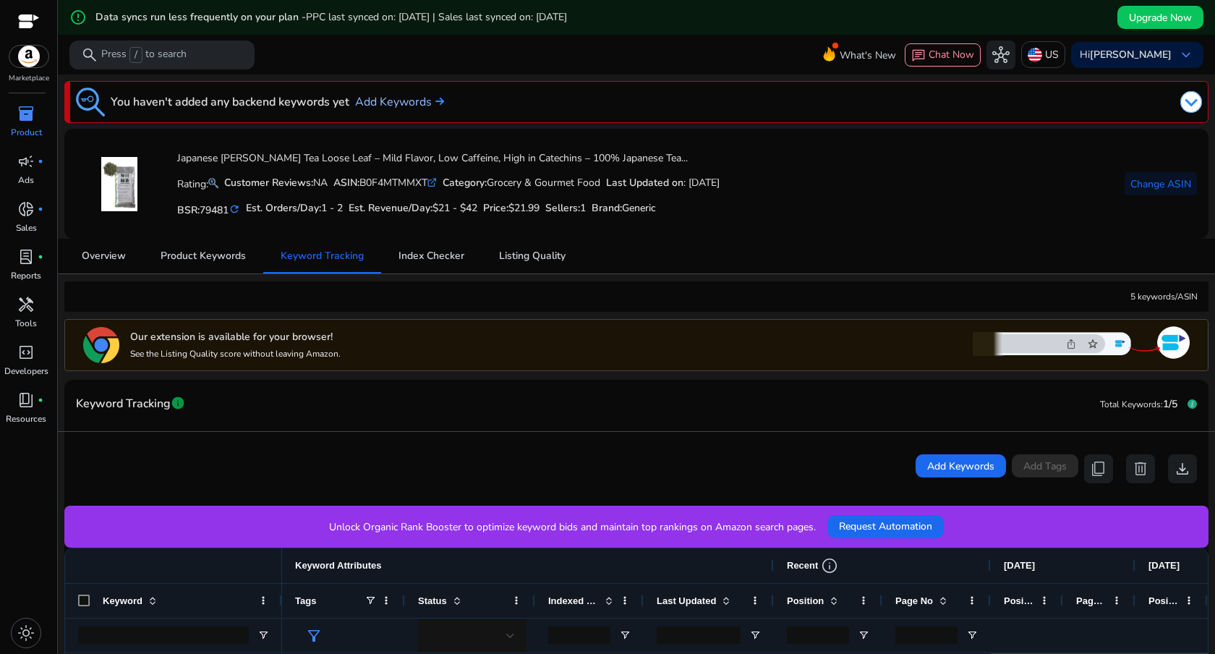
click at [395, 98] on link "Add Keywords" at bounding box center [399, 101] width 89 height 17
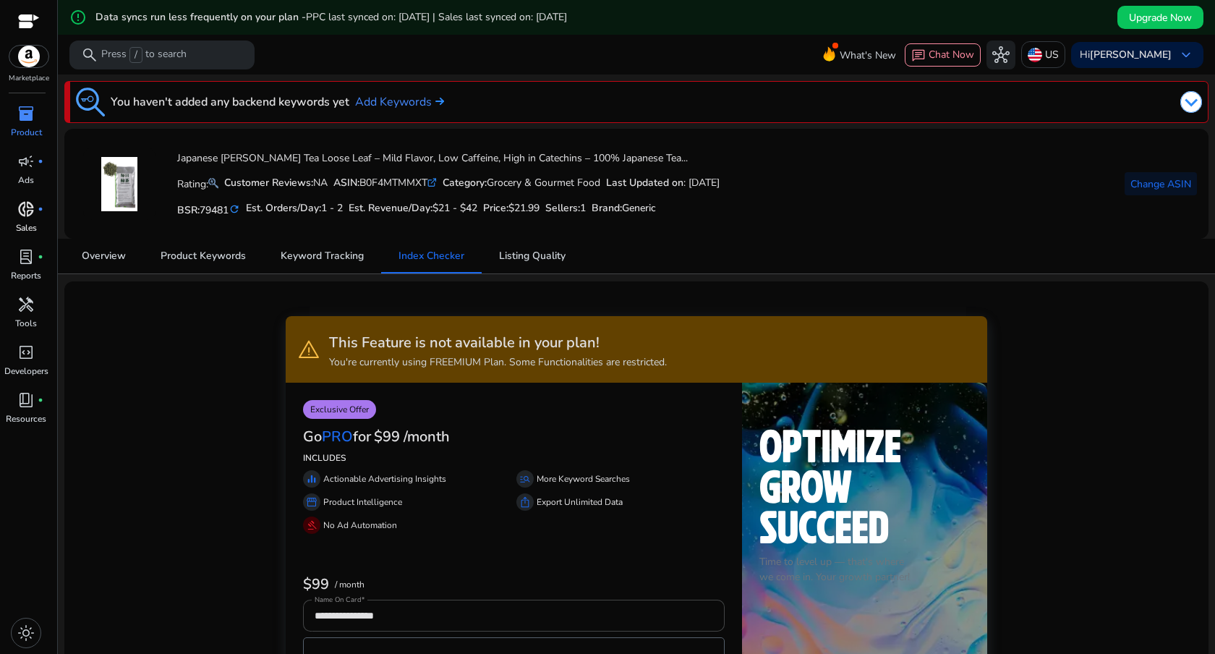
click at [17, 209] on span "donut_small" at bounding box center [25, 208] width 17 height 17
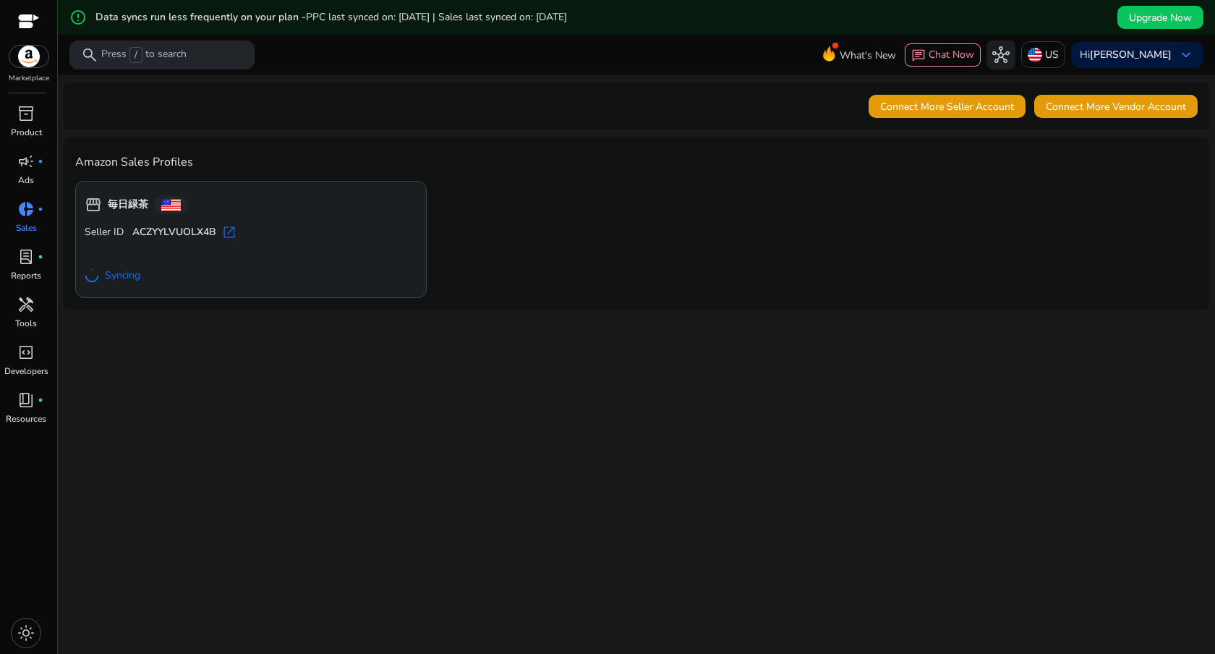
click at [232, 231] on span "open_in_new" at bounding box center [229, 232] width 14 height 14
click at [35, 256] on div "lab_profile fiber_manual_record" at bounding box center [26, 256] width 40 height 23
click at [27, 262] on span "lab_profile" at bounding box center [25, 256] width 17 height 17
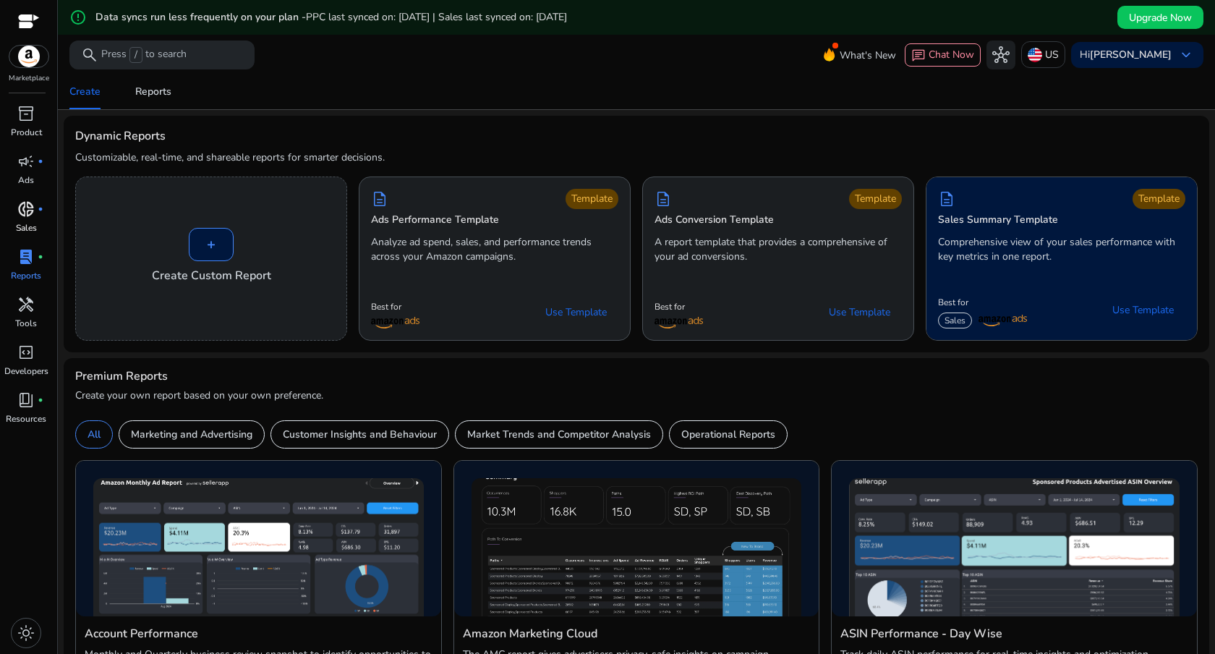
click at [1002, 265] on div "description Template Sales Summary Template Comprehensive view of your sales pe…" at bounding box center [1061, 228] width 270 height 103
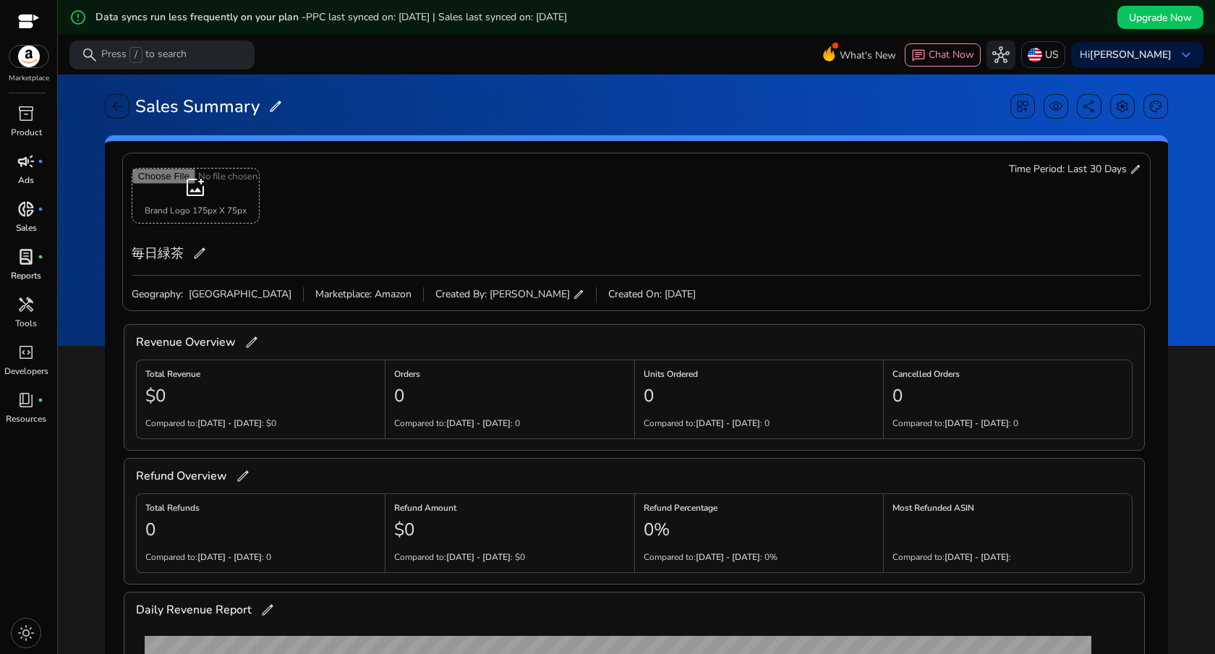
click at [25, 170] on span "campaign" at bounding box center [25, 161] width 17 height 17
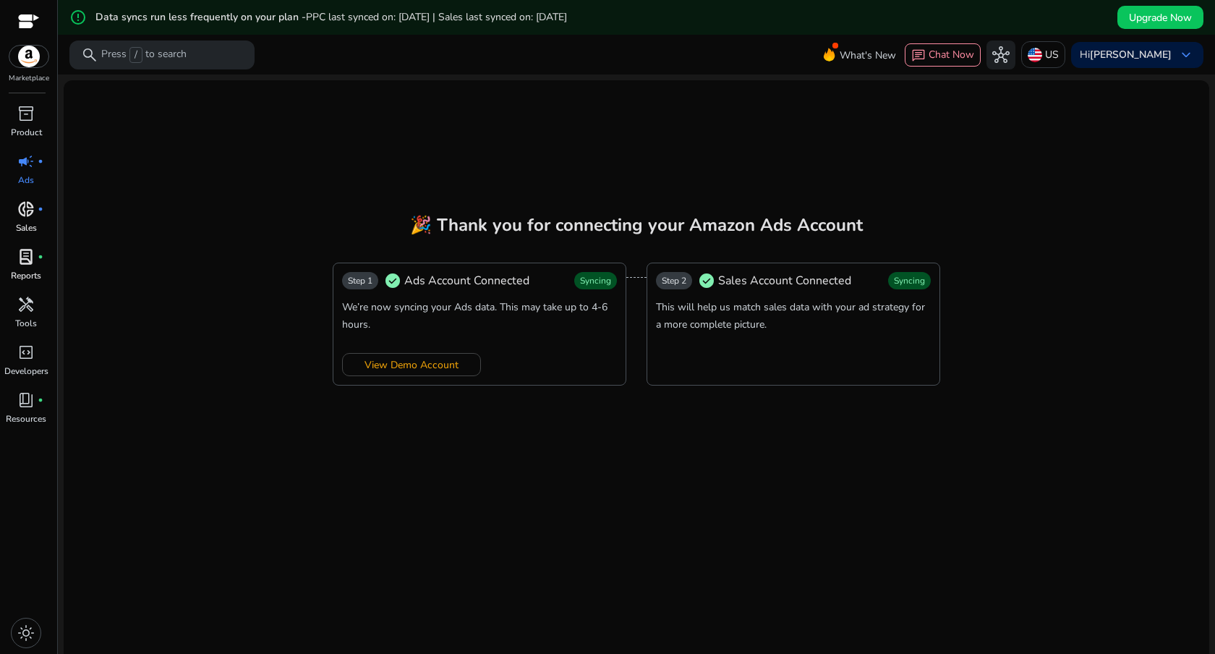
click at [22, 205] on span "donut_small" at bounding box center [25, 208] width 17 height 17
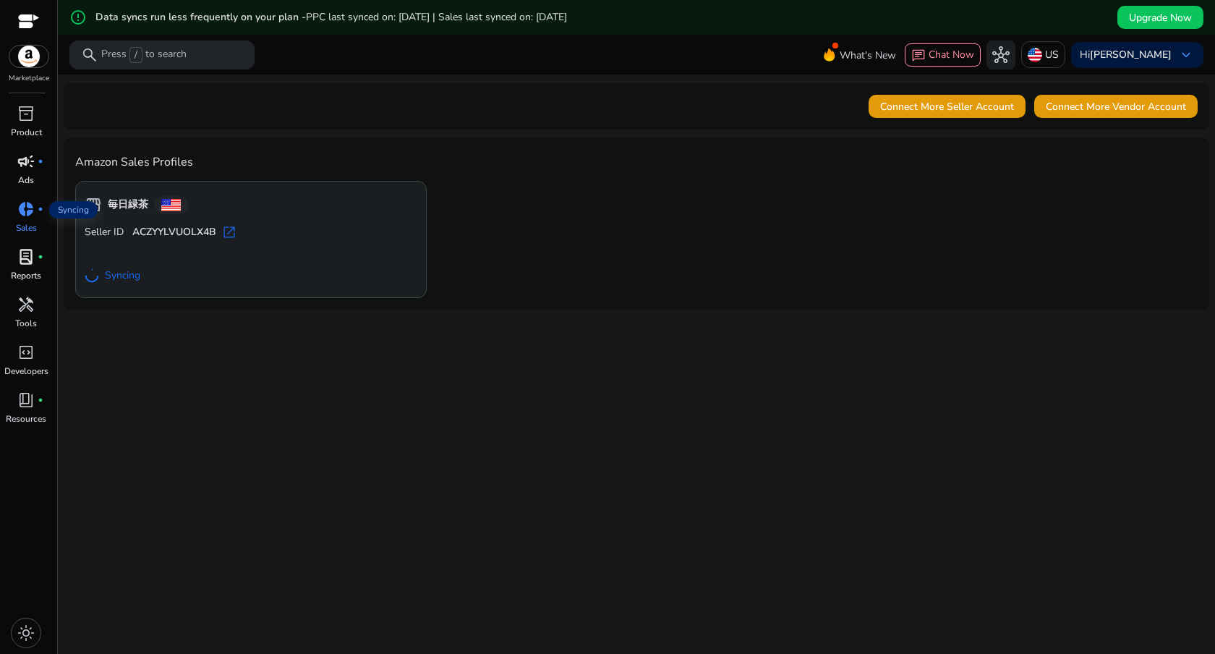
click at [21, 261] on span "lab_profile" at bounding box center [25, 256] width 17 height 17
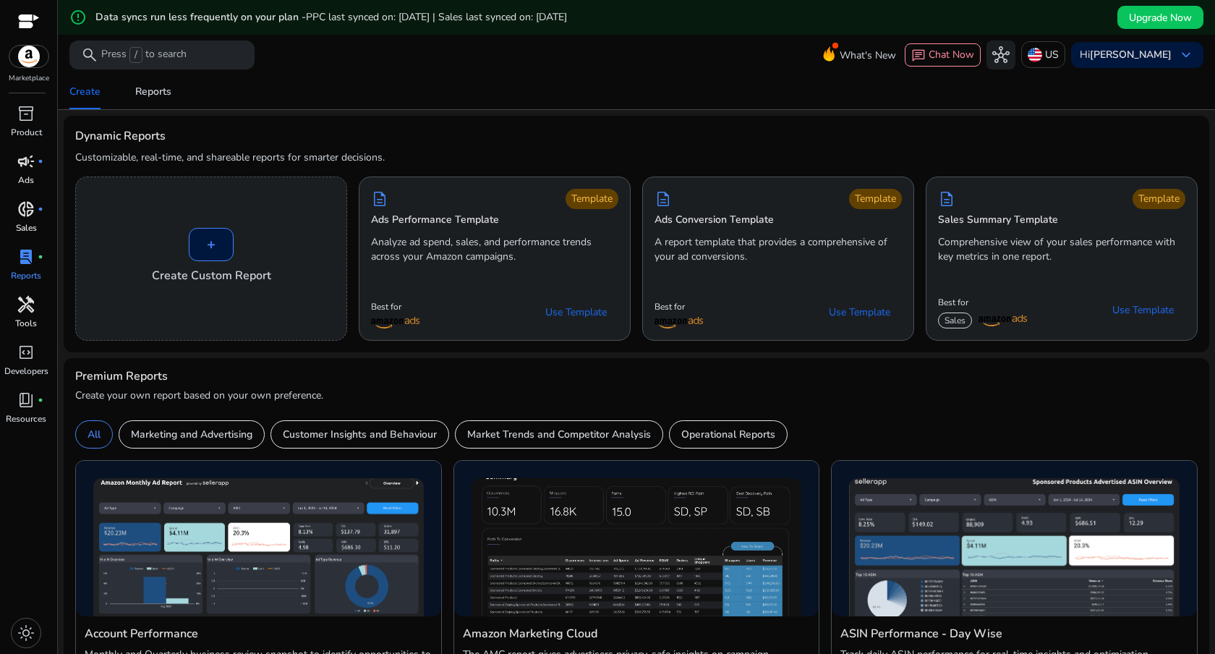
click at [27, 312] on span "handyman" at bounding box center [25, 304] width 17 height 17
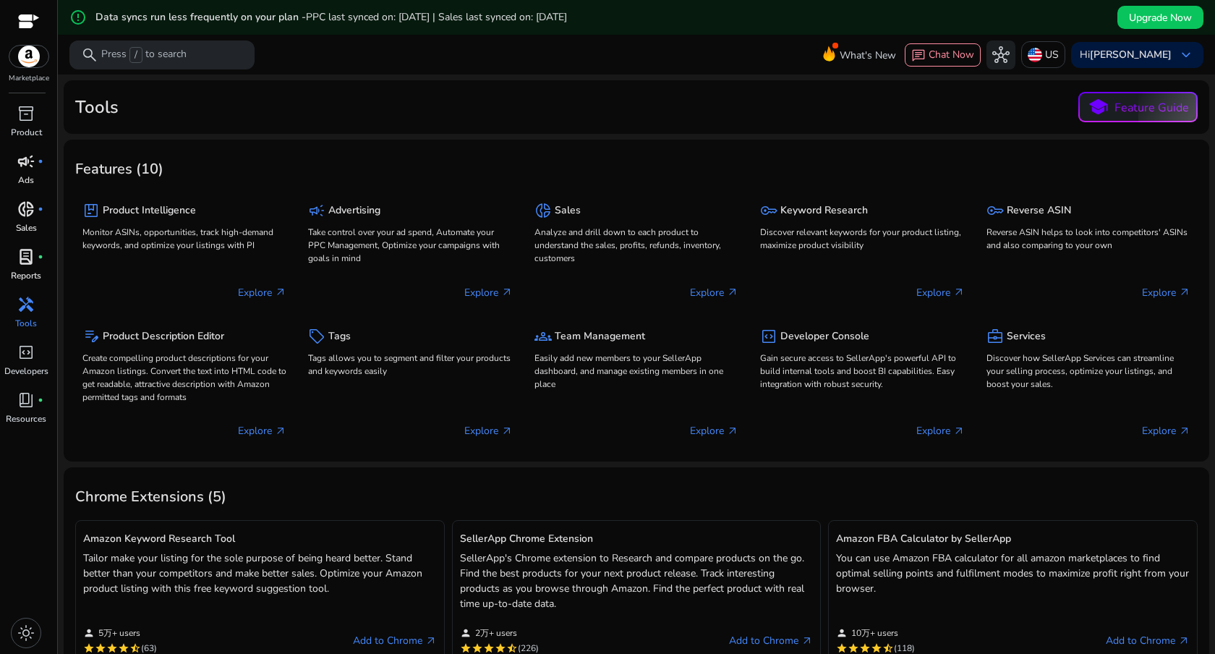
click at [375, 174] on div "Features (10)" at bounding box center [636, 167] width 1122 height 33
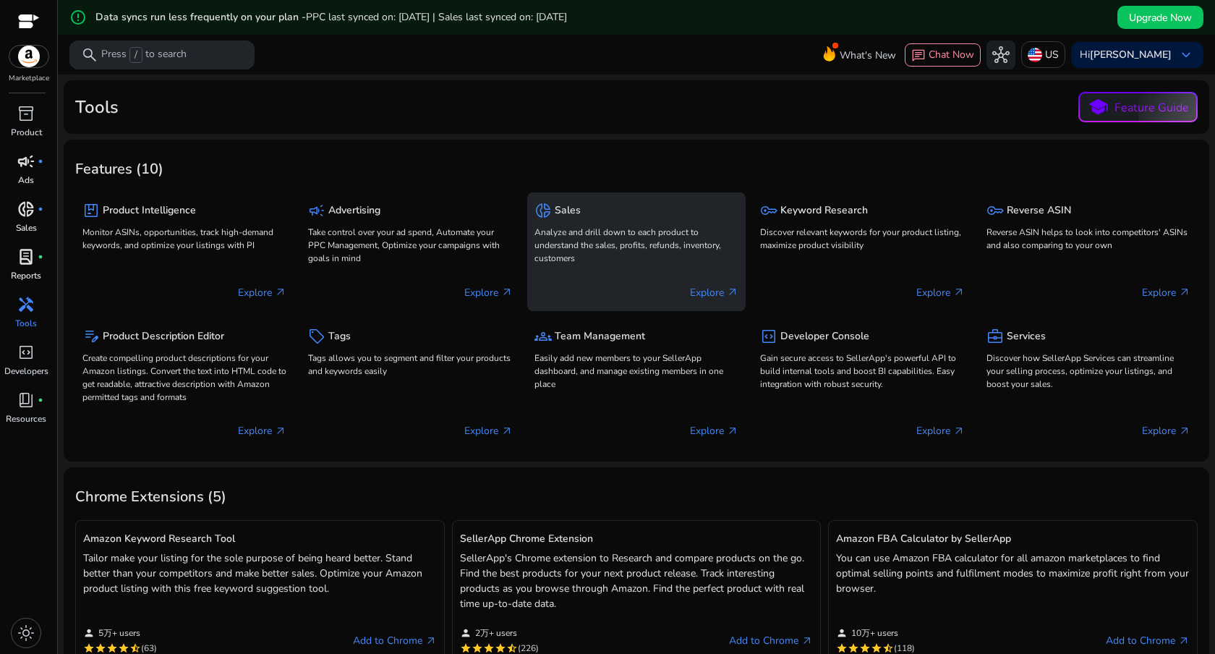
click at [628, 270] on div "Explore arrow_outward" at bounding box center [636, 286] width 204 height 36
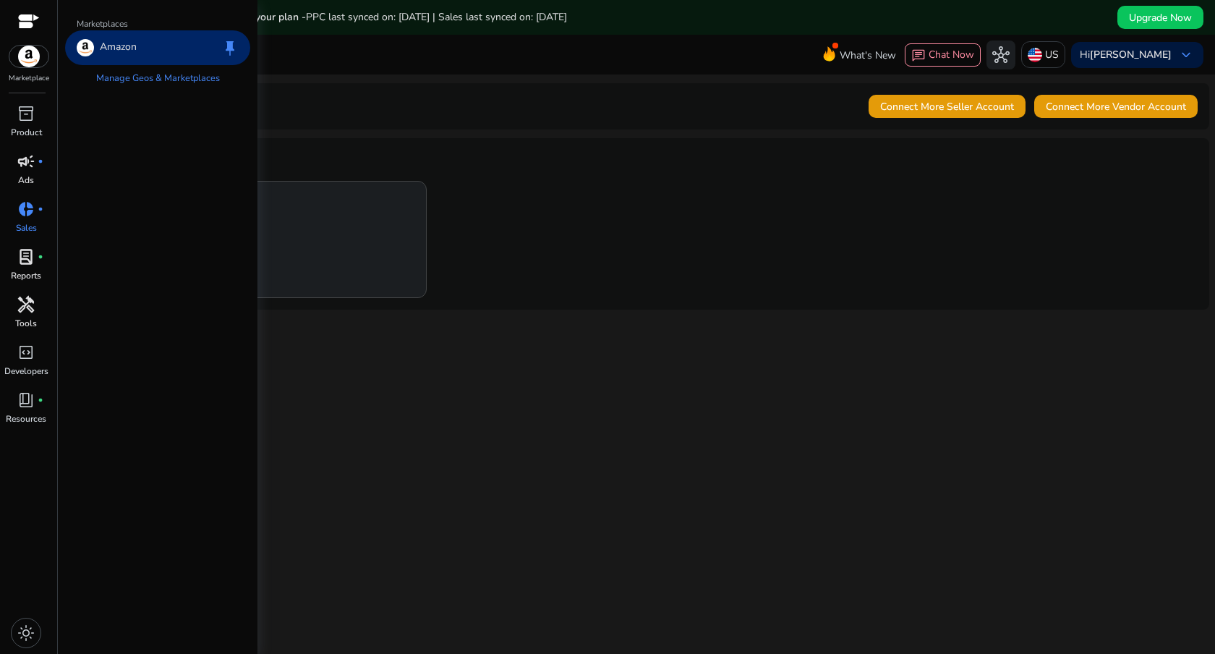
click at [678, 223] on div "storefront 毎日緑茶 Seller ID ACZYYLVUOLX4B open_in_new Syncing" at bounding box center [636, 239] width 1122 height 117
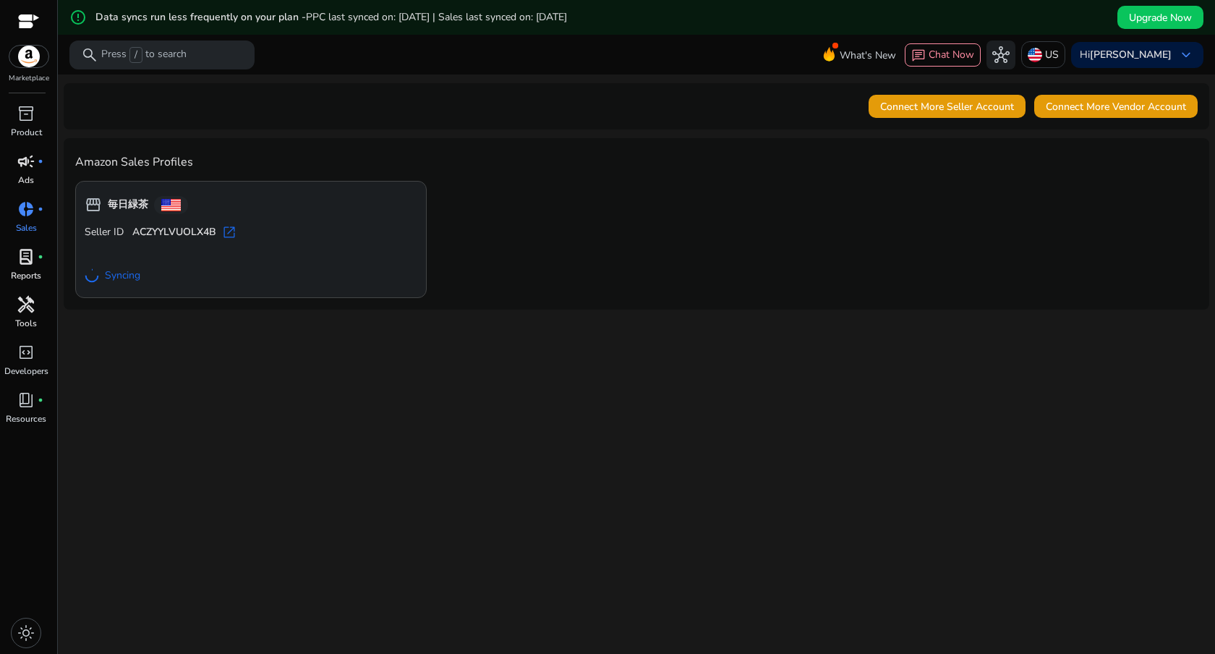
click at [231, 232] on span "open_in_new" at bounding box center [229, 232] width 14 height 14
click at [670, 231] on div "storefront 毎日緑茶 Seller ID ACZYYLVUOLX4B open_in_new Syncing" at bounding box center [636, 239] width 1122 height 117
click at [37, 258] on div "lab_profile fiber_manual_record" at bounding box center [26, 256] width 40 height 23
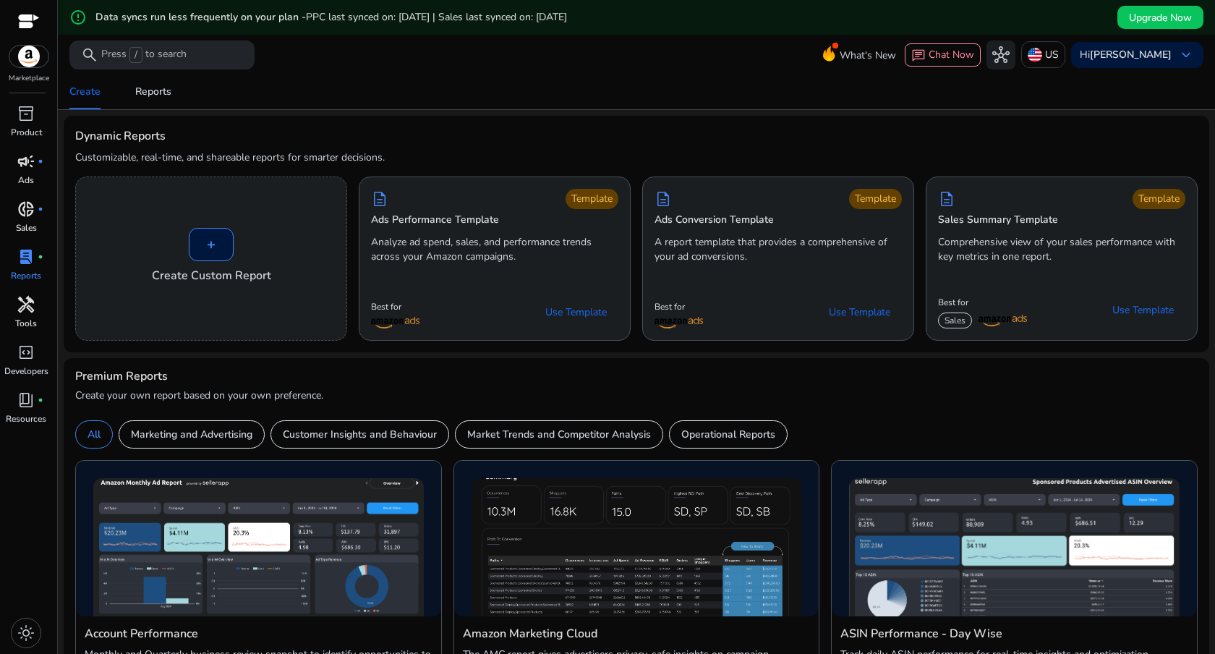
click at [680, 124] on mat-card "Dynamic Reports Customizable, real-time, and shareable reports for smarter deci…" at bounding box center [636, 234] width 1145 height 236
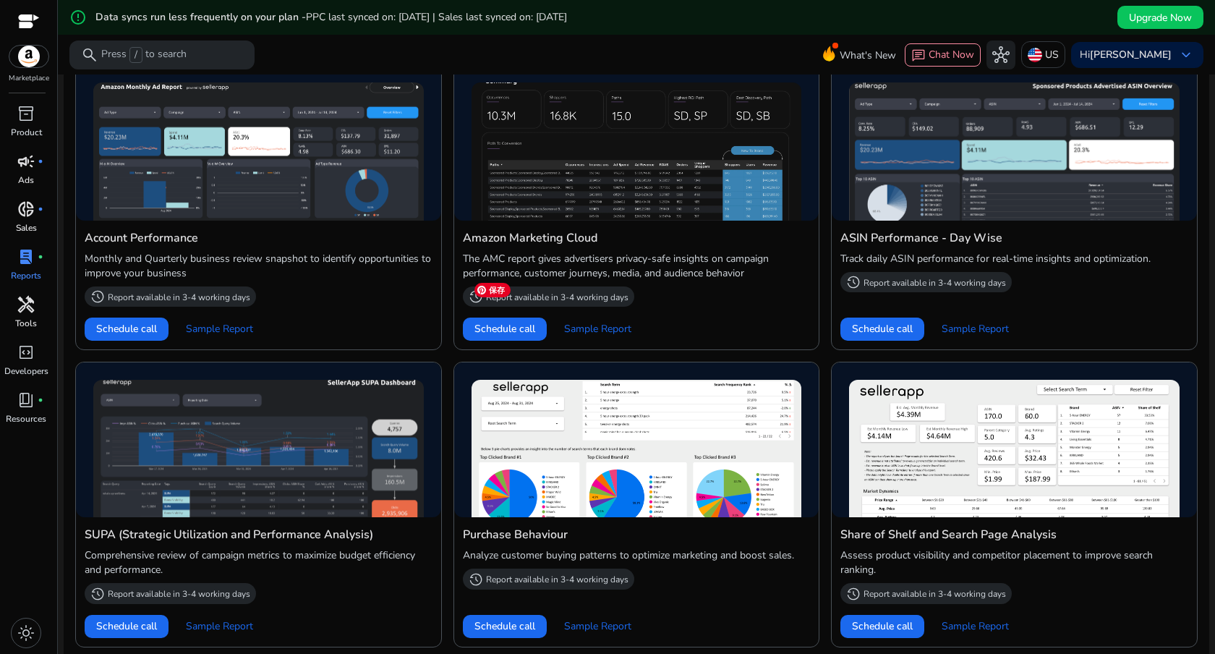
scroll to position [701, 0]
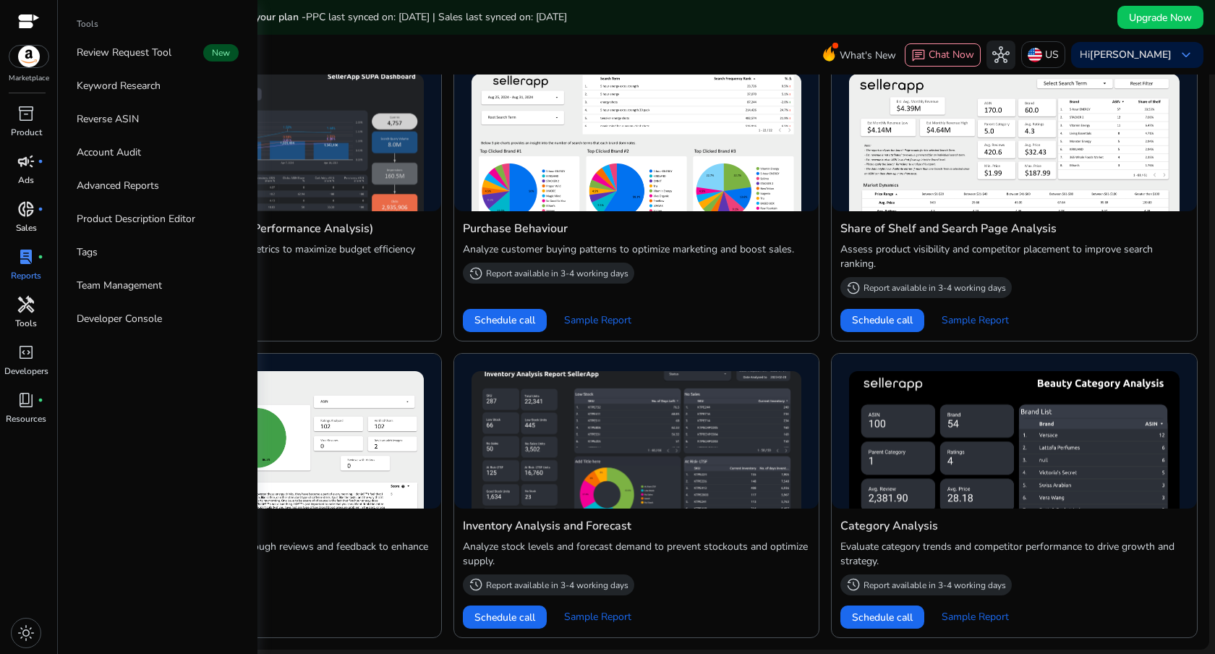
click at [25, 302] on span "handyman" at bounding box center [25, 304] width 17 height 17
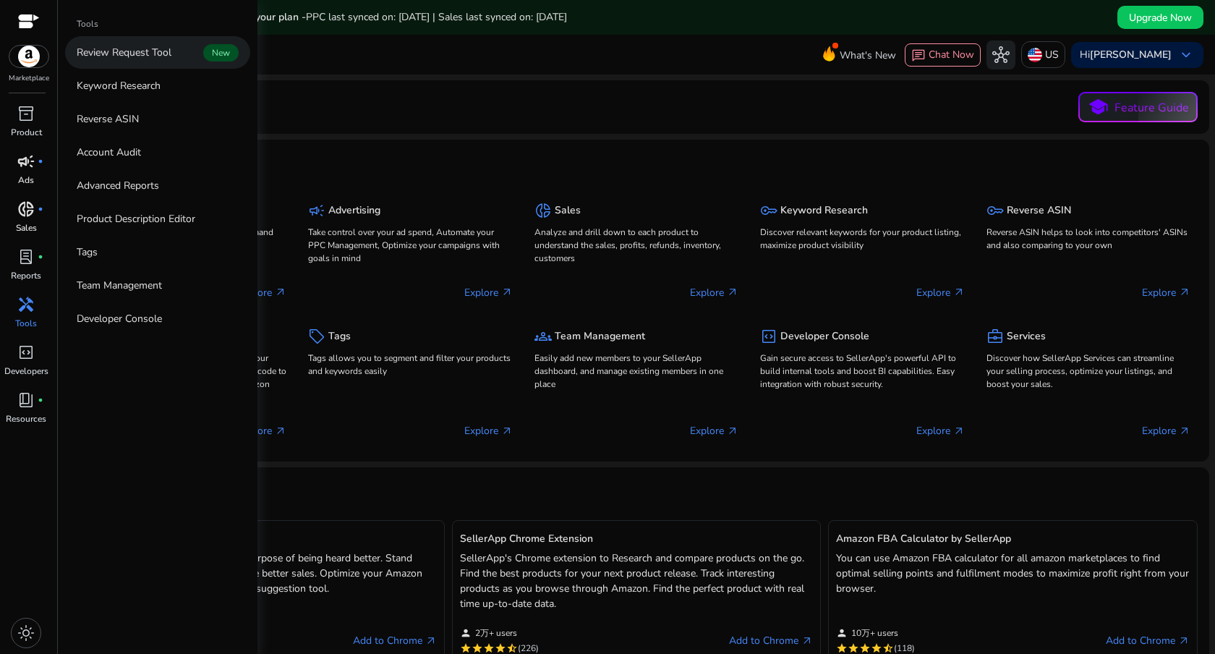
click at [201, 50] on app-sa-label "New" at bounding box center [219, 53] width 38 height 14
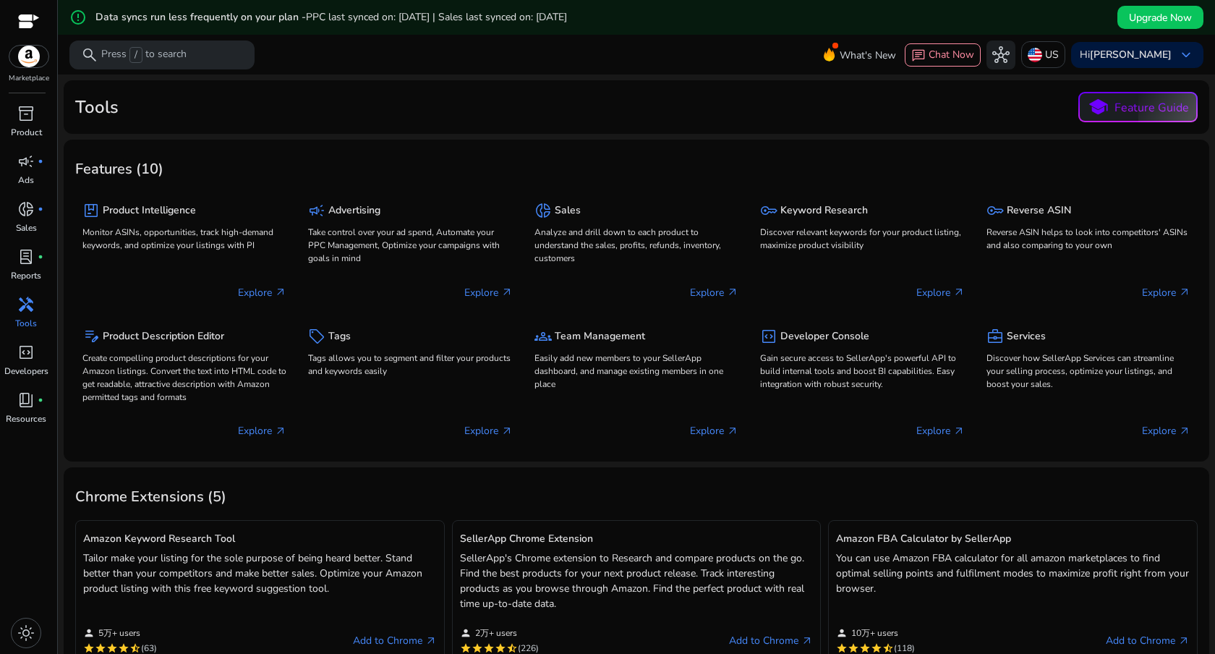
click at [27, 312] on span "handyman" at bounding box center [25, 304] width 17 height 17
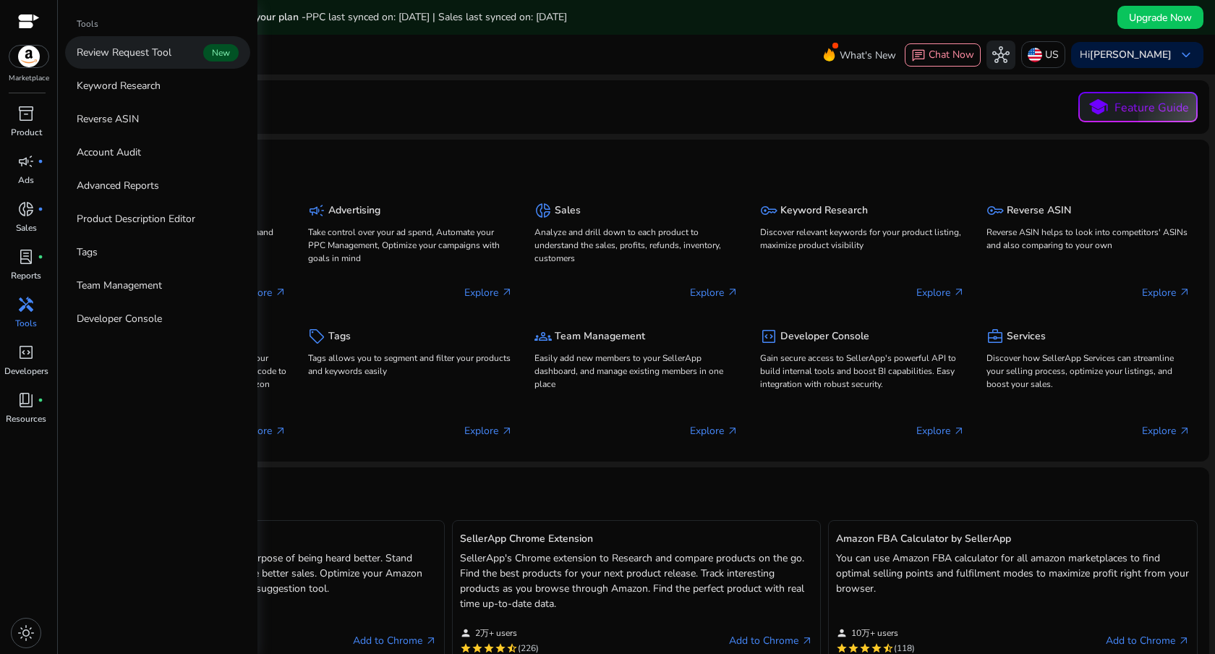
click at [176, 45] on link "Review Request Tool New" at bounding box center [157, 52] width 185 height 33
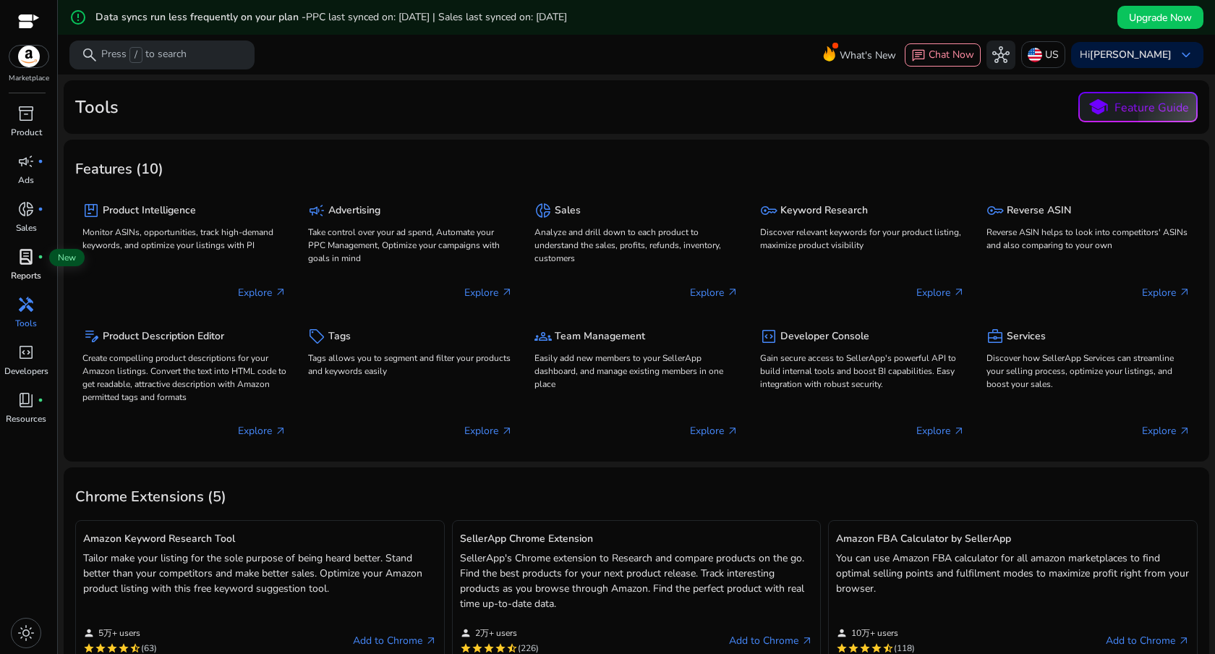
click at [26, 257] on span "lab_profile" at bounding box center [25, 256] width 17 height 17
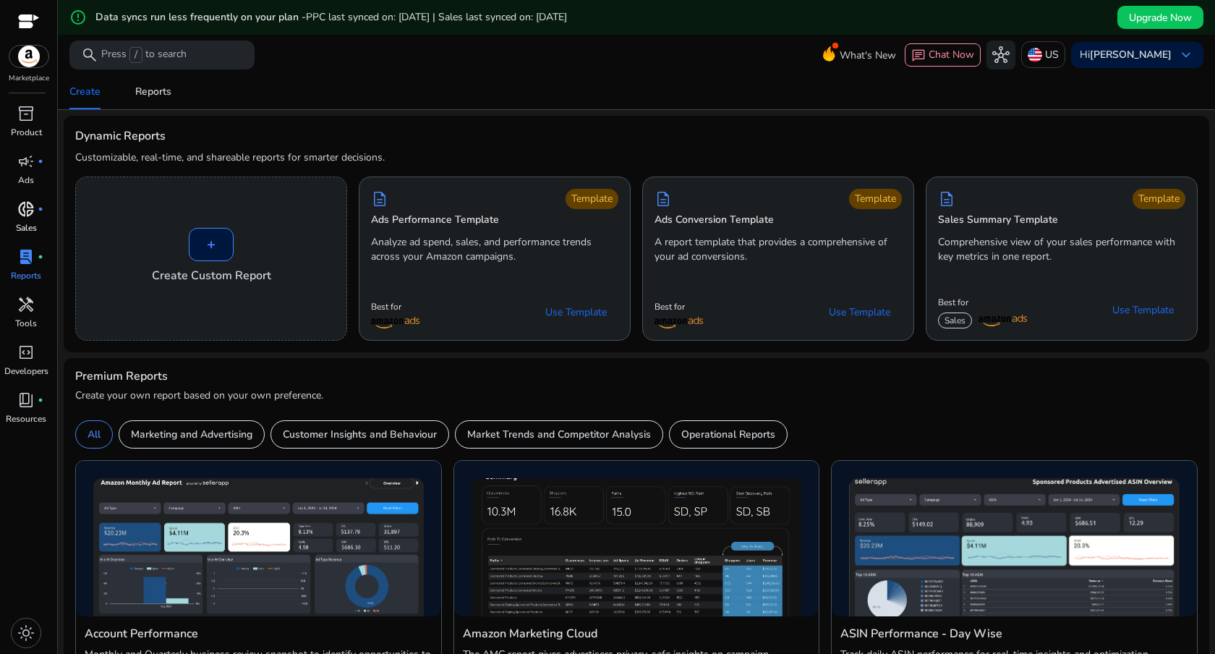
click at [30, 222] on p "Sales" at bounding box center [26, 227] width 21 height 13
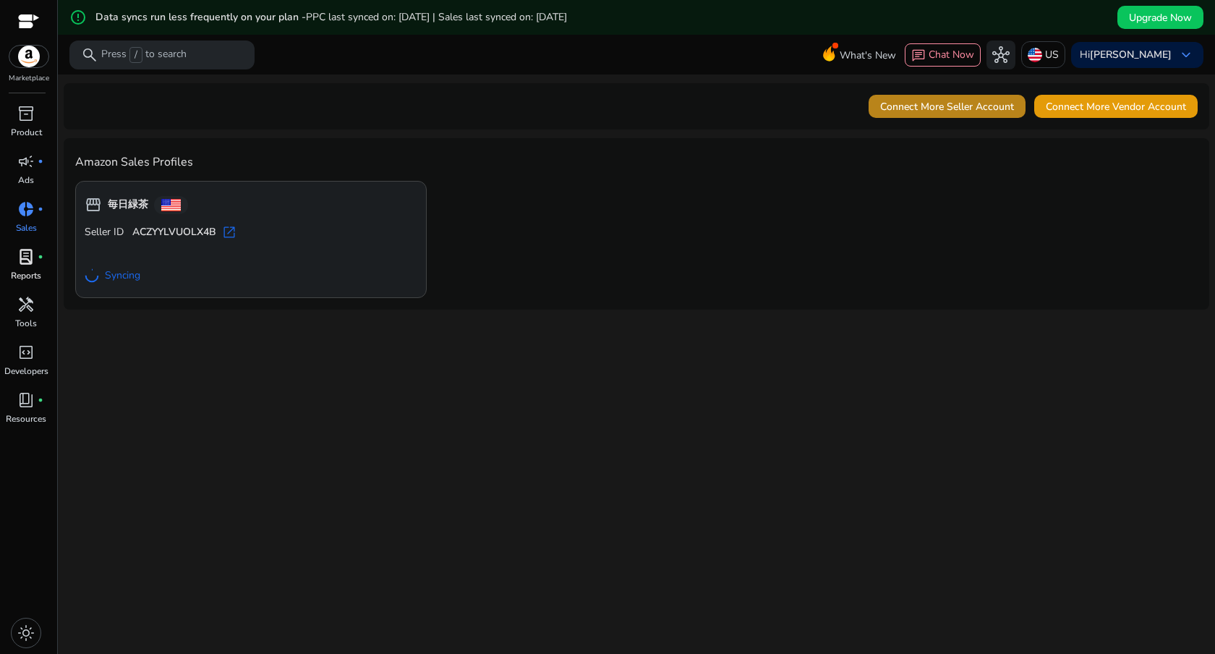
click at [942, 114] on span at bounding box center [946, 106] width 157 height 35
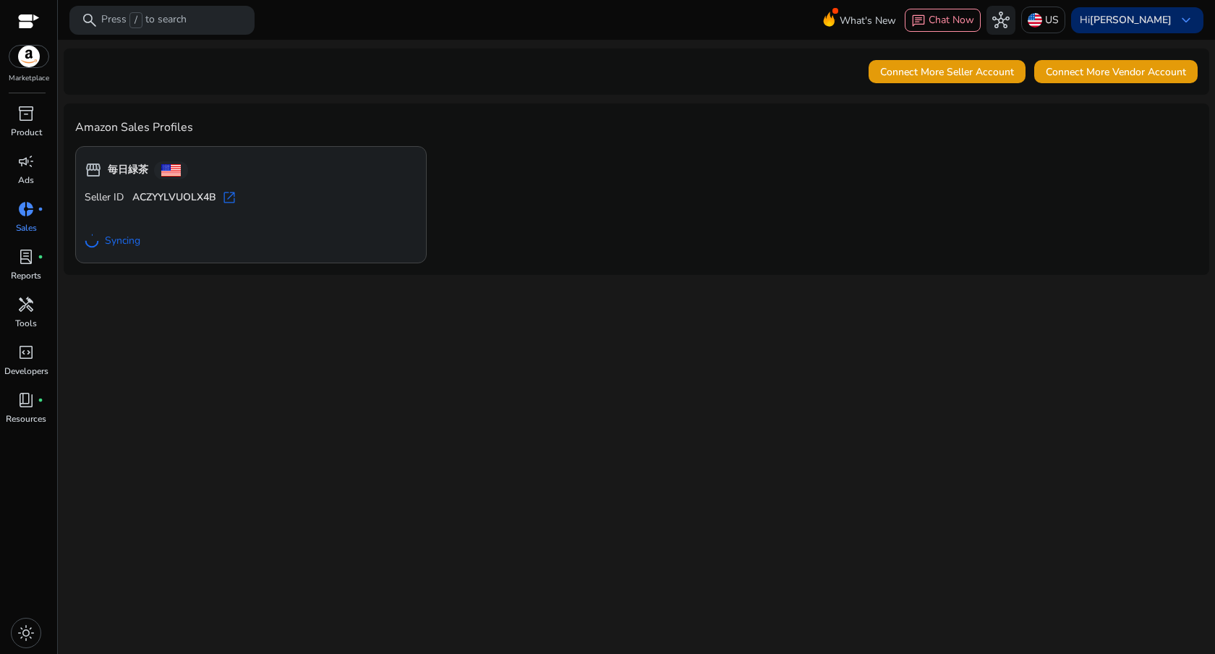
click at [1125, 25] on b "[PERSON_NAME]" at bounding box center [1131, 20] width 82 height 14
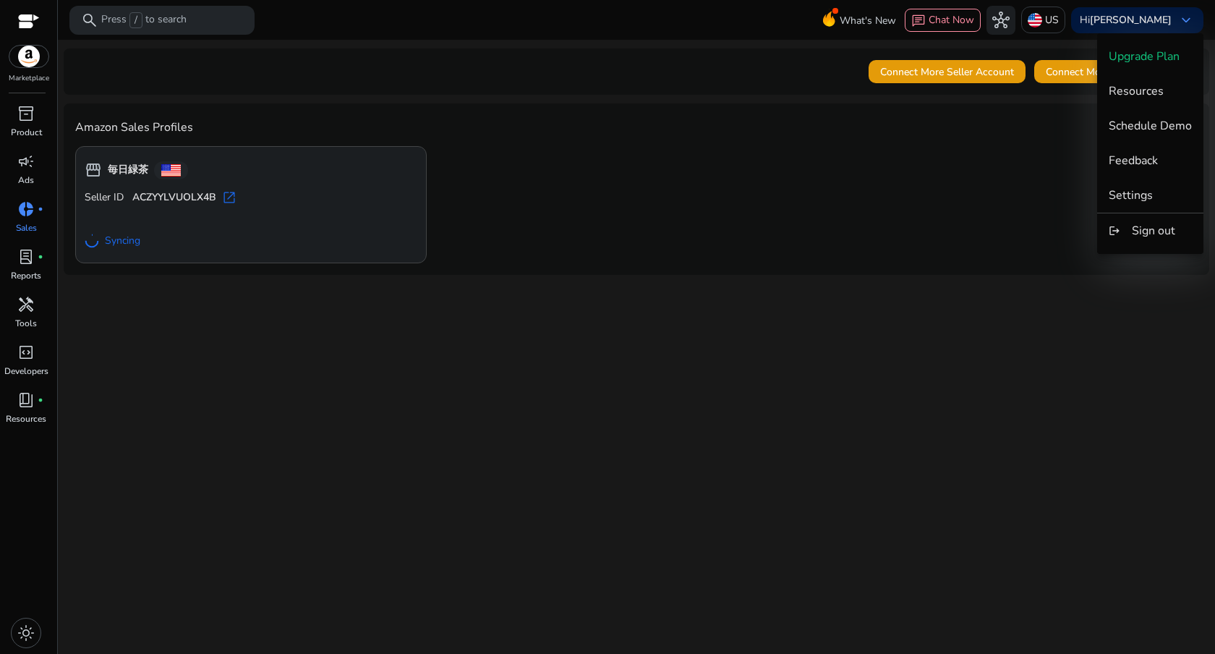
click at [22, 154] on div at bounding box center [607, 327] width 1215 height 654
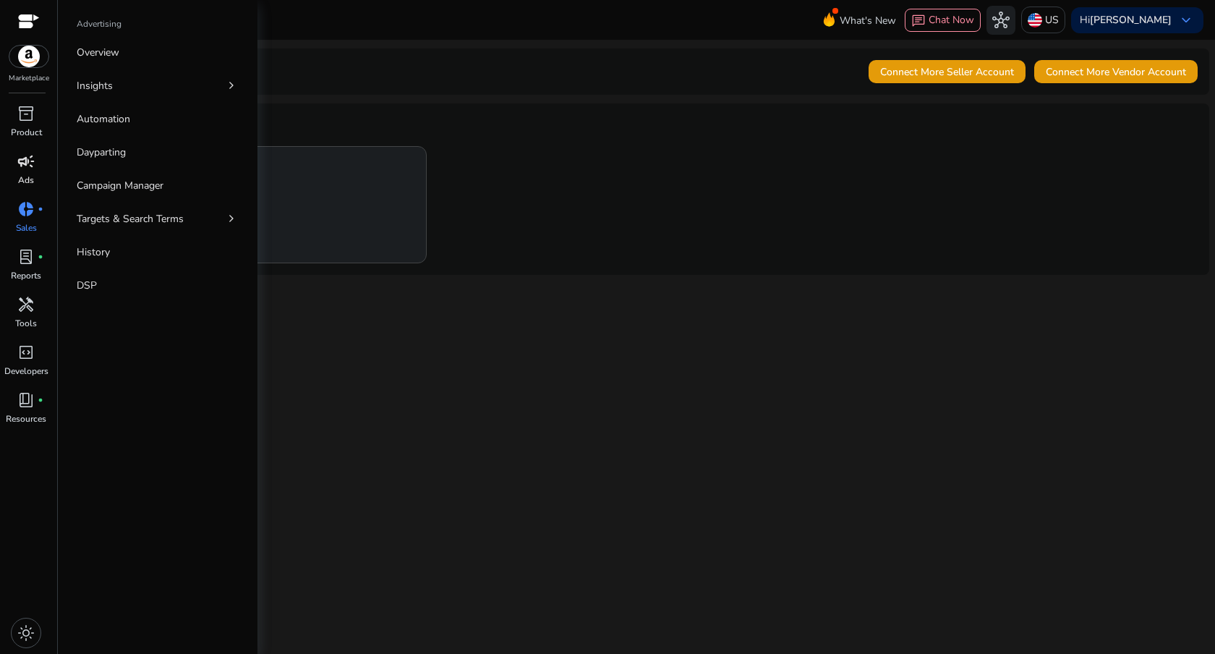
click at [24, 170] on span "campaign" at bounding box center [25, 161] width 17 height 17
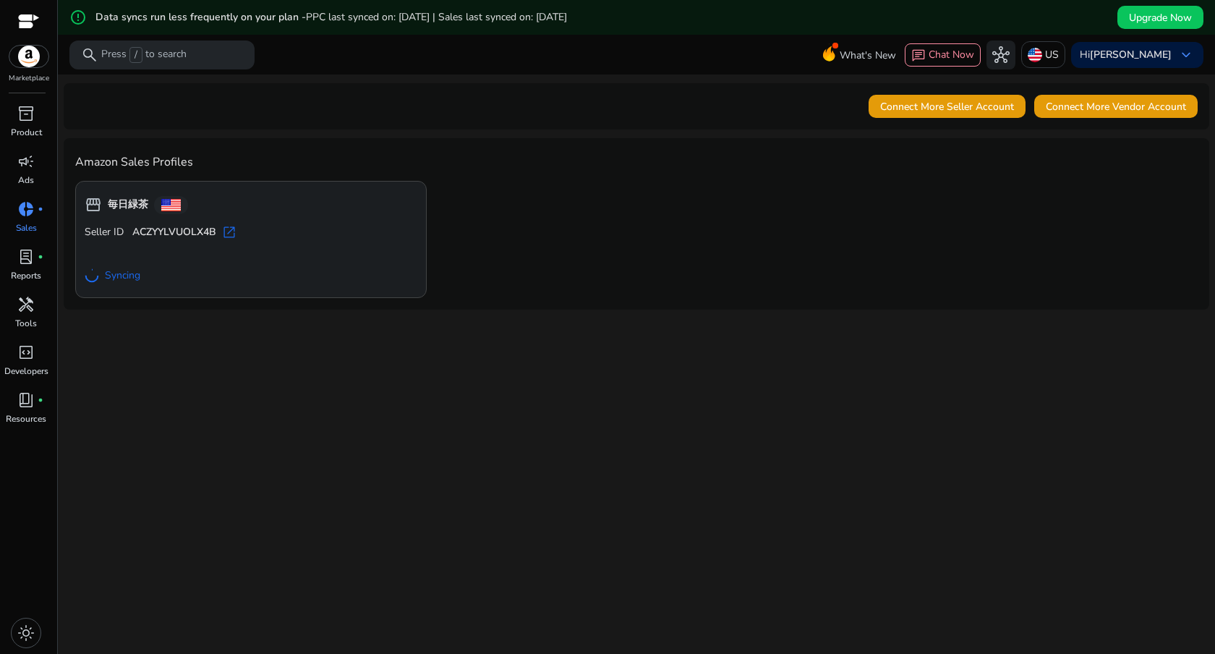
click at [30, 21] on div at bounding box center [29, 22] width 22 height 17
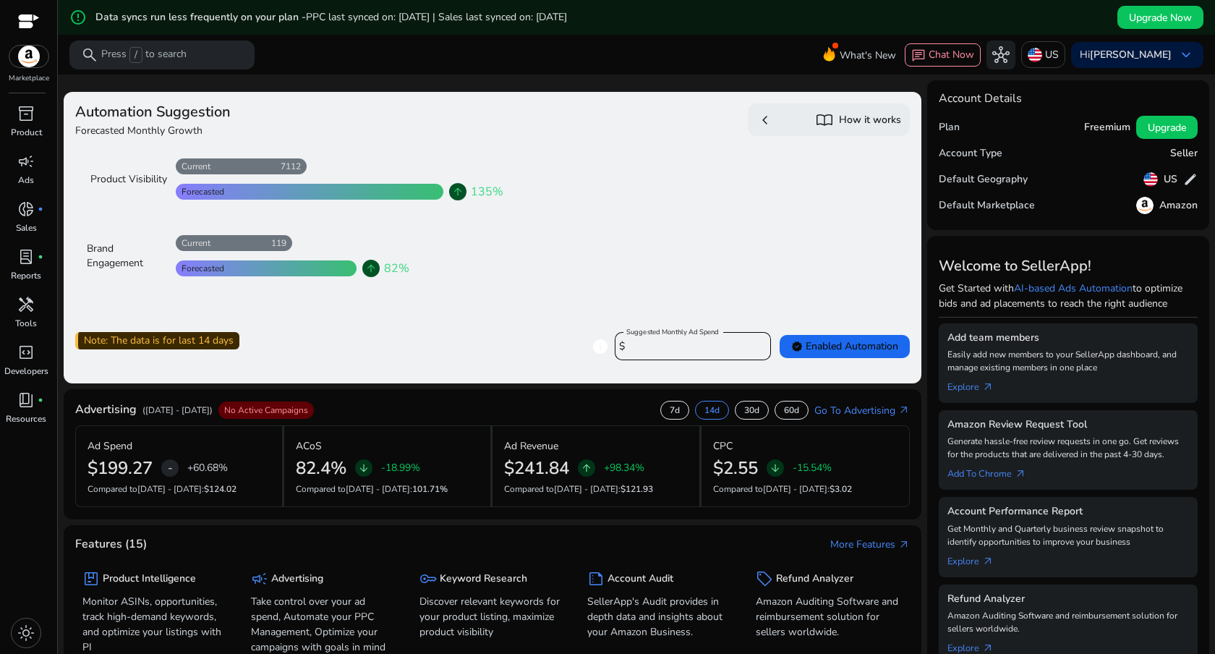
click at [401, 328] on div "Note: The data is for last 14 days info Suggested Monthly Ad Spend $ **** verif…" at bounding box center [492, 340] width 834 height 40
click at [291, 172] on div at bounding box center [241, 166] width 131 height 16
click at [597, 142] on app-sa-how-it-works-cta "chevron_left import_contacts How it works" at bounding box center [703, 211] width 411 height 217
click at [471, 308] on div "Automation Suggestion Forecasted Monthly Growth Product Visibility 7112 Current…" at bounding box center [280, 211] width 411 height 217
click at [482, 330] on div "Note: The data is for last 14 days info Suggested Monthly Ad Spend $ **** verif…" at bounding box center [492, 340] width 834 height 40
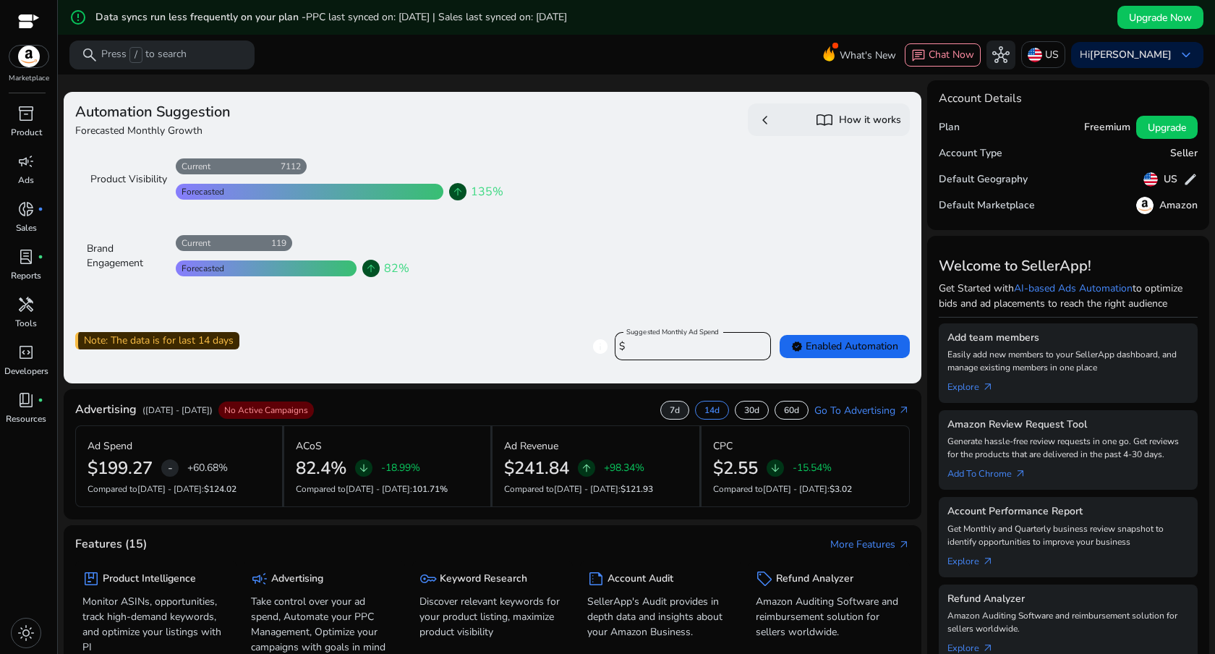
click at [670, 408] on p "7d" at bounding box center [675, 410] width 10 height 12
click at [704, 409] on p "14d" at bounding box center [711, 410] width 15 height 12
click at [670, 415] on p "7d" at bounding box center [675, 410] width 10 height 12
click at [748, 414] on p "30d" at bounding box center [751, 410] width 15 height 12
click at [784, 412] on p "60d" at bounding box center [791, 410] width 15 height 12
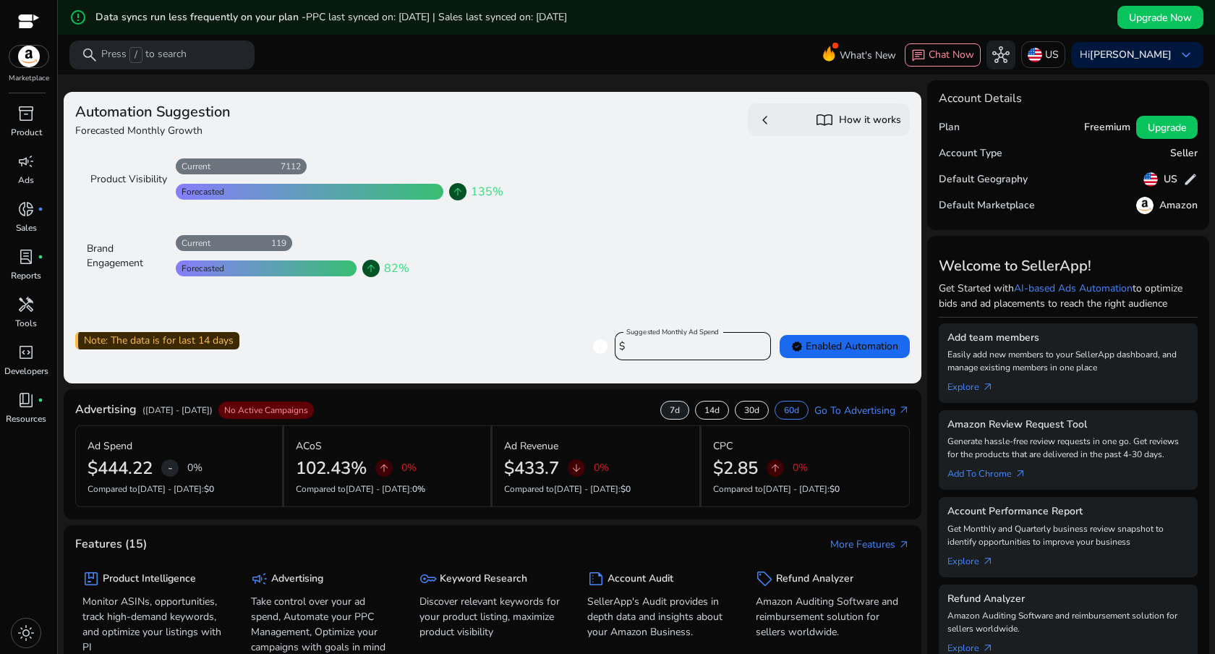
click at [660, 406] on div "7d" at bounding box center [674, 410] width 29 height 19
click at [571, 403] on div "Advertising ([DATE] - [DATE]) No Active Campaigns 7d 14d 30d 60d Go To Advertis…" at bounding box center [492, 413] width 834 height 25
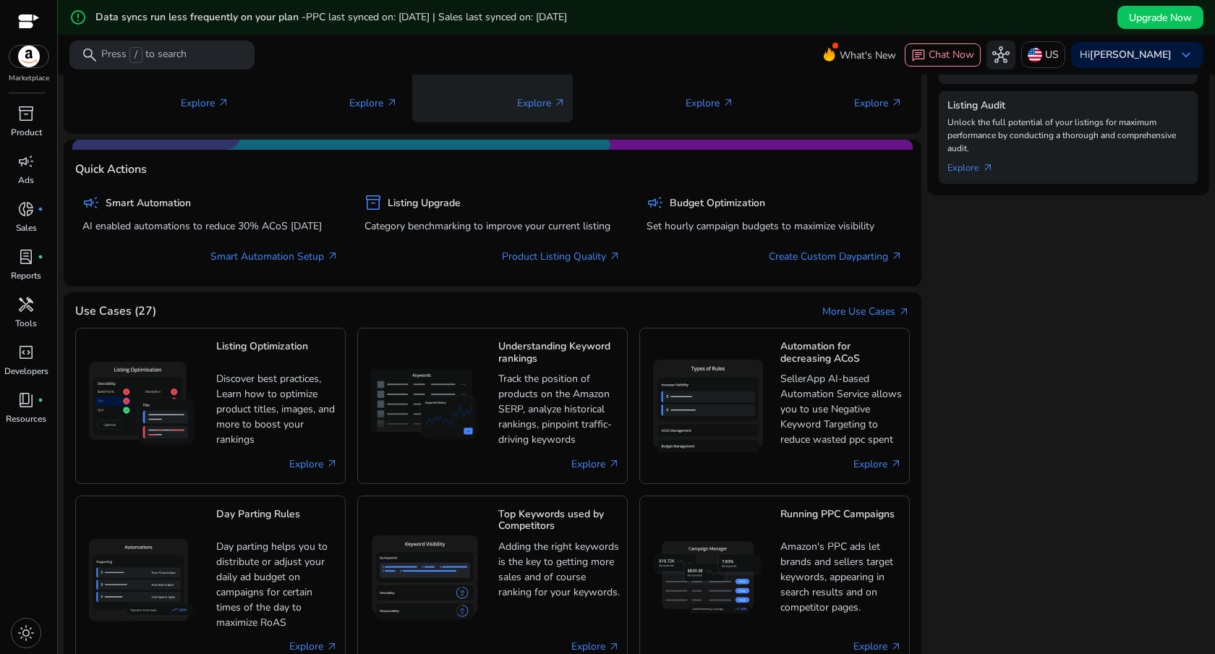
scroll to position [786, 0]
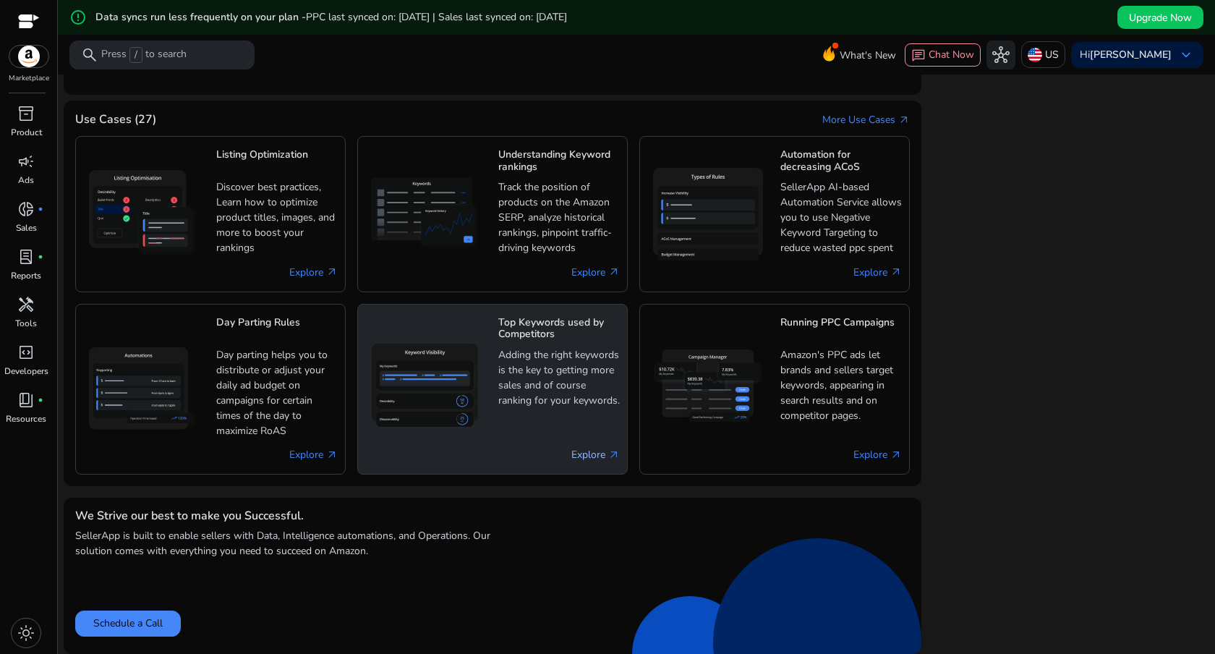
click at [589, 454] on link "Explore arrow_outward" at bounding box center [595, 454] width 48 height 15
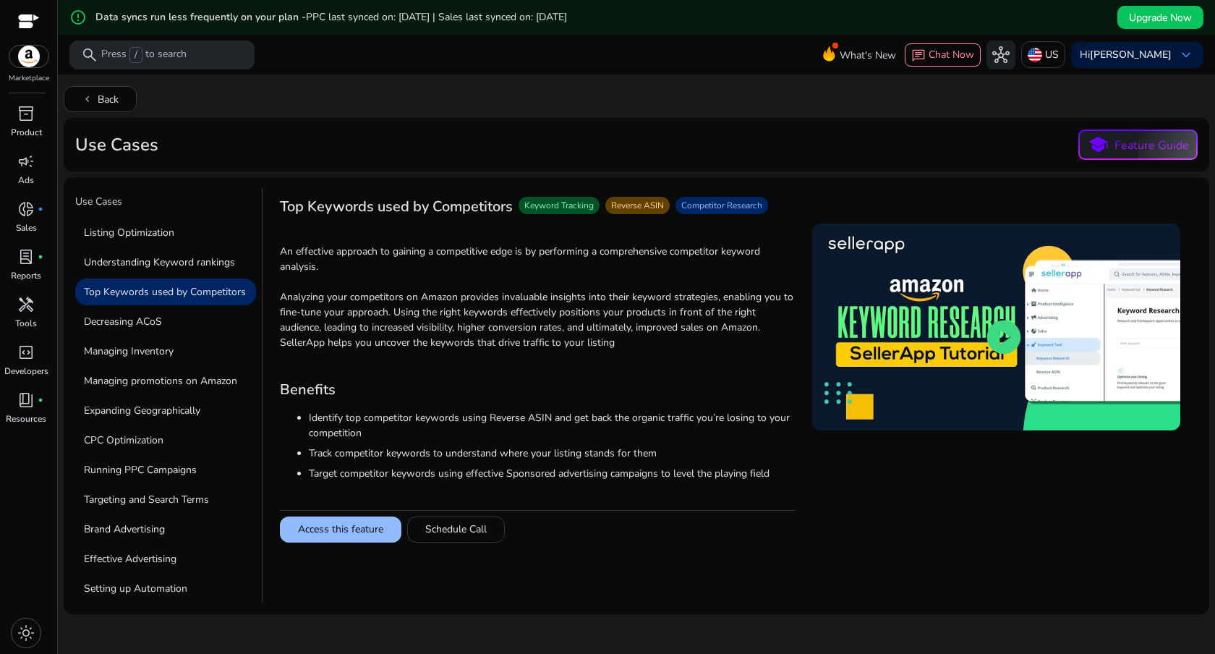
click at [362, 532] on button "Access this feature" at bounding box center [340, 529] width 121 height 26
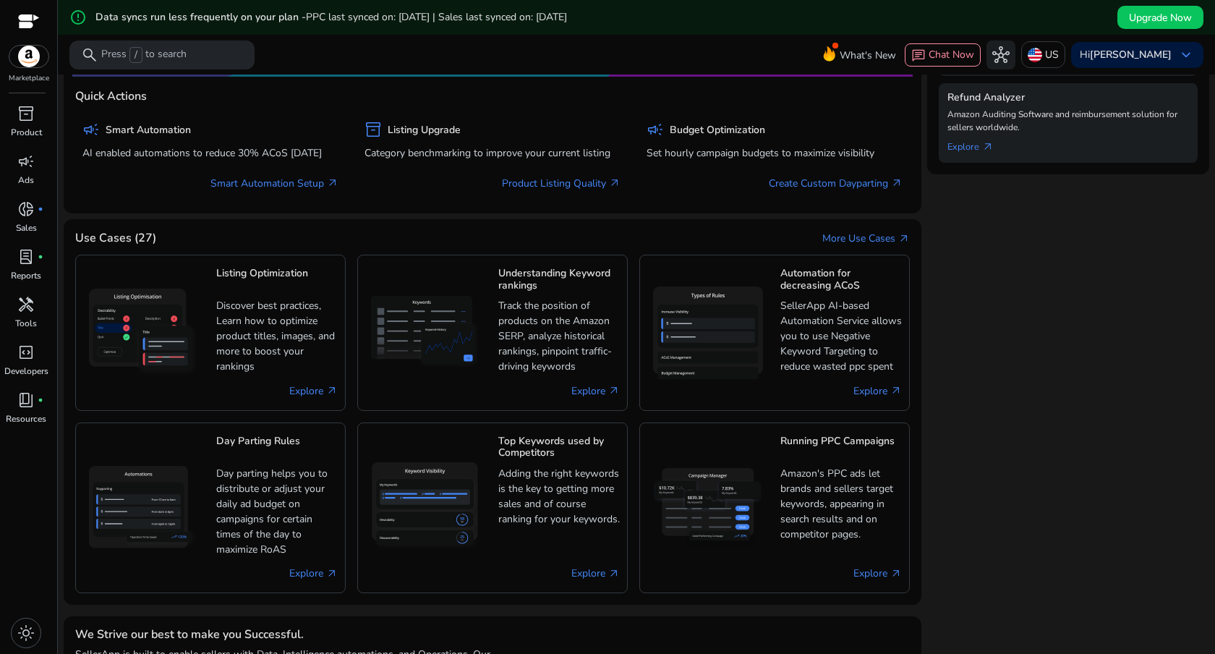
scroll to position [786, 0]
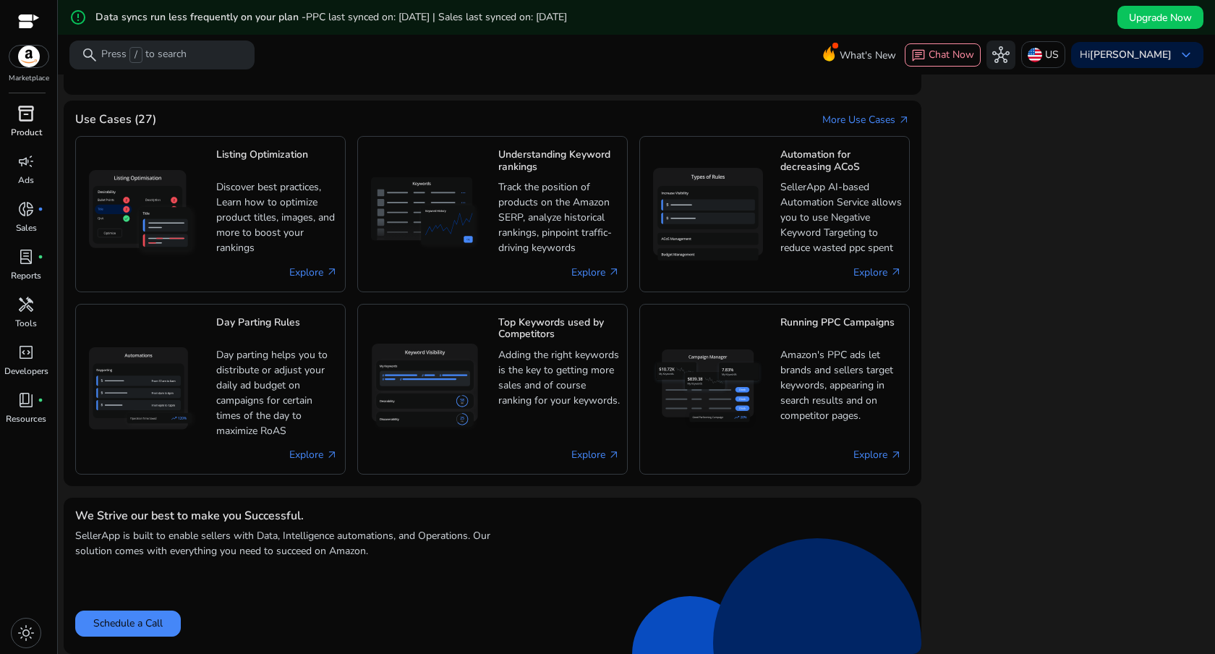
click at [23, 128] on p "Product" at bounding box center [26, 132] width 31 height 13
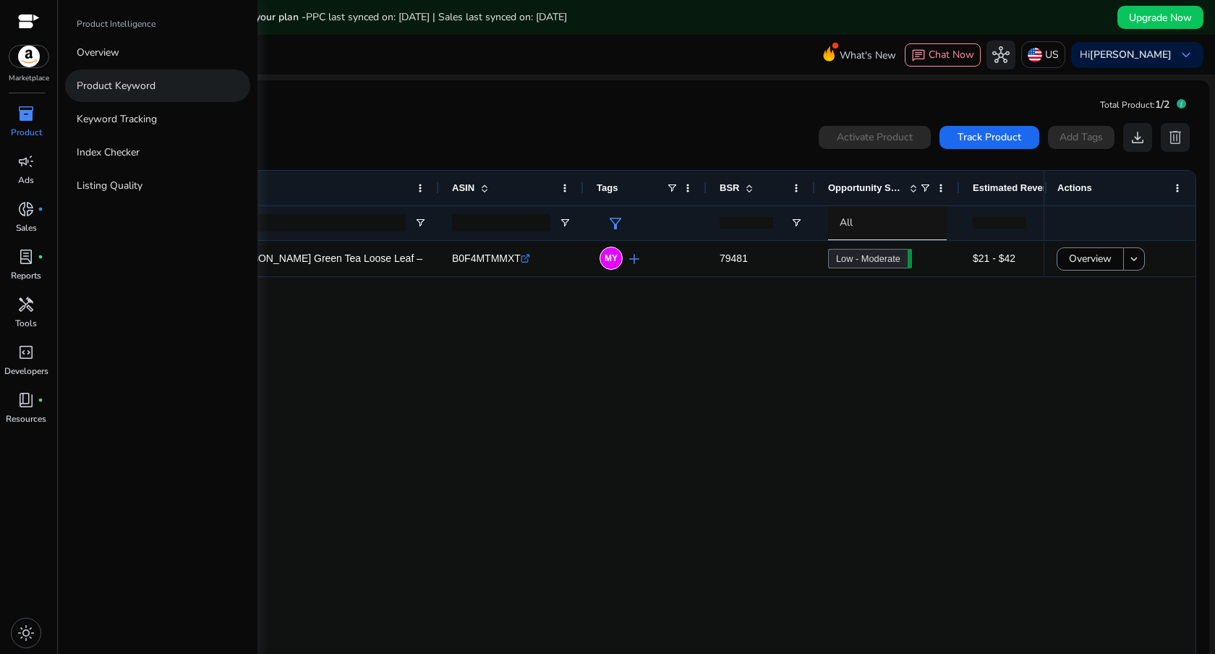
click at [112, 93] on link "Product Keyword" at bounding box center [157, 85] width 185 height 33
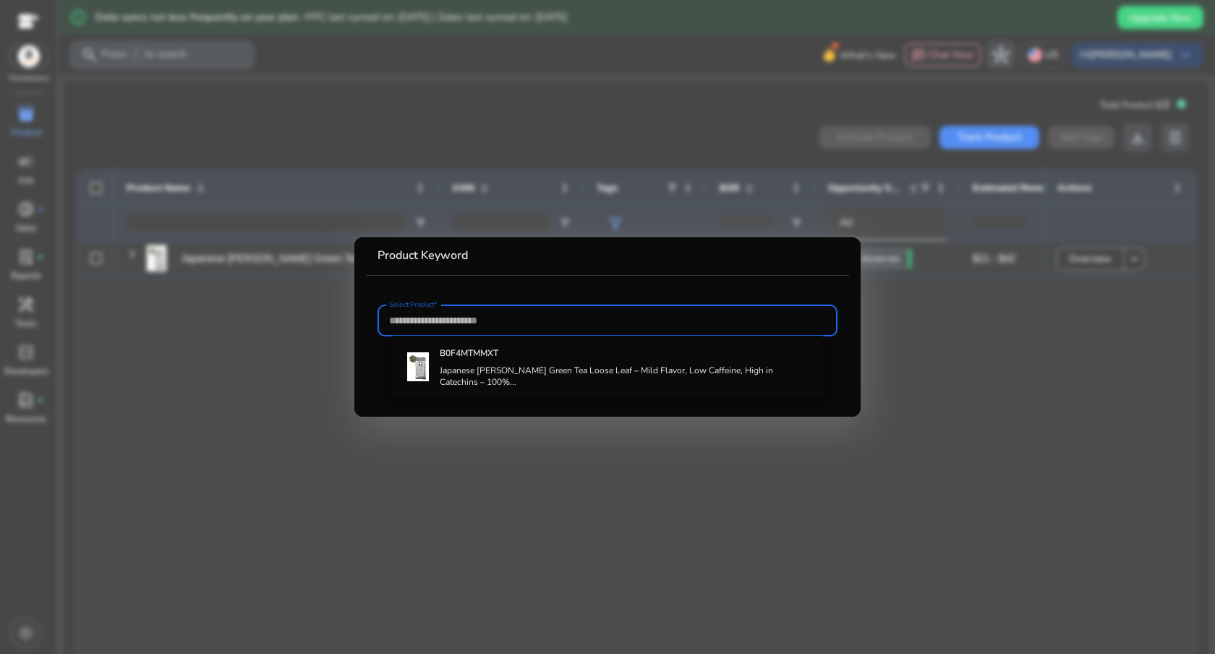
click at [417, 102] on div at bounding box center [607, 327] width 1215 height 654
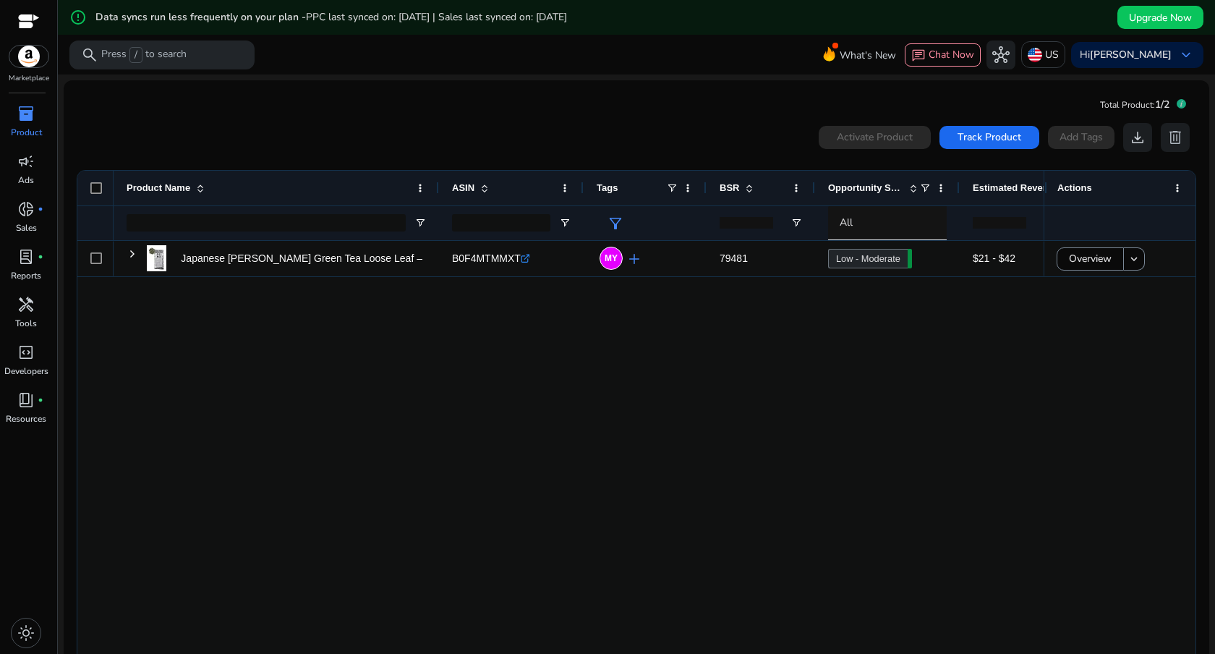
click at [819, 129] on div "Activate Product" at bounding box center [875, 137] width 112 height 23
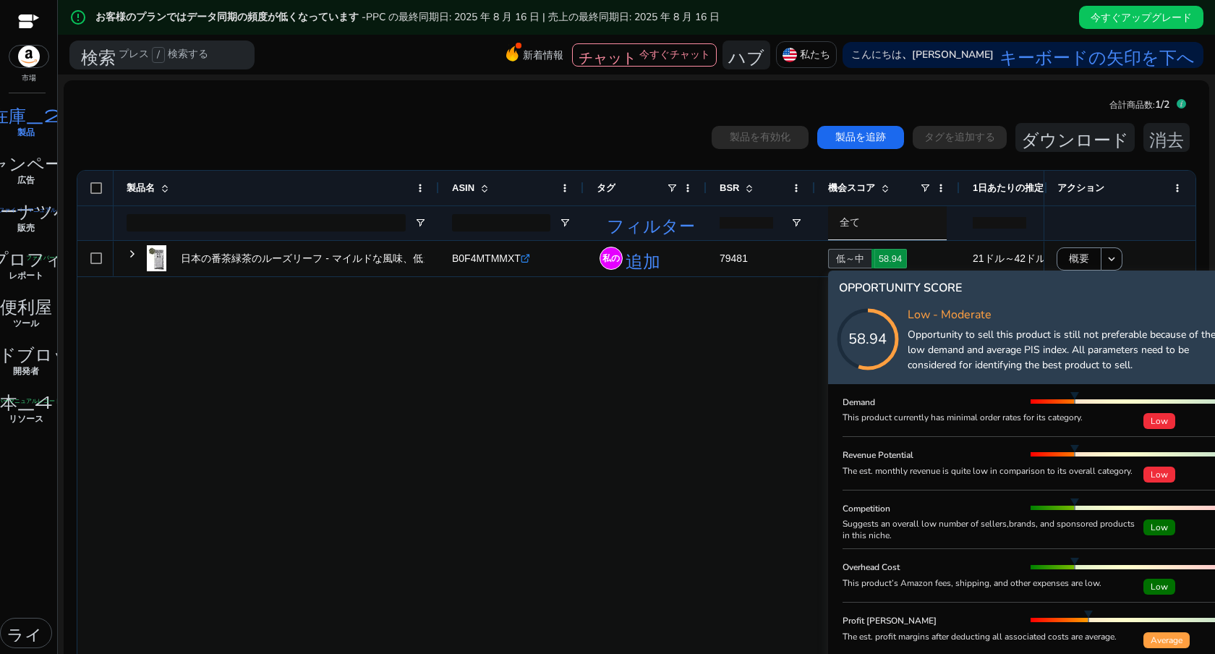
click at [861, 262] on icon at bounding box center [882, 324] width 145 height 145
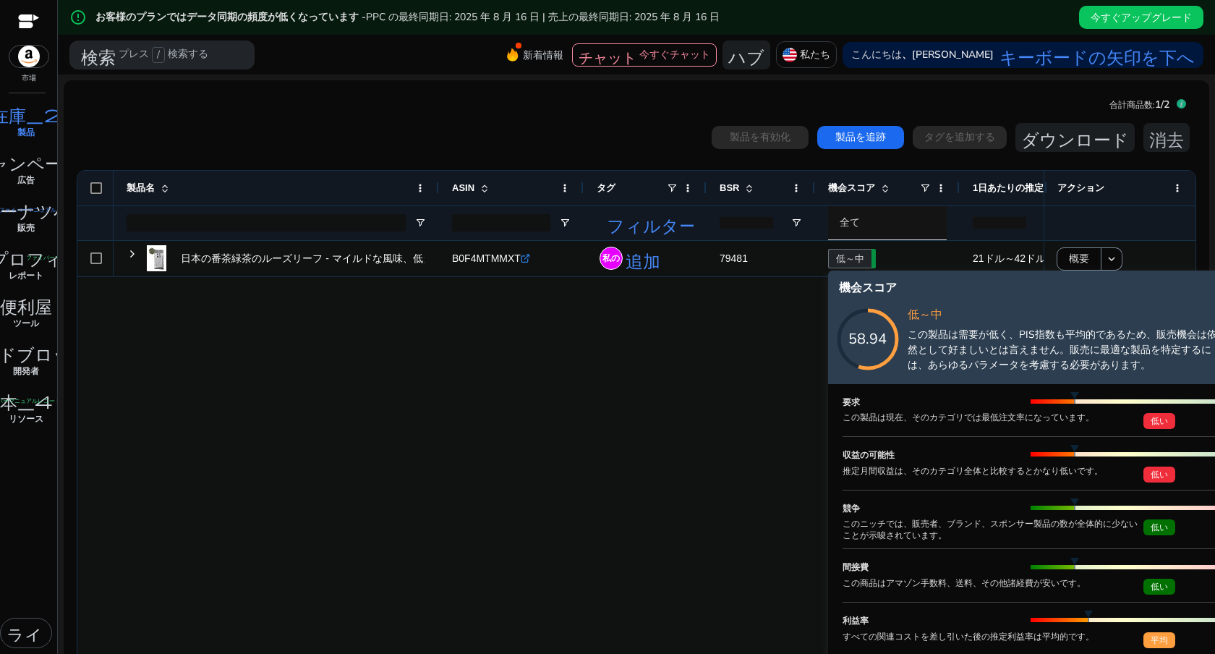
click at [909, 256] on icon at bounding box center [882, 324] width 145 height 145
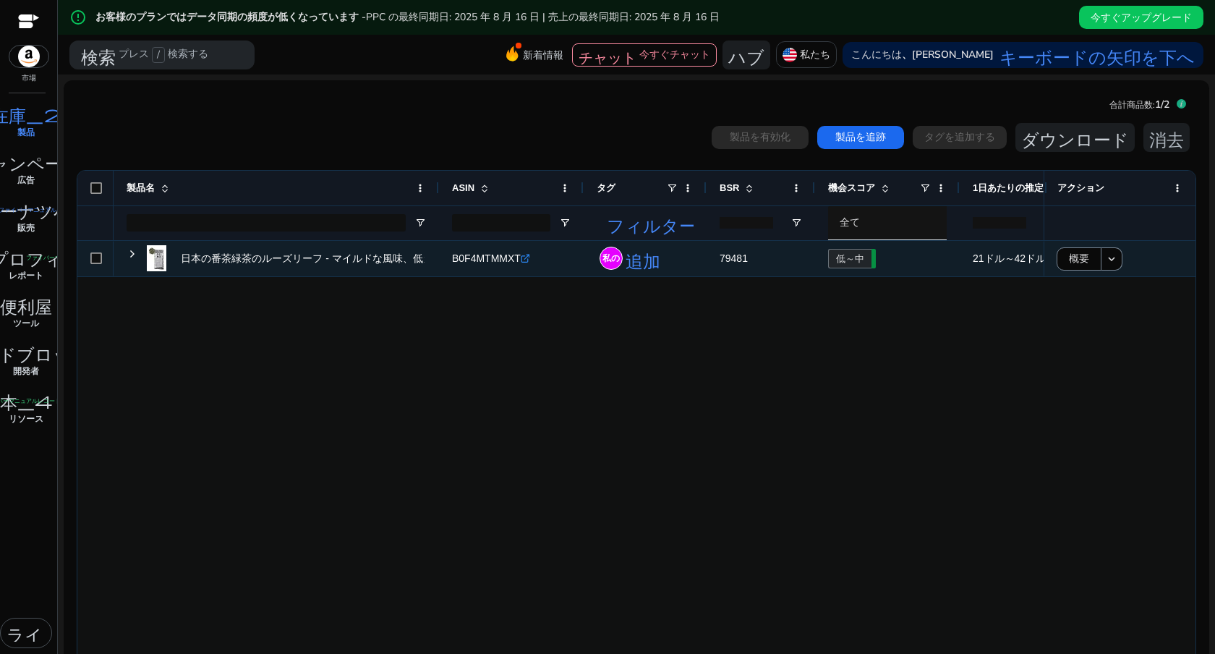
click at [997, 258] on font "21ドル～42ドル" at bounding box center [1009, 258] width 73 height 12
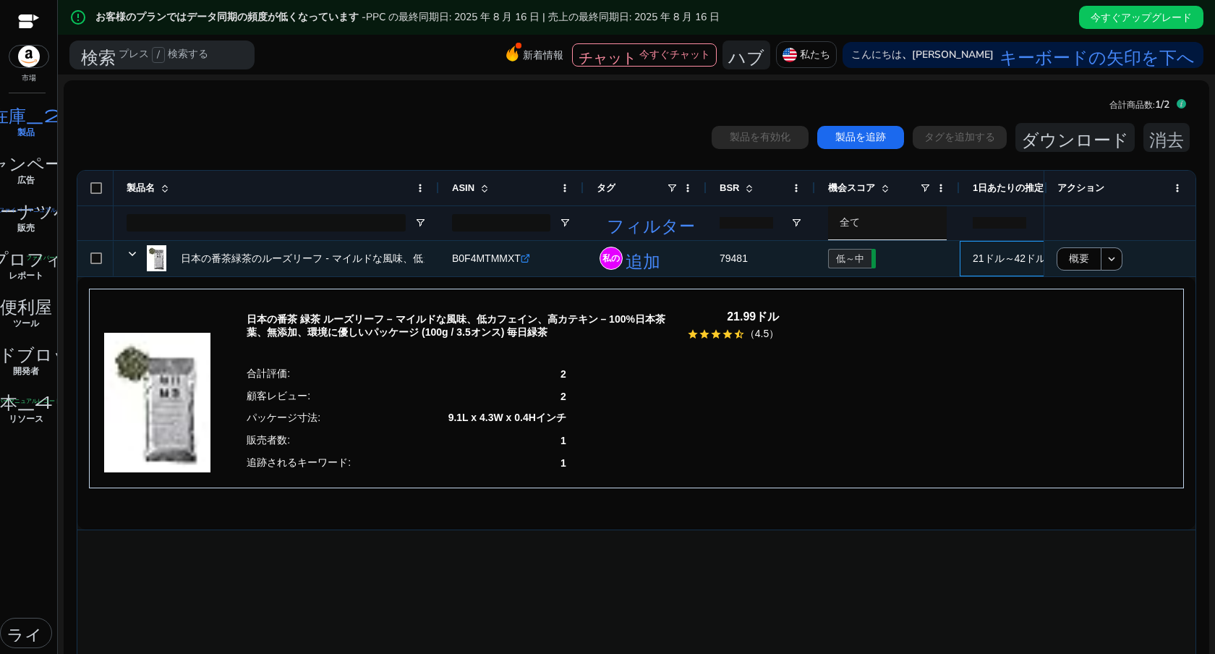
click at [996, 265] on span "21ドル～42ドル" at bounding box center [1032, 259] width 119 height 30
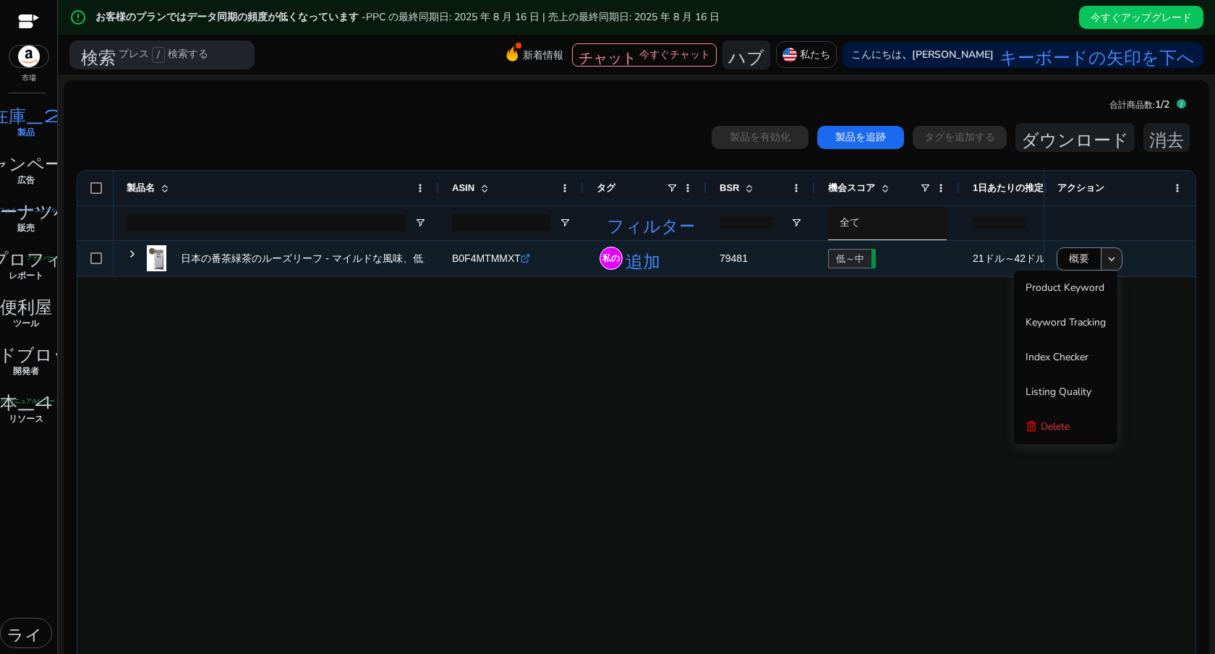
click at [1113, 262] on span at bounding box center [1111, 259] width 20 height 35
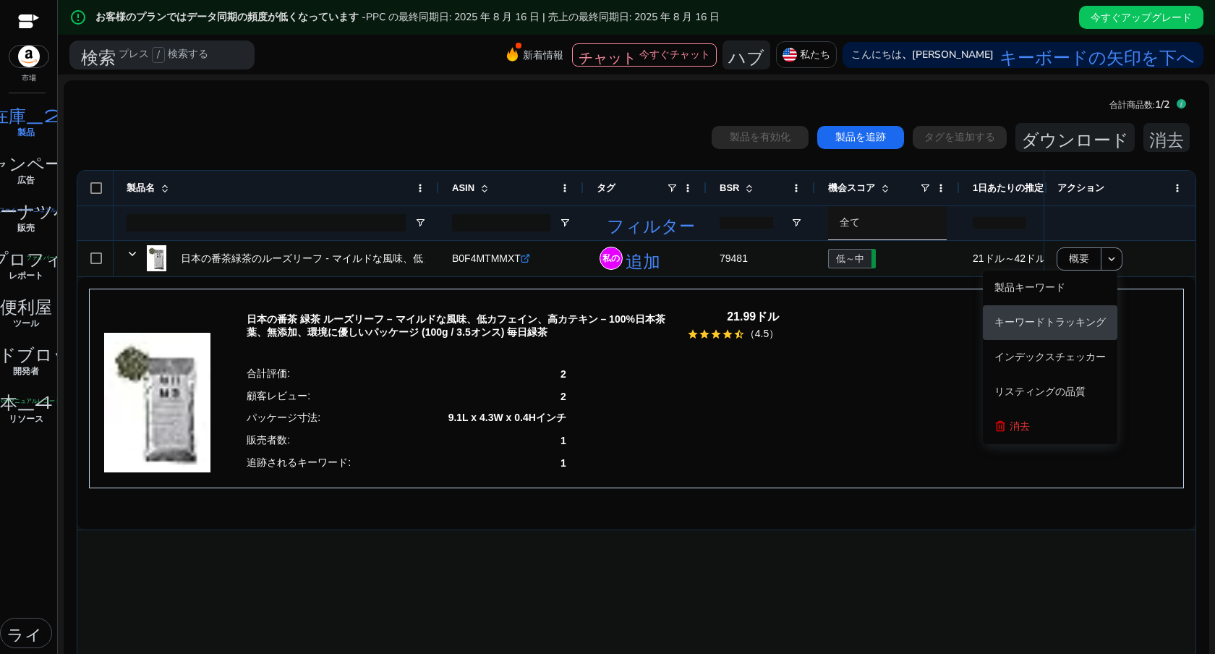
click at [1075, 318] on font "キーワードトラッキング" at bounding box center [1049, 322] width 111 height 14
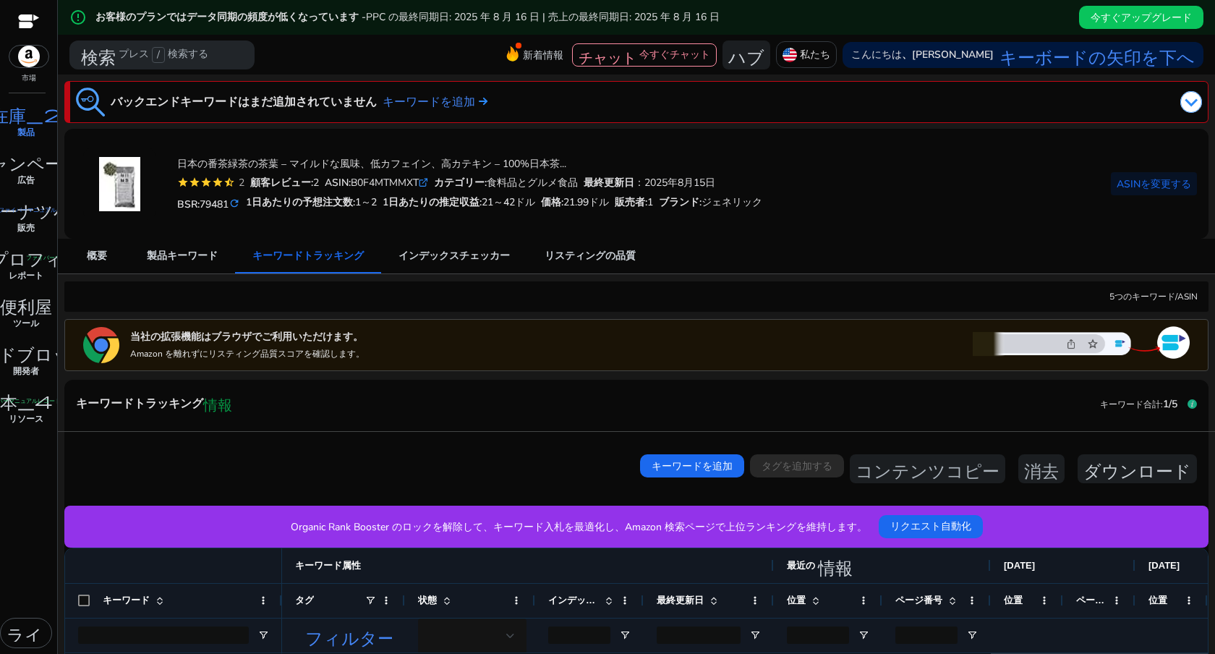
scroll to position [223, 0]
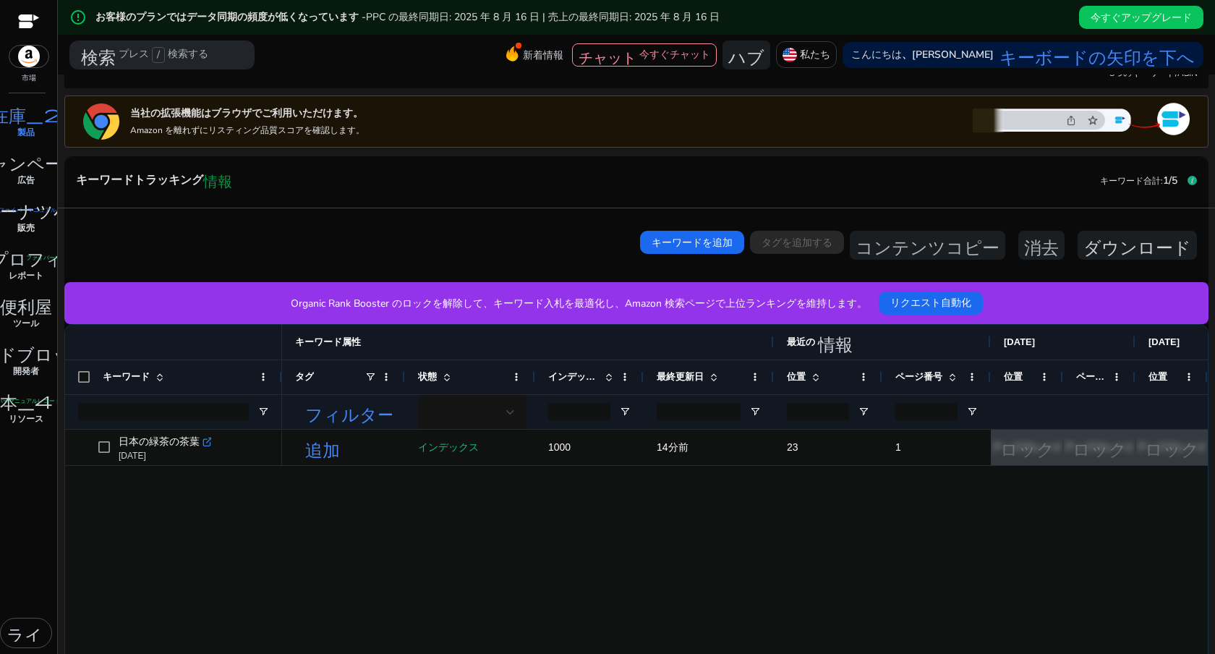
click at [27, 212] on font "ファイバーマニュアルレコード" at bounding box center [39, 208] width 81 height 7
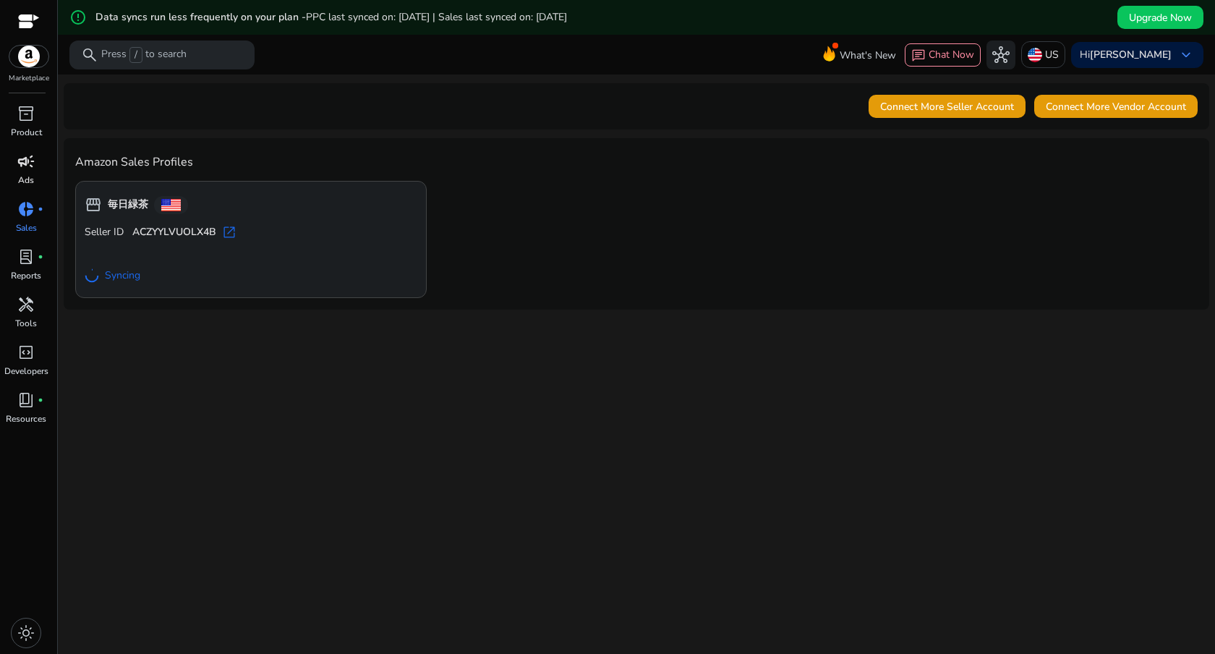
click at [39, 168] on div "campaign" at bounding box center [26, 161] width 40 height 23
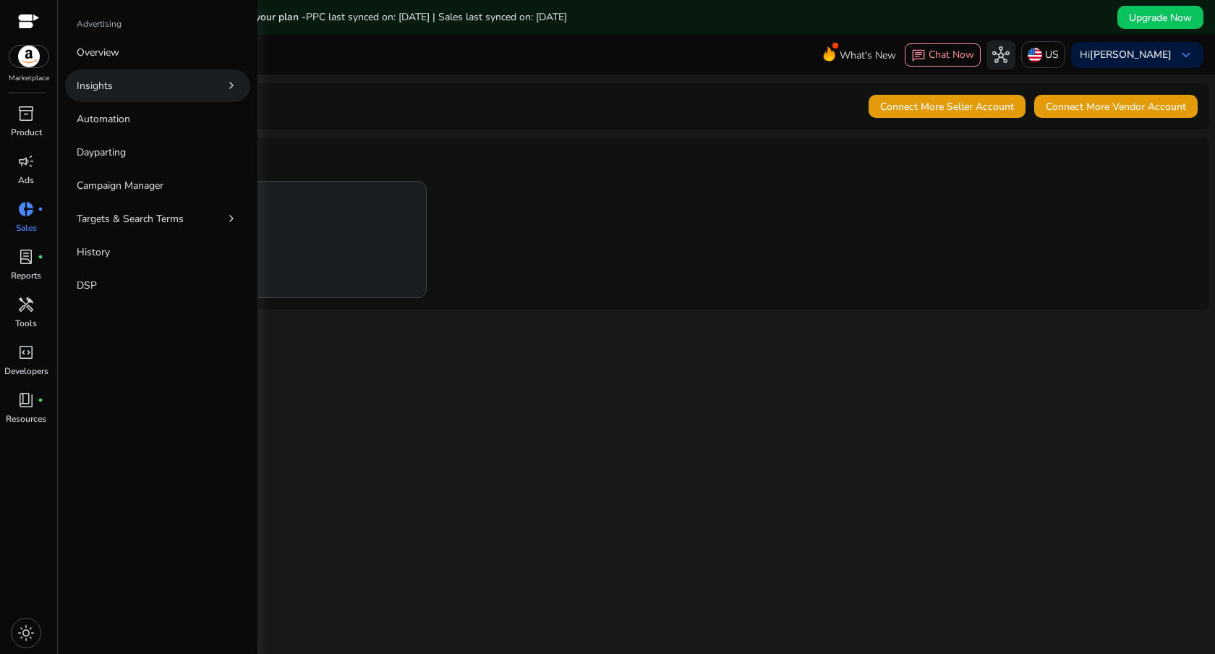
click at [140, 94] on link "Insights chevron_right" at bounding box center [157, 85] width 185 height 33
click at [110, 87] on p "Insights" at bounding box center [95, 85] width 36 height 15
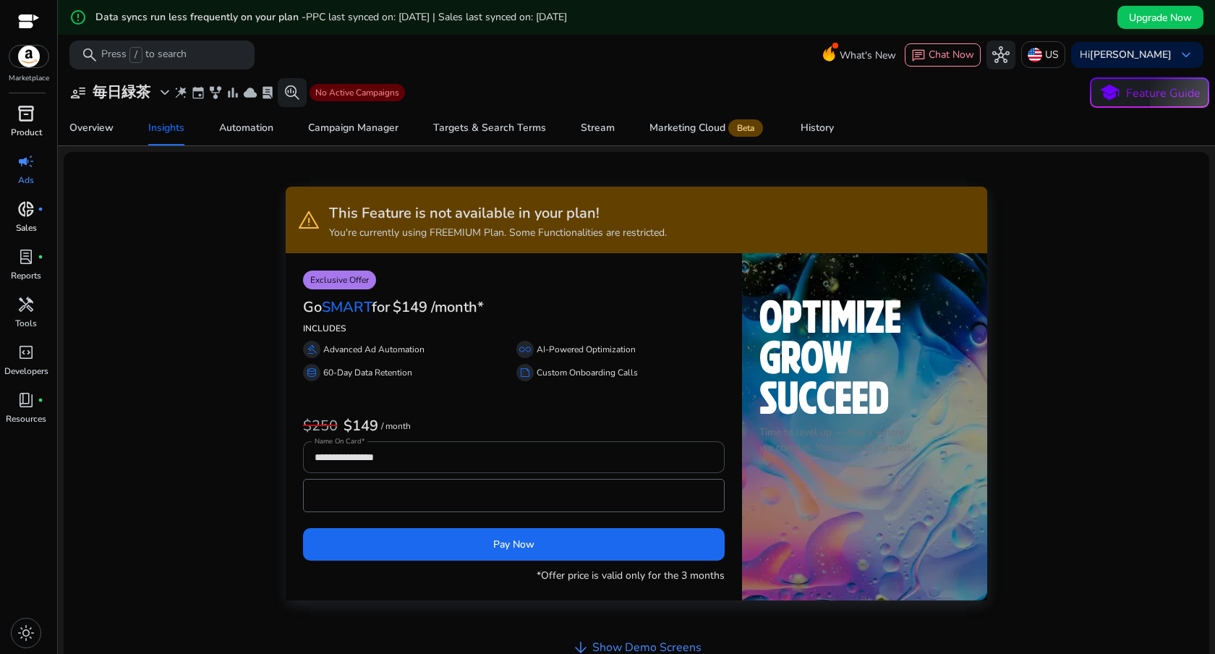
click at [18, 117] on span "inventory_2" at bounding box center [25, 113] width 17 height 17
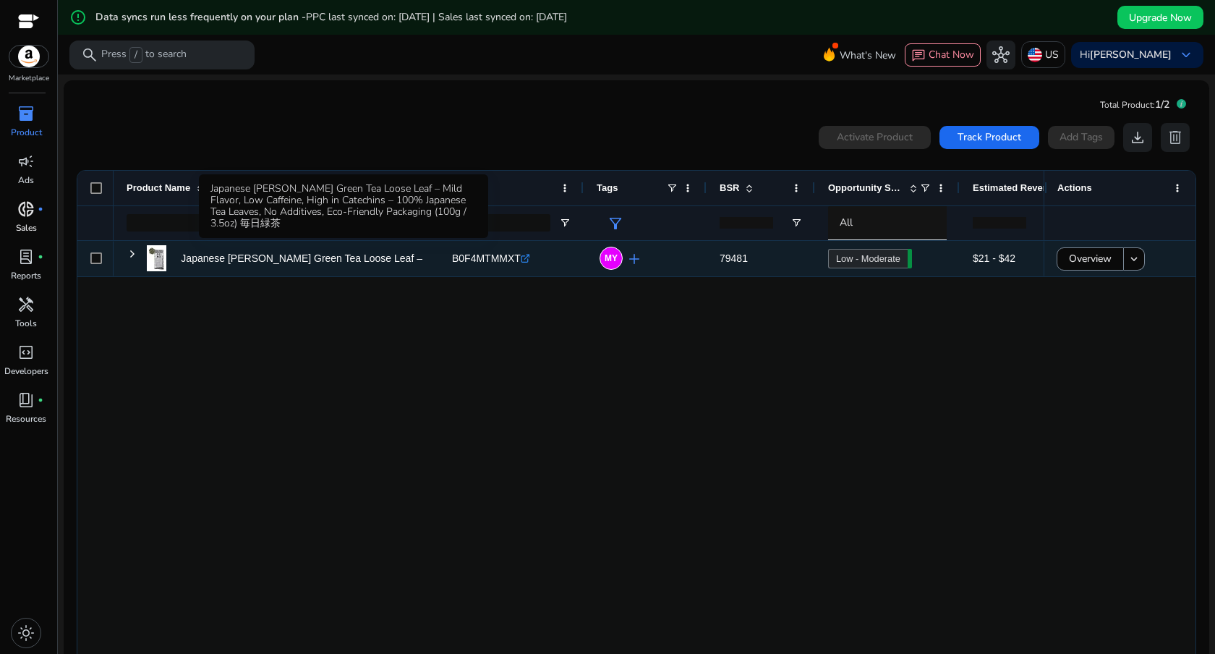
click at [354, 259] on p "Japanese [PERSON_NAME] Green Tea Loose Leaf – Mild Flavor, Low Caffeine,..." at bounding box center [365, 259] width 369 height 30
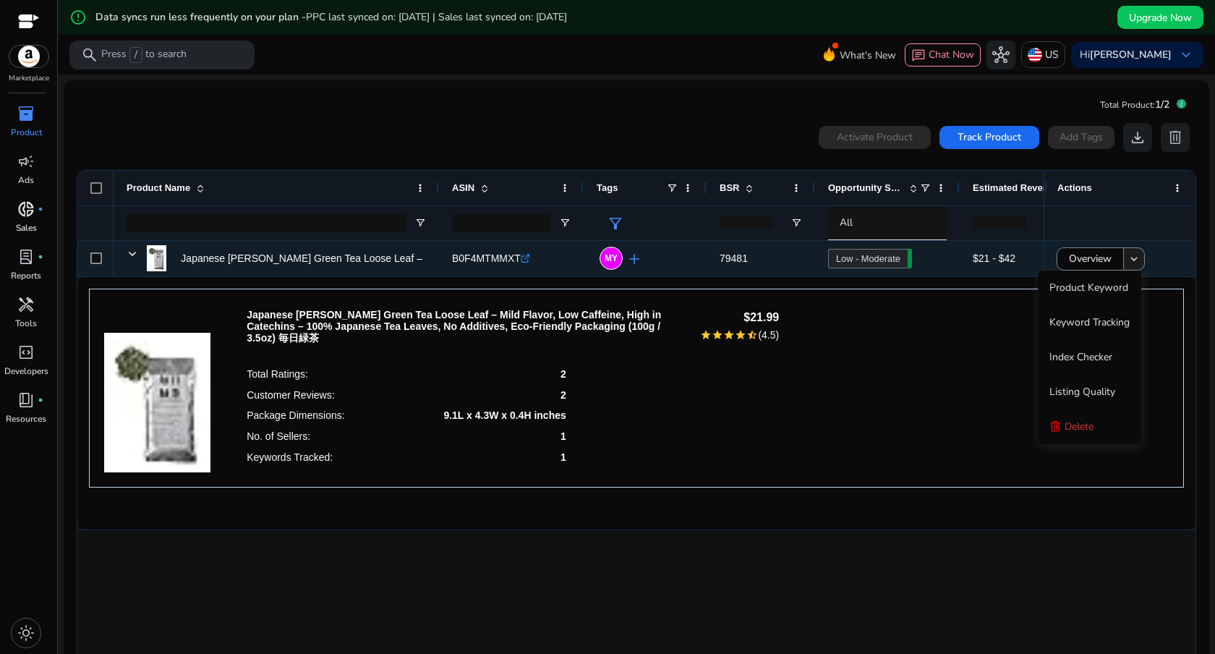
click at [1127, 260] on mat-icon "keyboard_arrow_down" at bounding box center [1133, 258] width 13 height 13
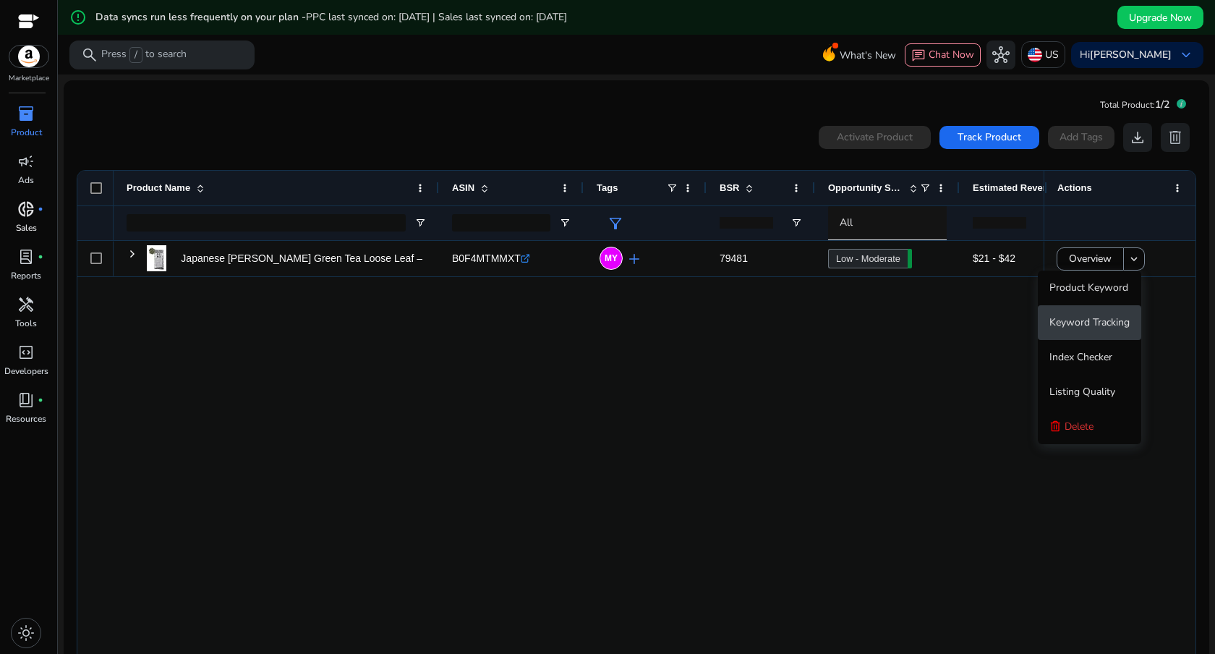
click at [1109, 327] on span "Keyword Tracking" at bounding box center [1089, 322] width 80 height 14
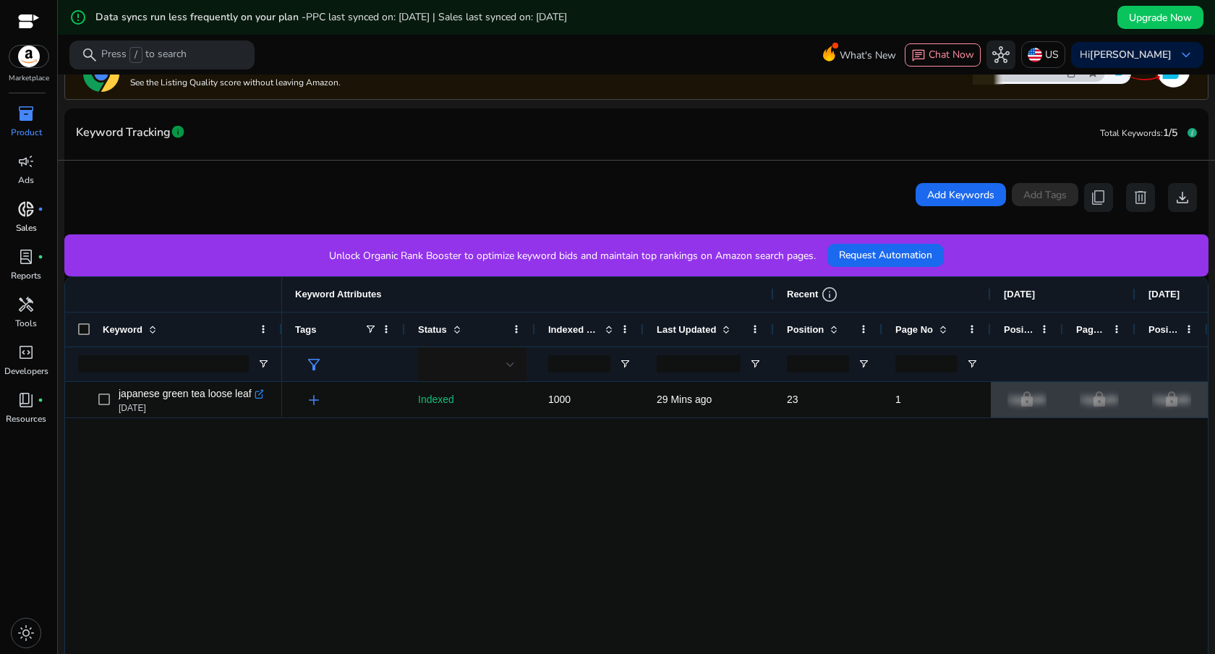
scroll to position [281, 0]
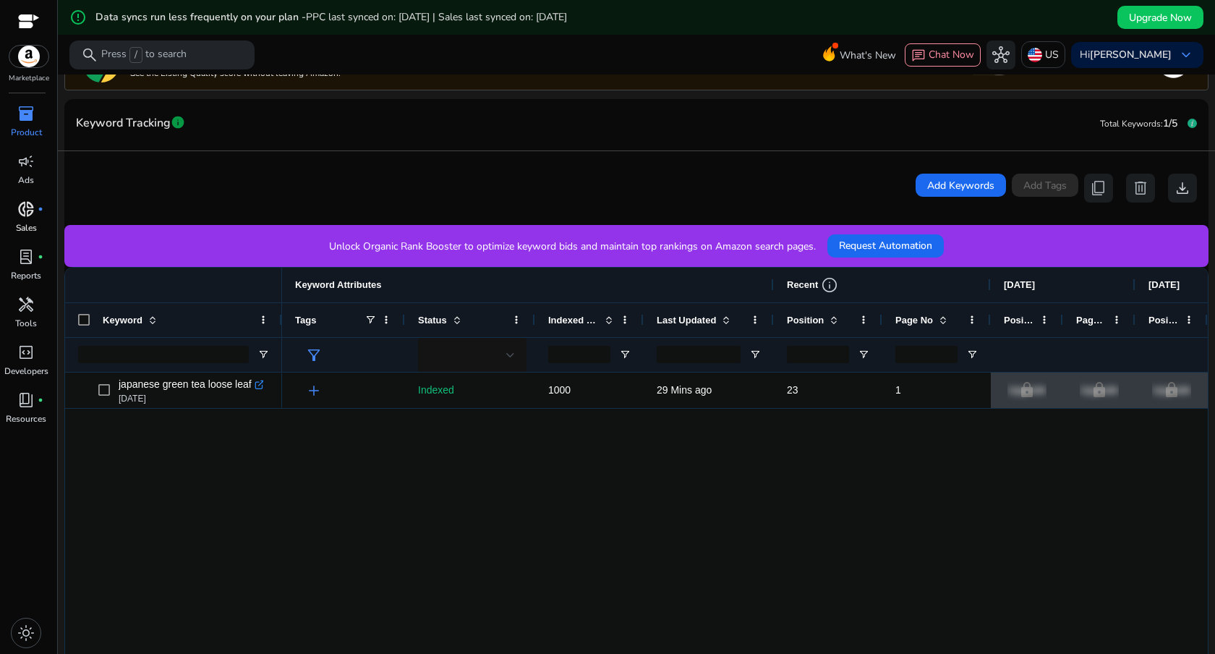
click at [756, 461] on div "add Indexed [DATE] 29 Mins ago 23 1 lock Upgrade lock Upgrade lock Upgrade lock…" at bounding box center [745, 567] width 926 height 391
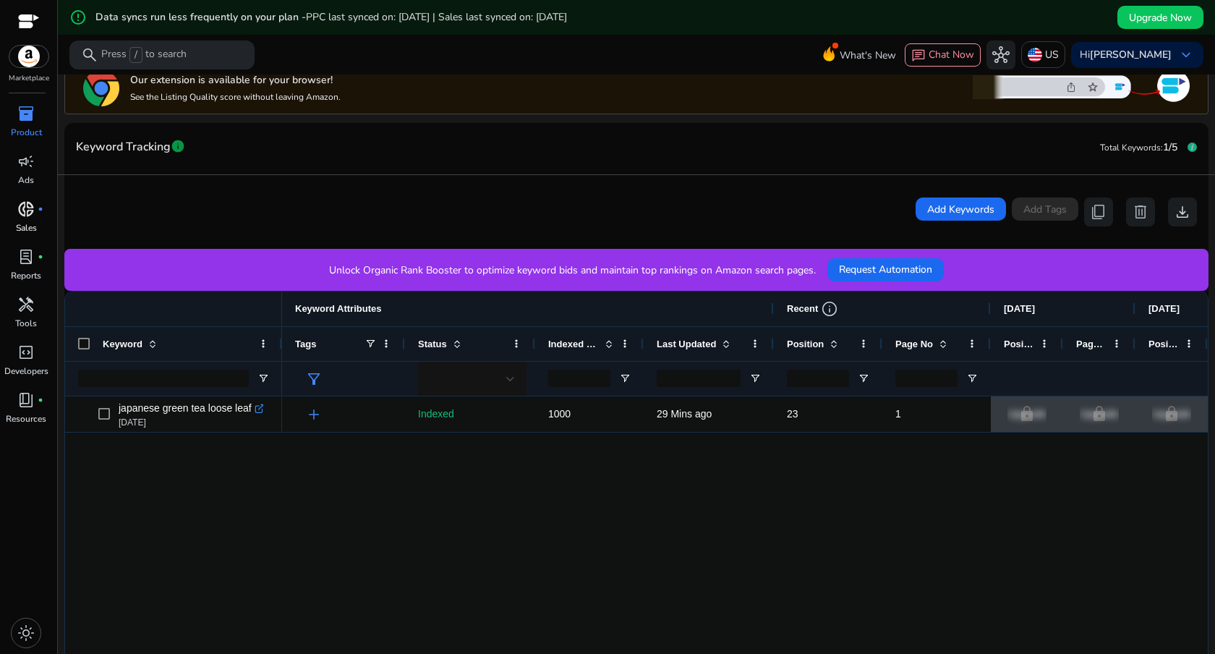
scroll to position [247, 0]
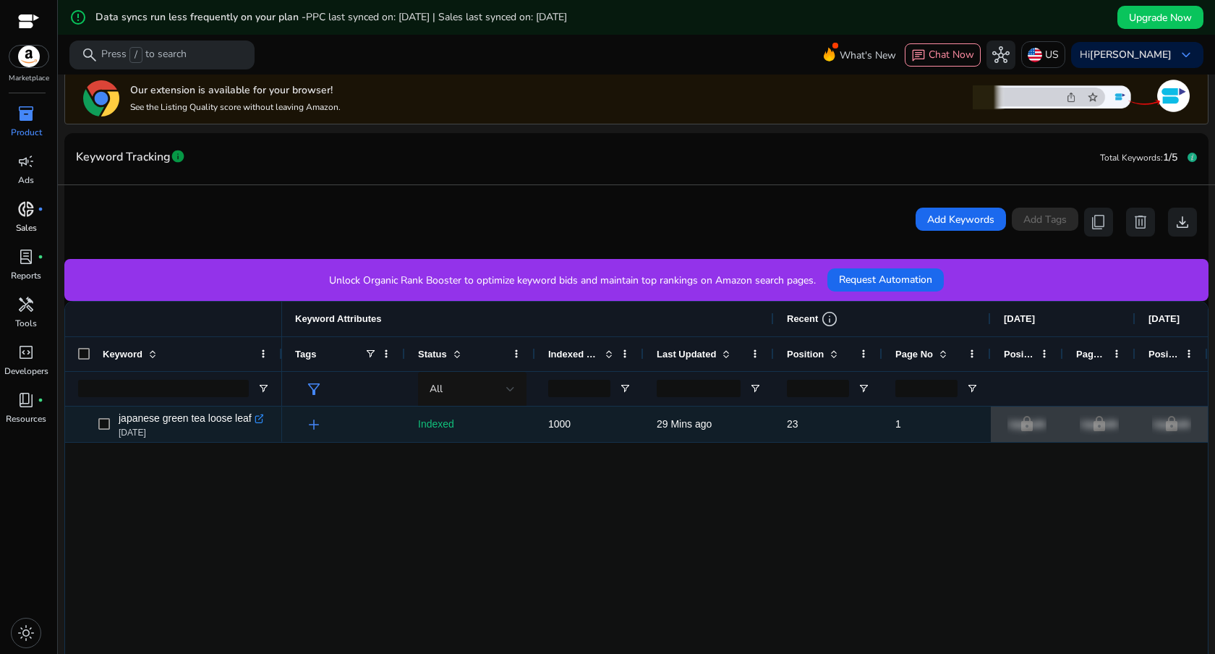
click at [901, 418] on span "1" at bounding box center [936, 424] width 82 height 30
click at [834, 426] on span "23" at bounding box center [828, 424] width 82 height 30
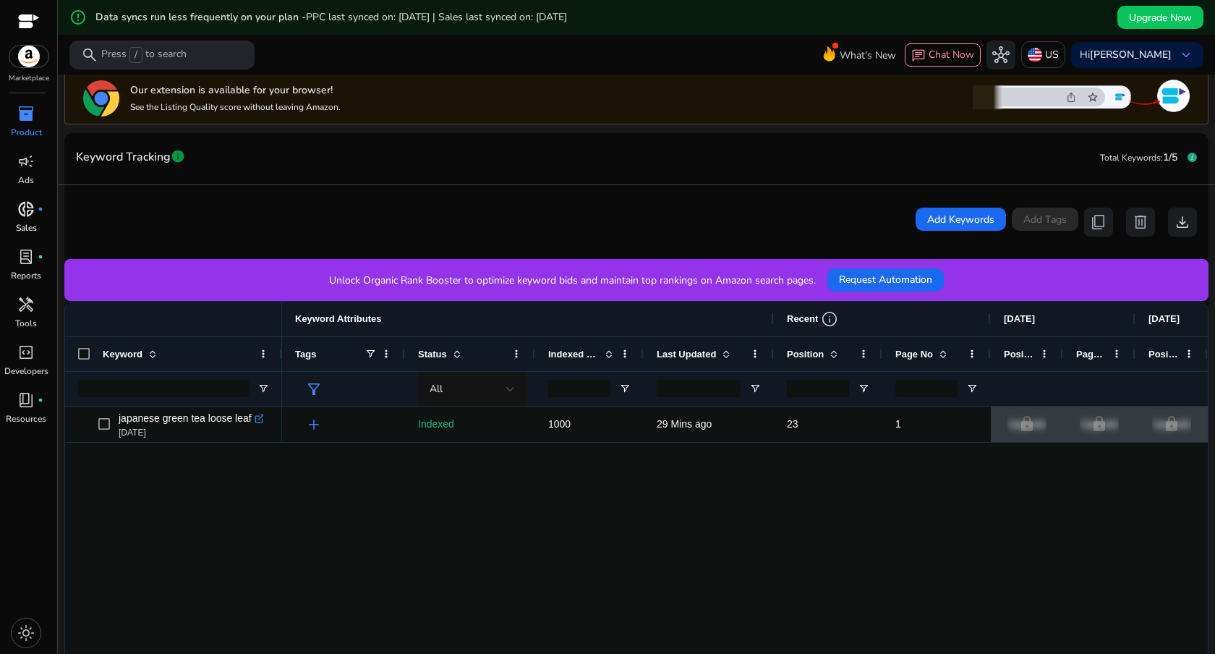
click at [726, 122] on div "Our extension is available for your browser! See the Listing Quality score with…" at bounding box center [636, 98] width 1144 height 52
